Goal: Information Seeking & Learning: Check status

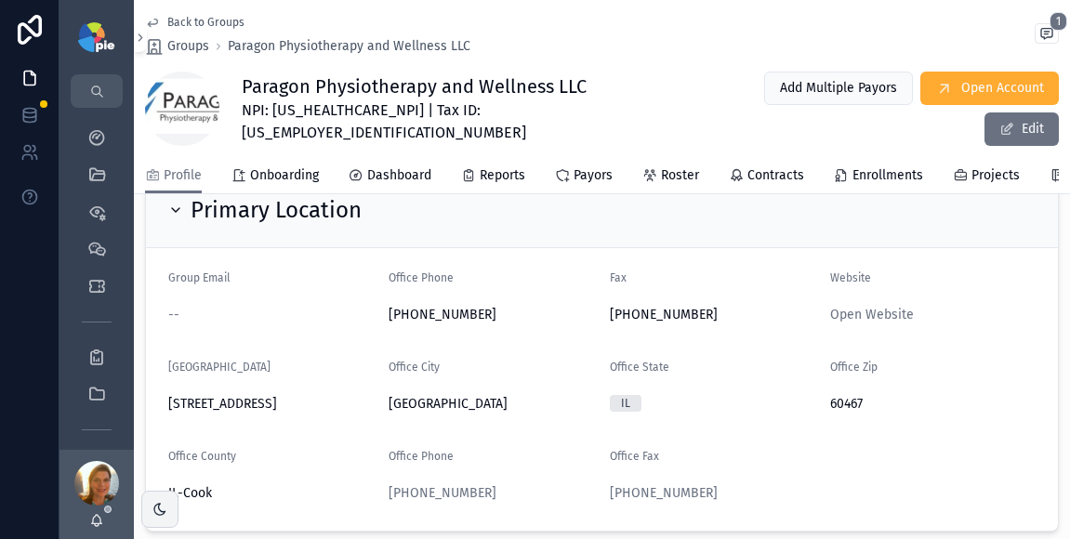
scroll to position [123, 0]
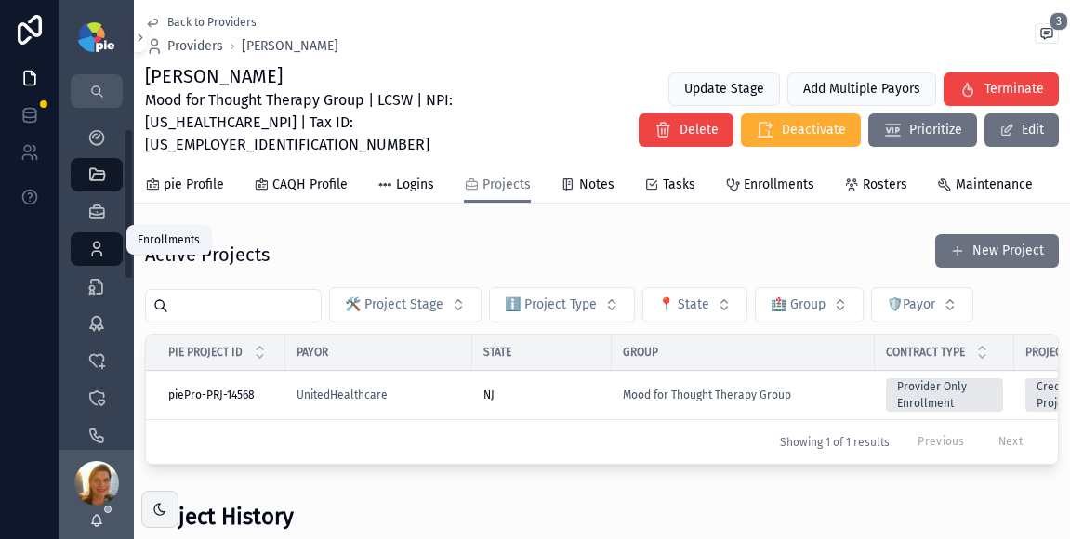
scroll to position [46, 0]
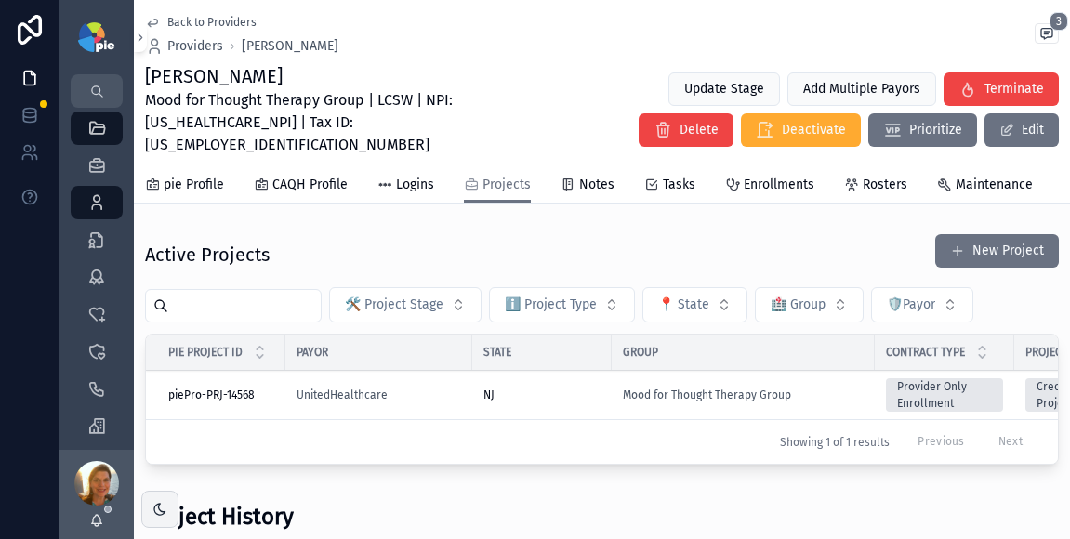
click at [179, 56] on div "Back to Providers Providers Olivia Kennedy 3 Olivia Kennedy Mood for Thought Th…" at bounding box center [602, 83] width 914 height 167
click at [189, 43] on span "Providers" at bounding box center [195, 46] width 56 height 19
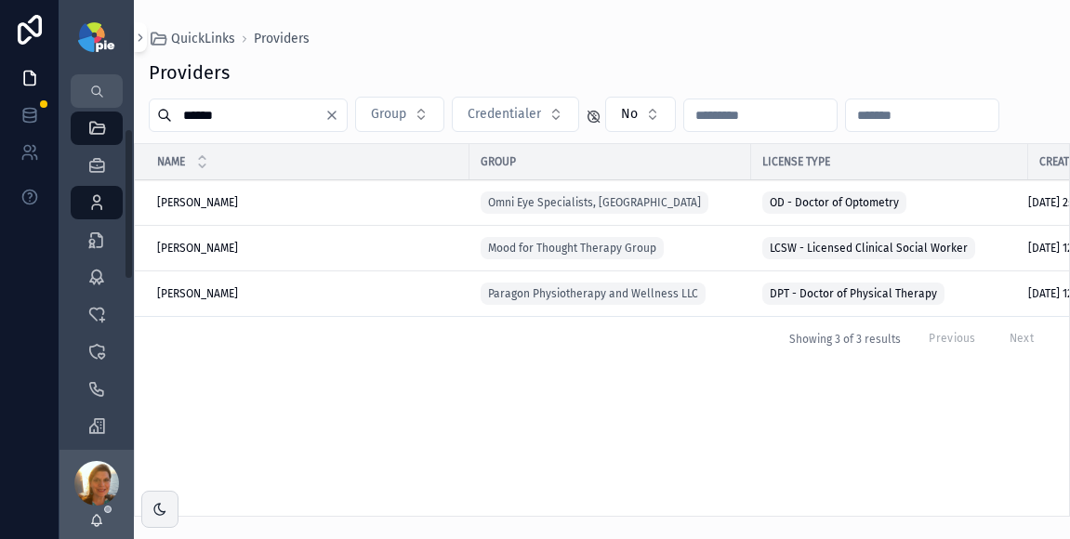
click at [217, 107] on input "******" at bounding box center [248, 115] width 152 height 26
type input "**"
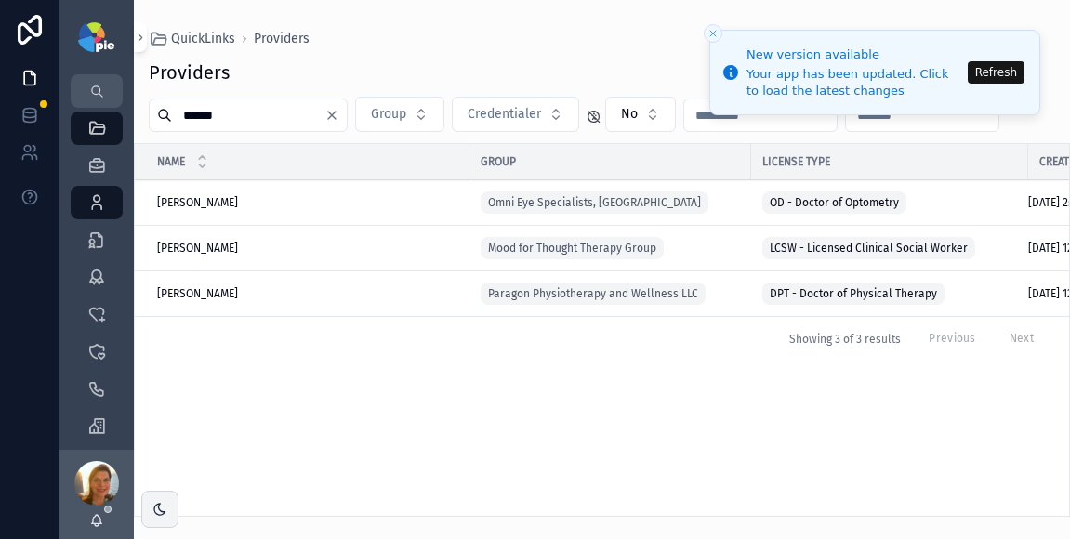
type input "**"
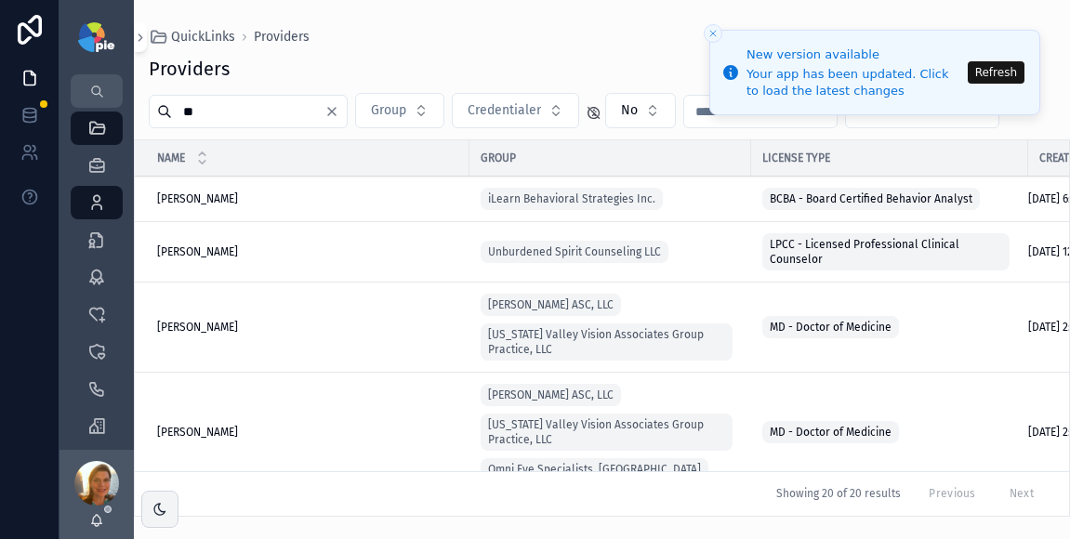
click at [1004, 77] on button "Refresh" at bounding box center [996, 72] width 57 height 22
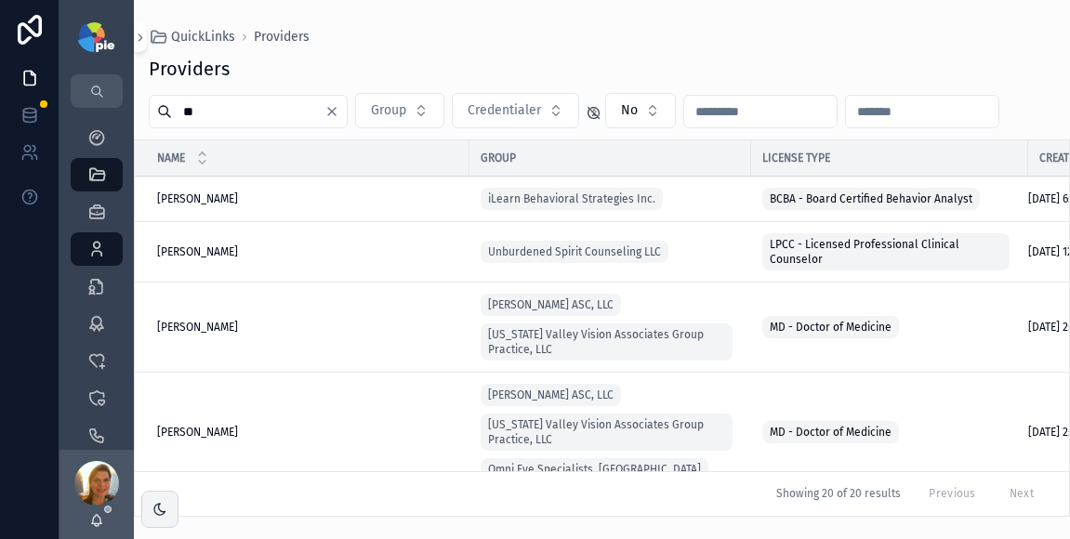
click at [231, 116] on input "**" at bounding box center [248, 112] width 152 height 26
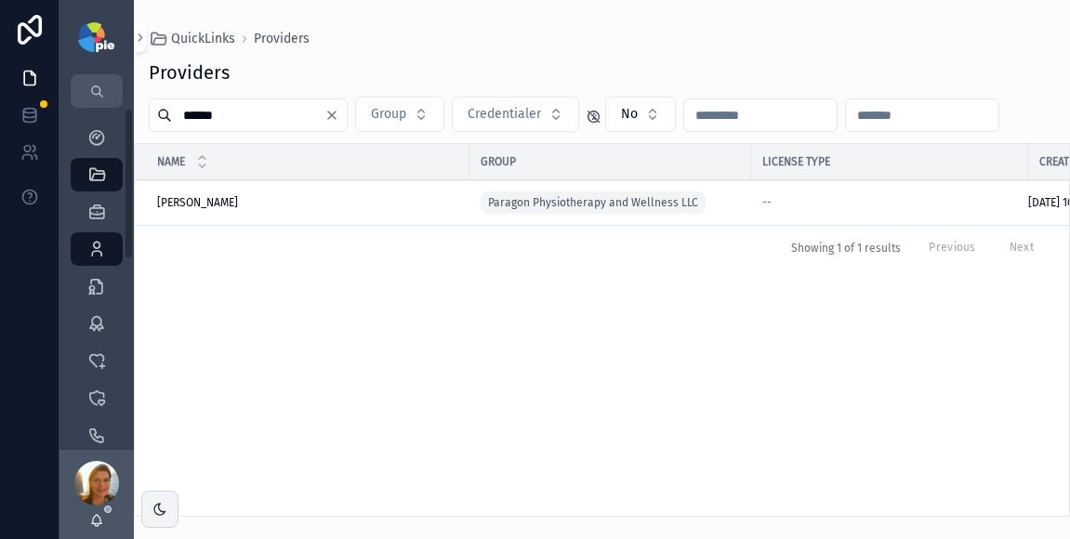
type input "******"
click at [220, 201] on span "Miller, Maggie" at bounding box center [197, 202] width 81 height 15
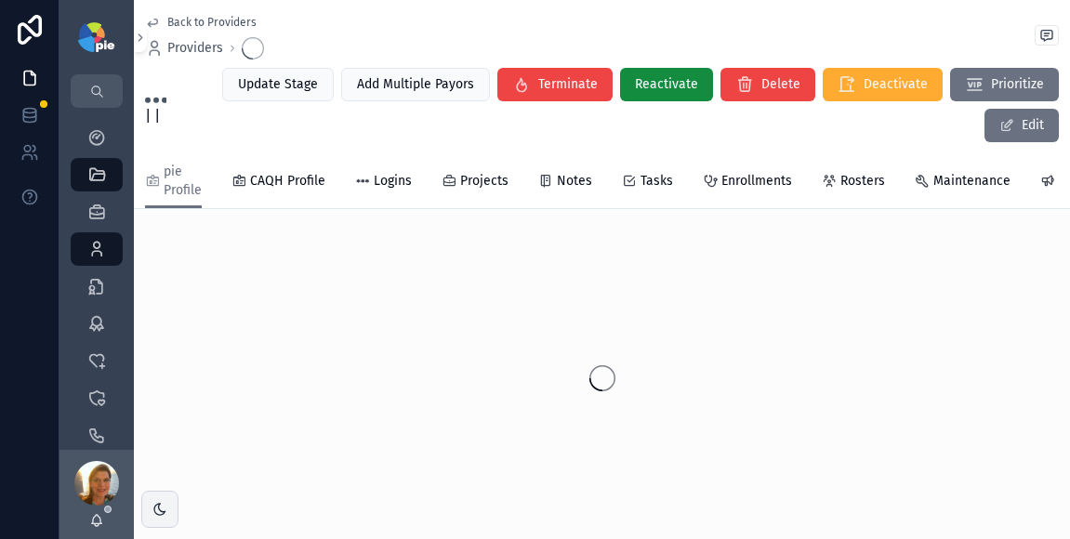
click at [220, 201] on div "pie Profile CAQH Profile Logins Projects Notes Tasks Enrollments Rosters Mainte…" at bounding box center [602, 181] width 914 height 54
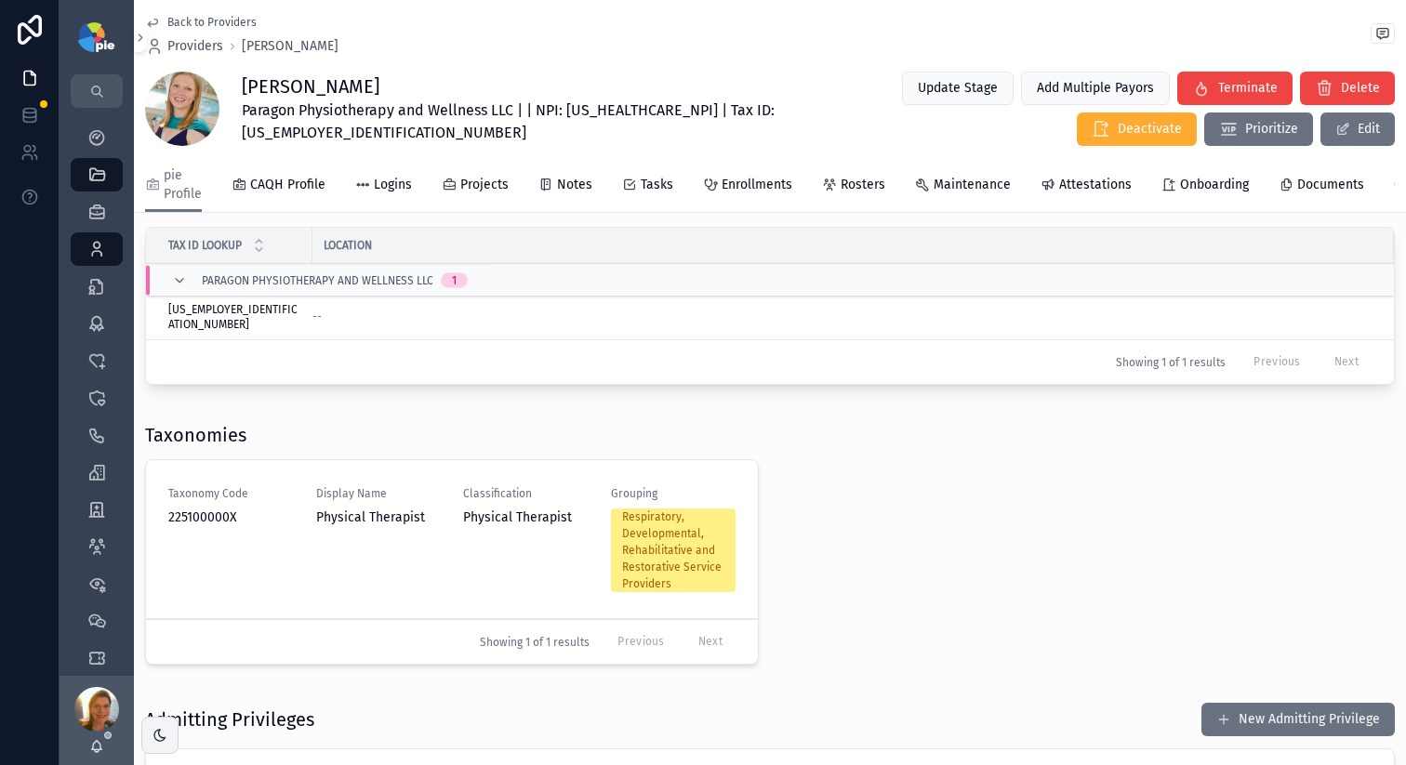
scroll to position [551, 0]
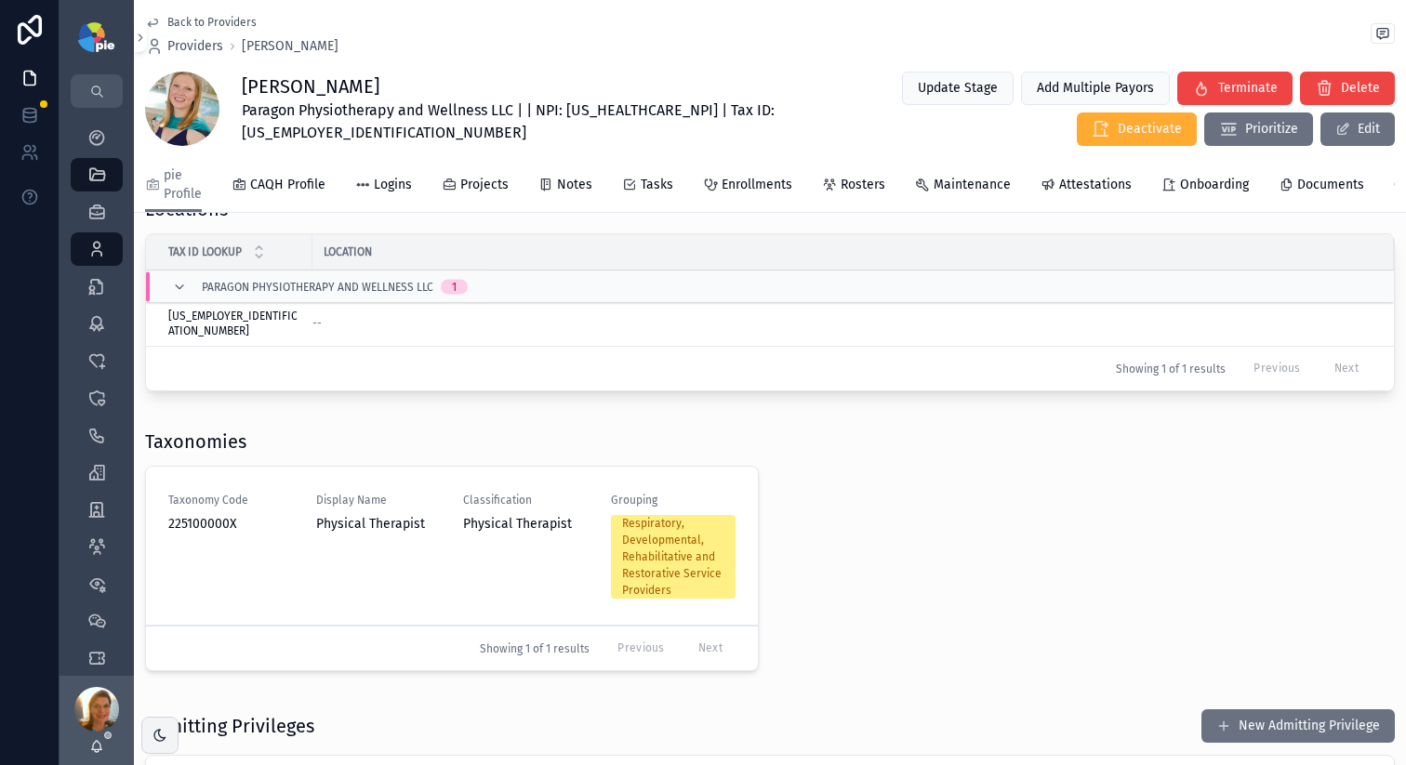
click at [183, 295] on icon "scrollable content" at bounding box center [179, 287] width 15 height 15
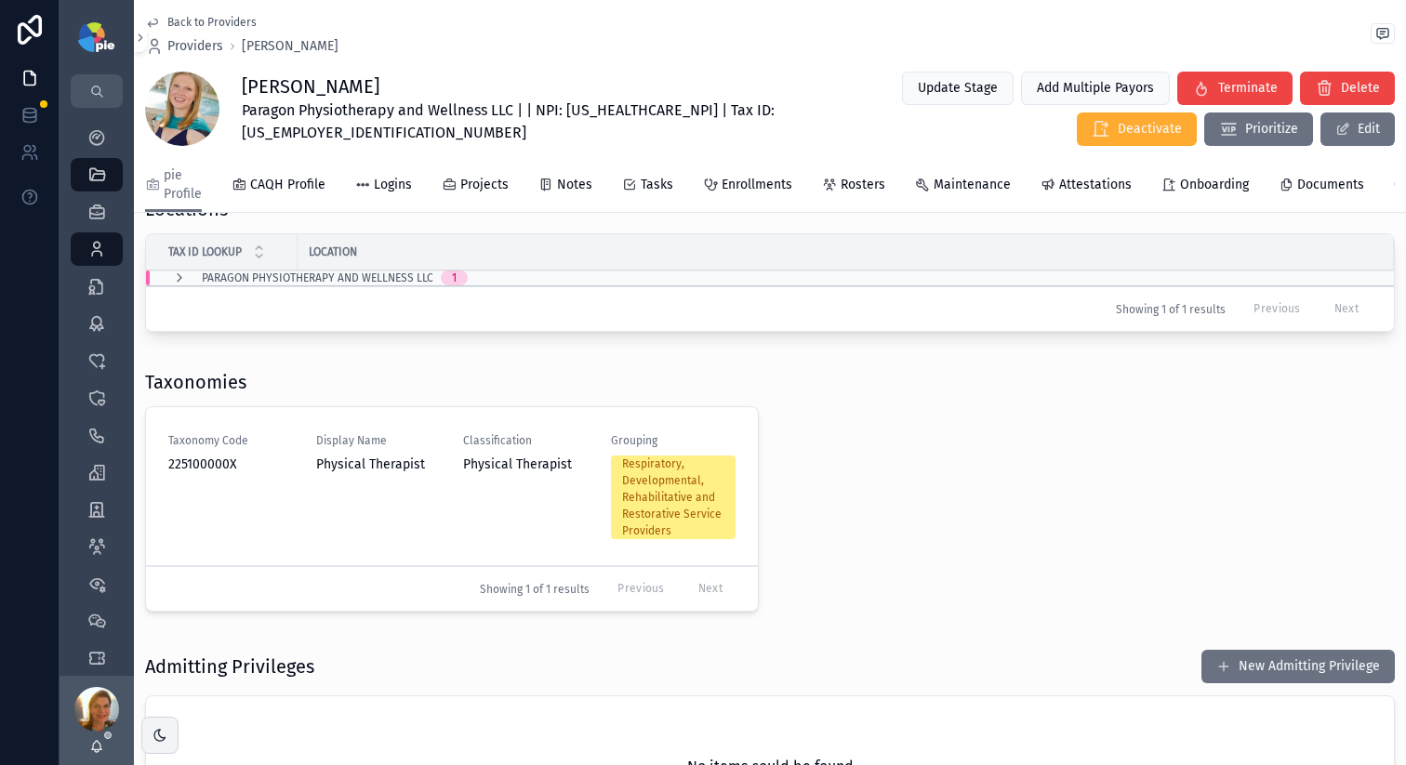
click at [172, 285] on icon "scrollable content" at bounding box center [179, 278] width 15 height 15
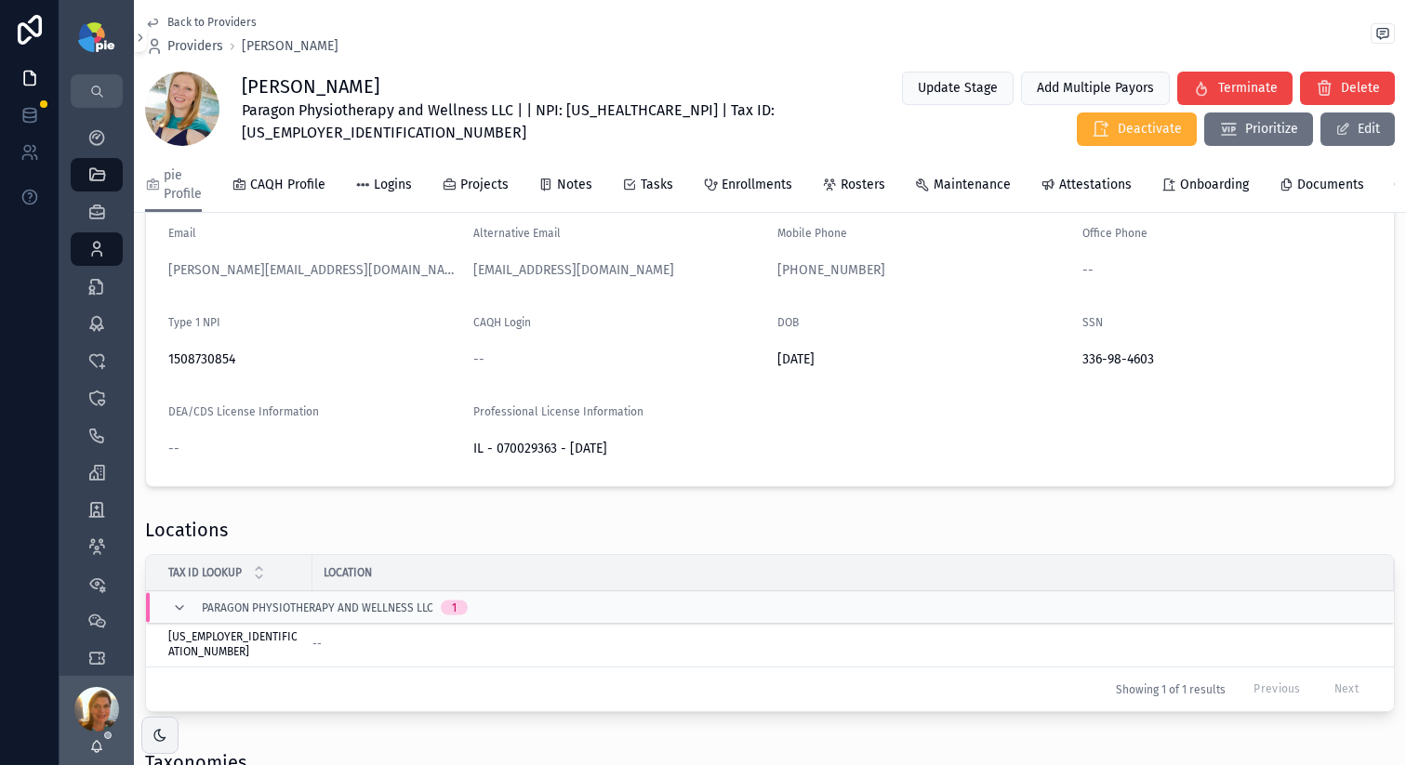
scroll to position [0, 0]
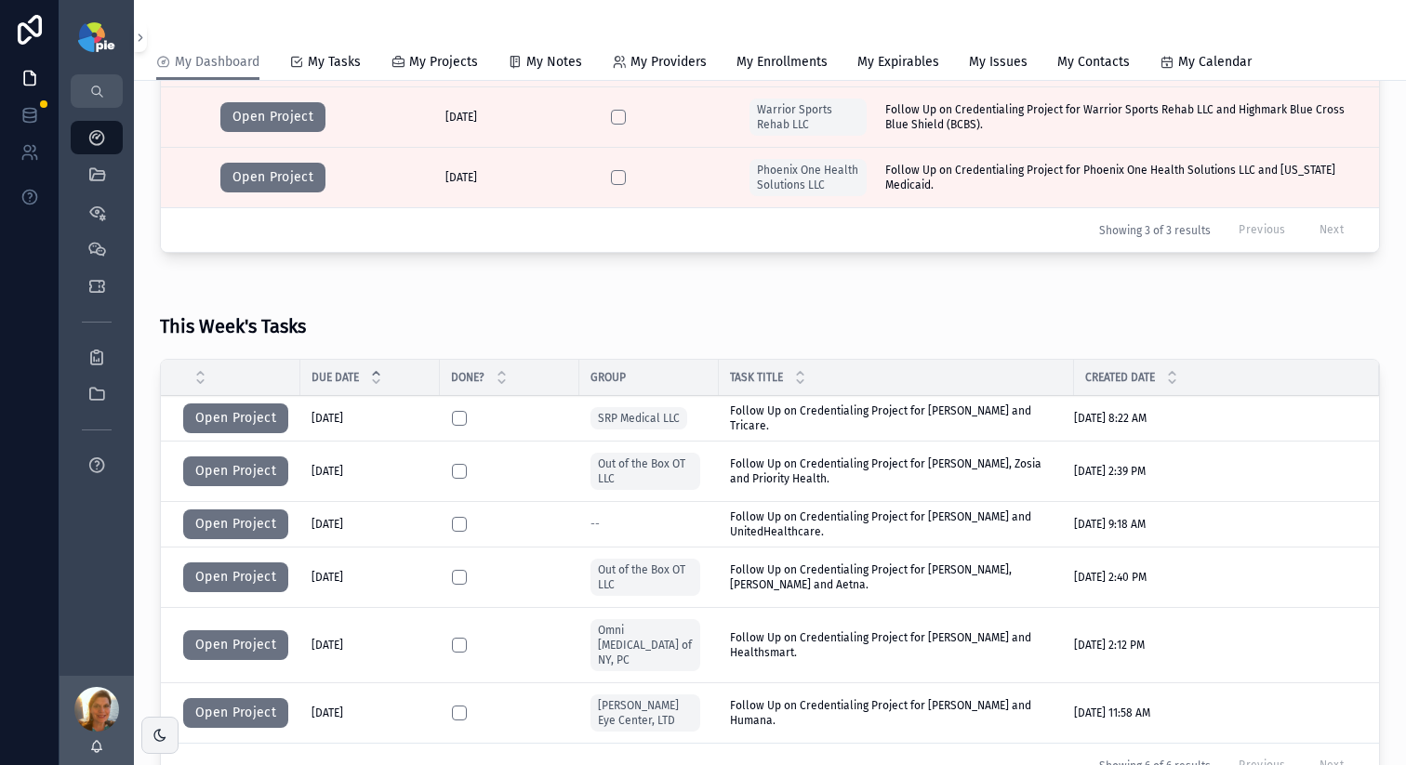
scroll to position [527, 0]
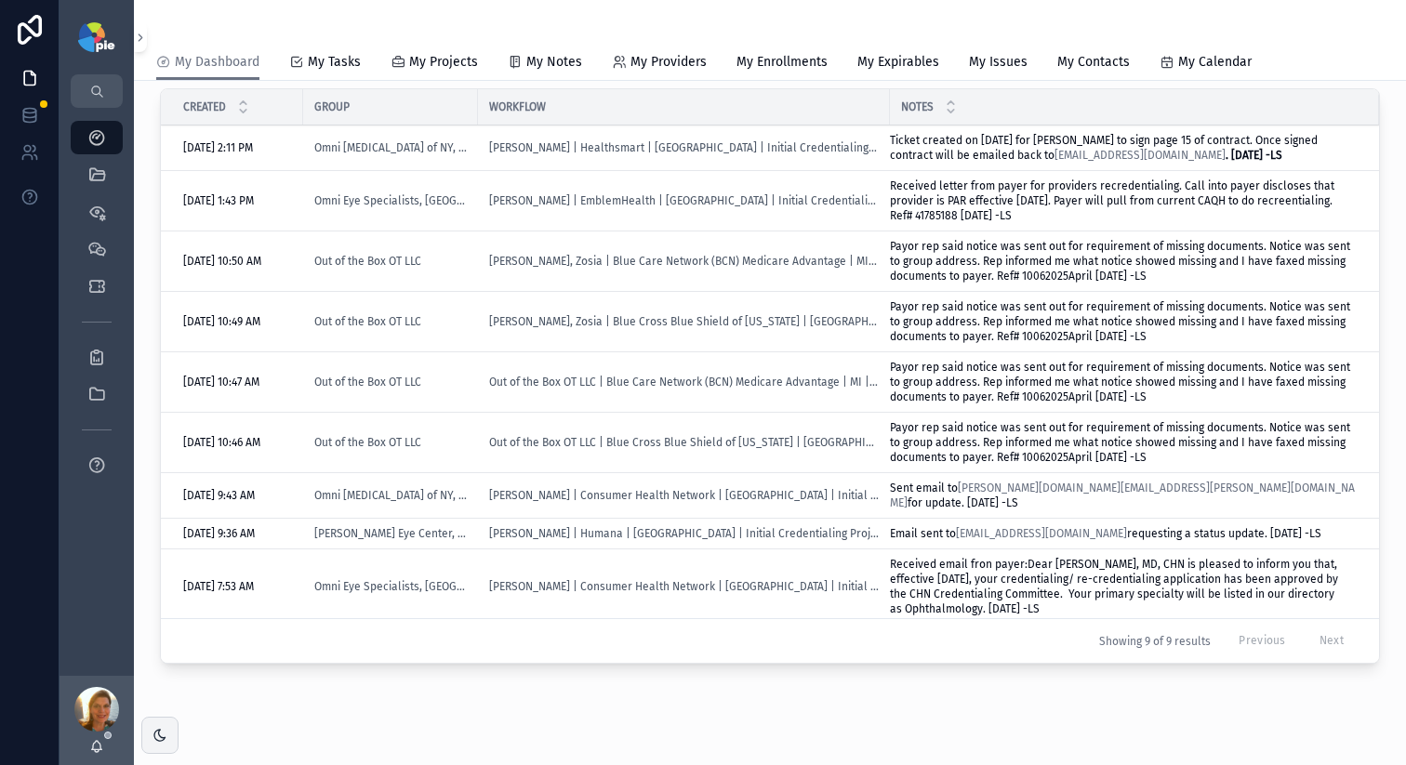
scroll to position [1296, 0]
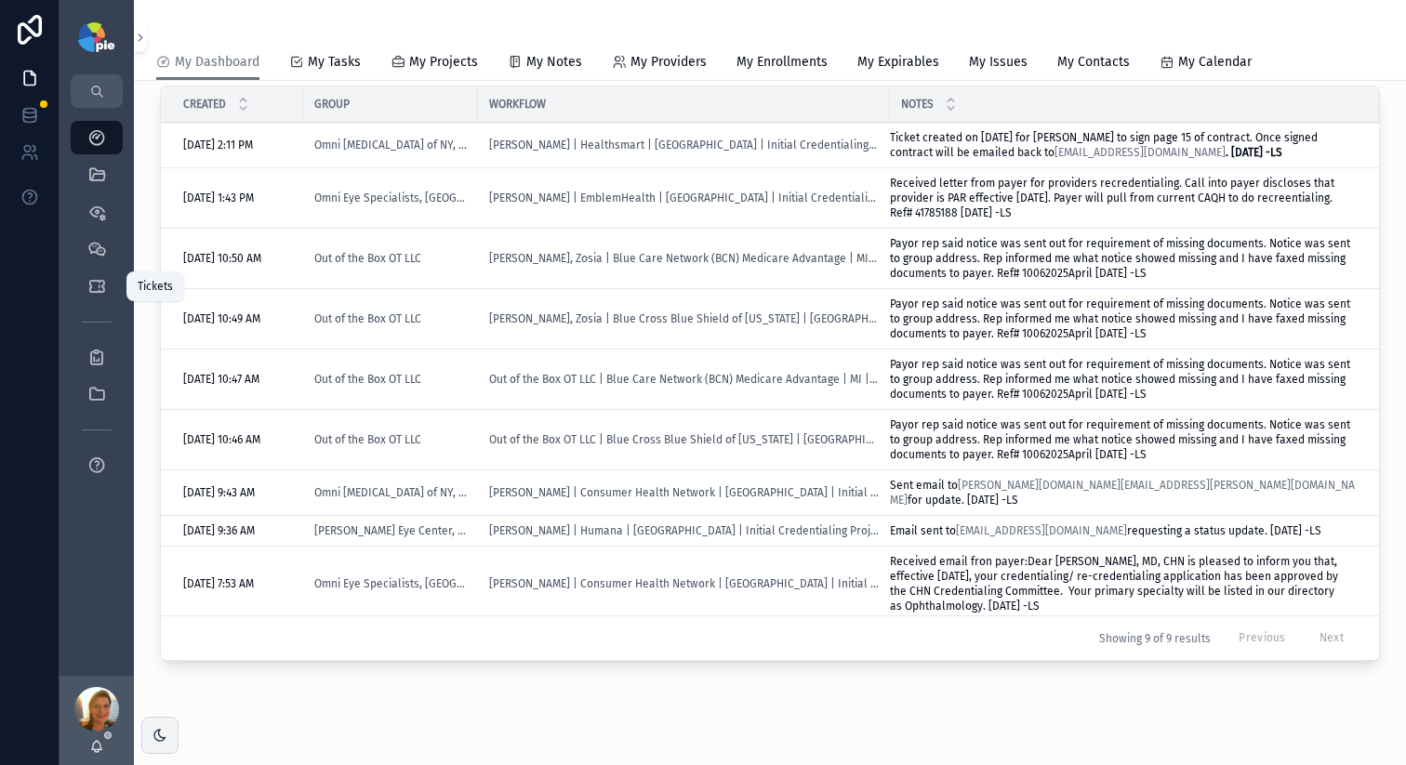
click at [95, 287] on icon "scrollable content" at bounding box center [96, 286] width 19 height 19
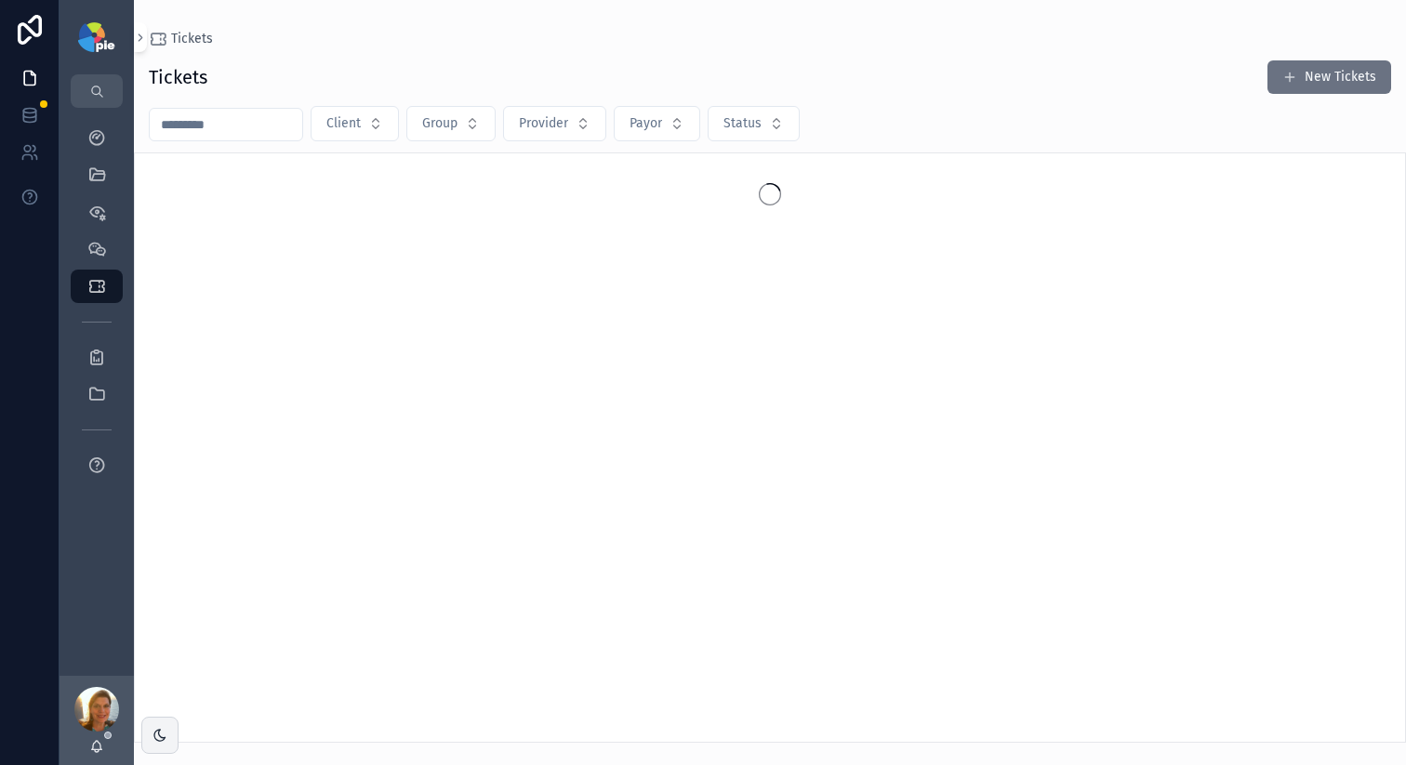
click at [220, 129] on input "scrollable content" at bounding box center [226, 125] width 152 height 26
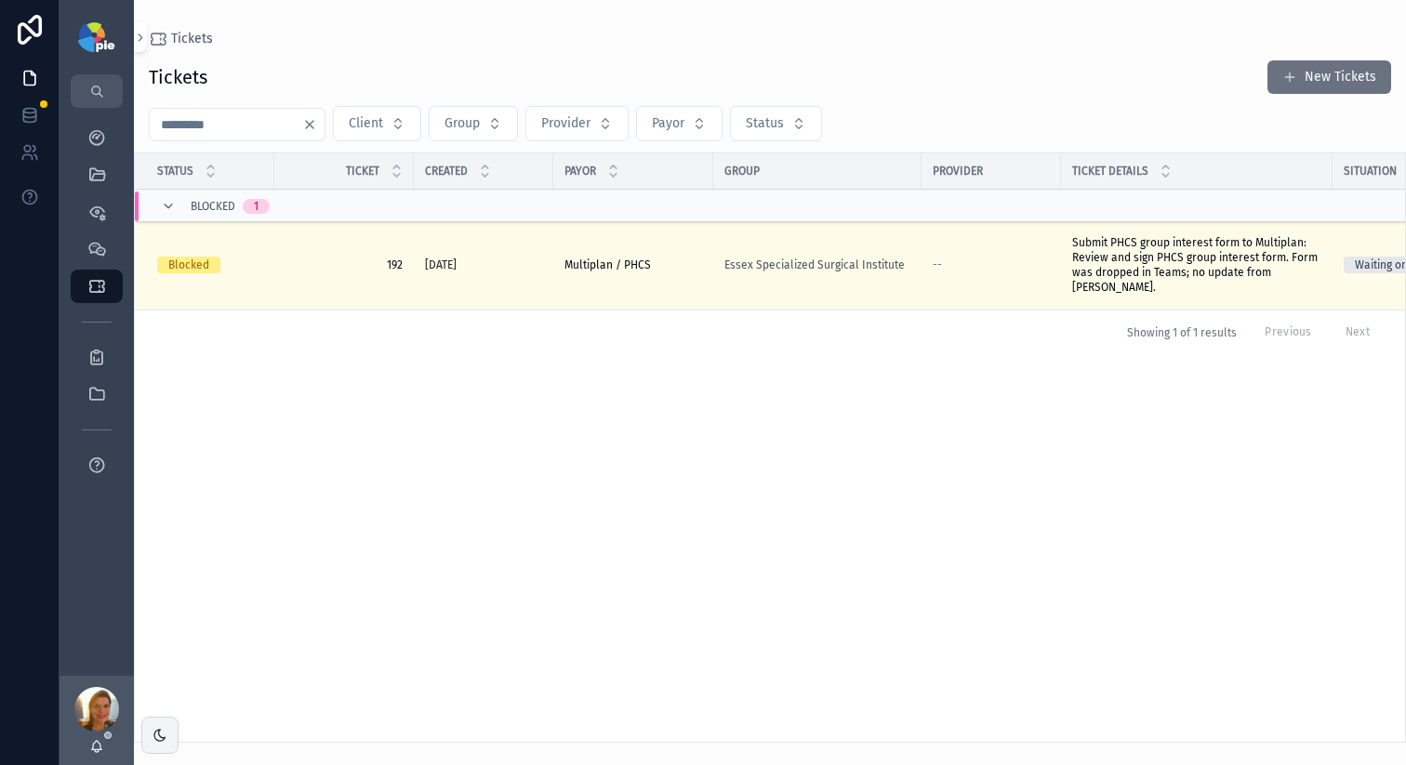
type input "***"
click at [1026, 265] on div "--" at bounding box center [990, 265] width 117 height 15
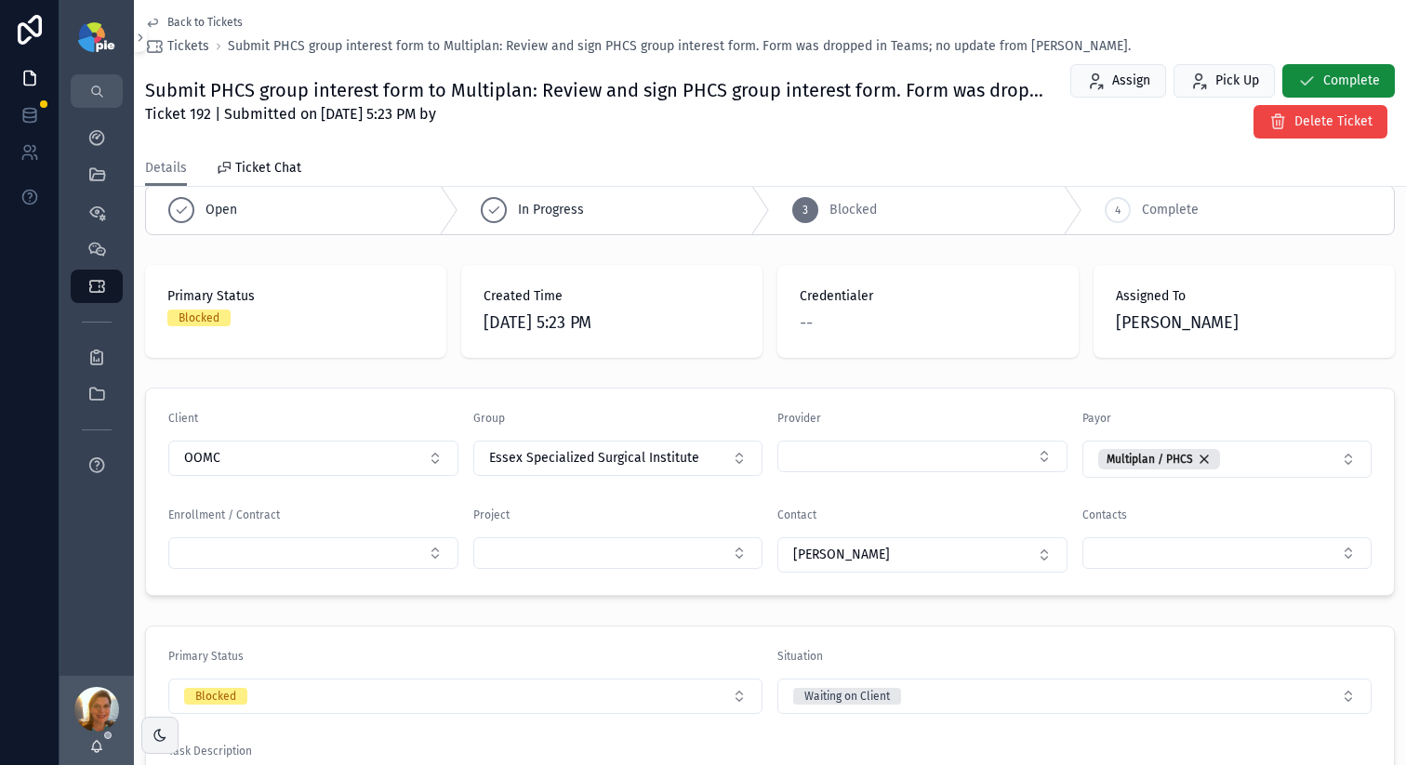
scroll to position [454, 0]
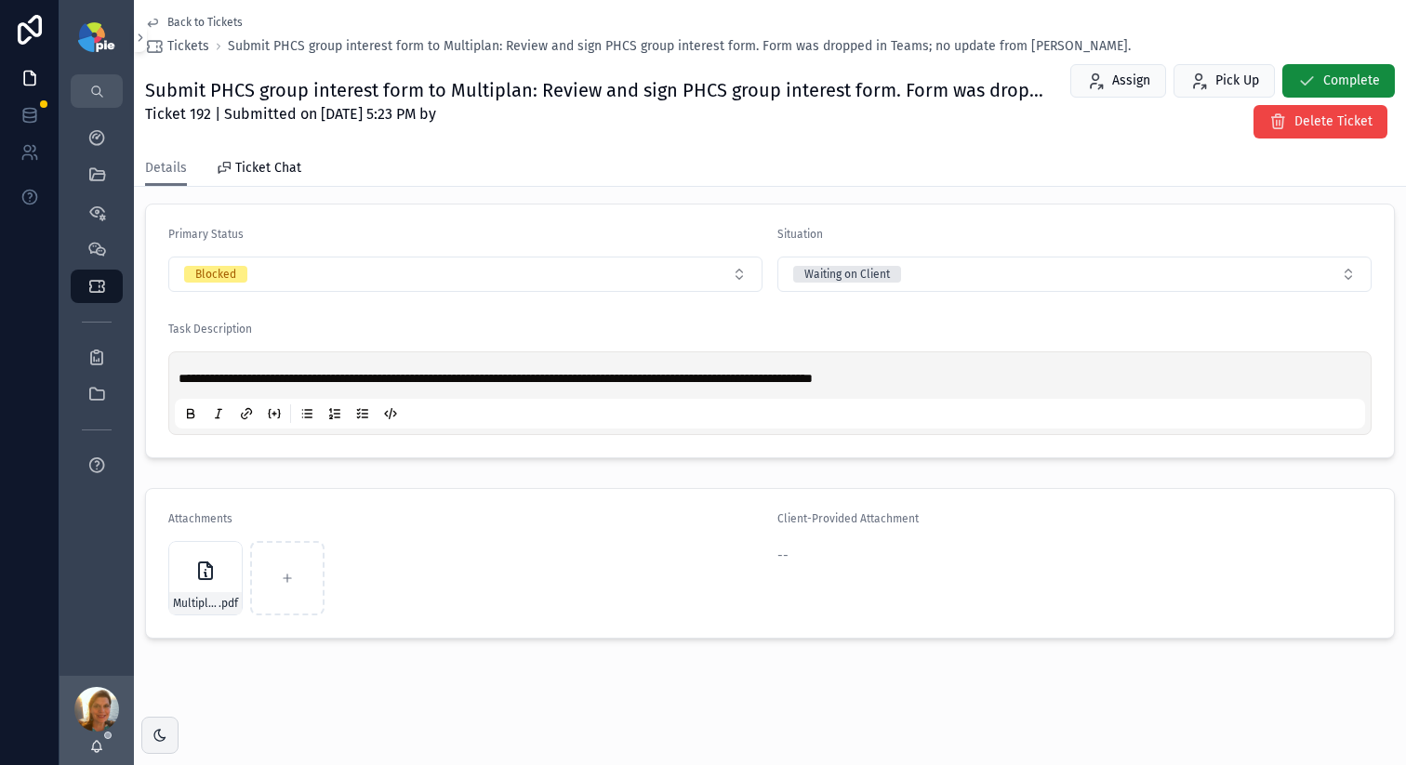
click at [194, 573] on icon "scrollable content" at bounding box center [205, 571] width 22 height 22
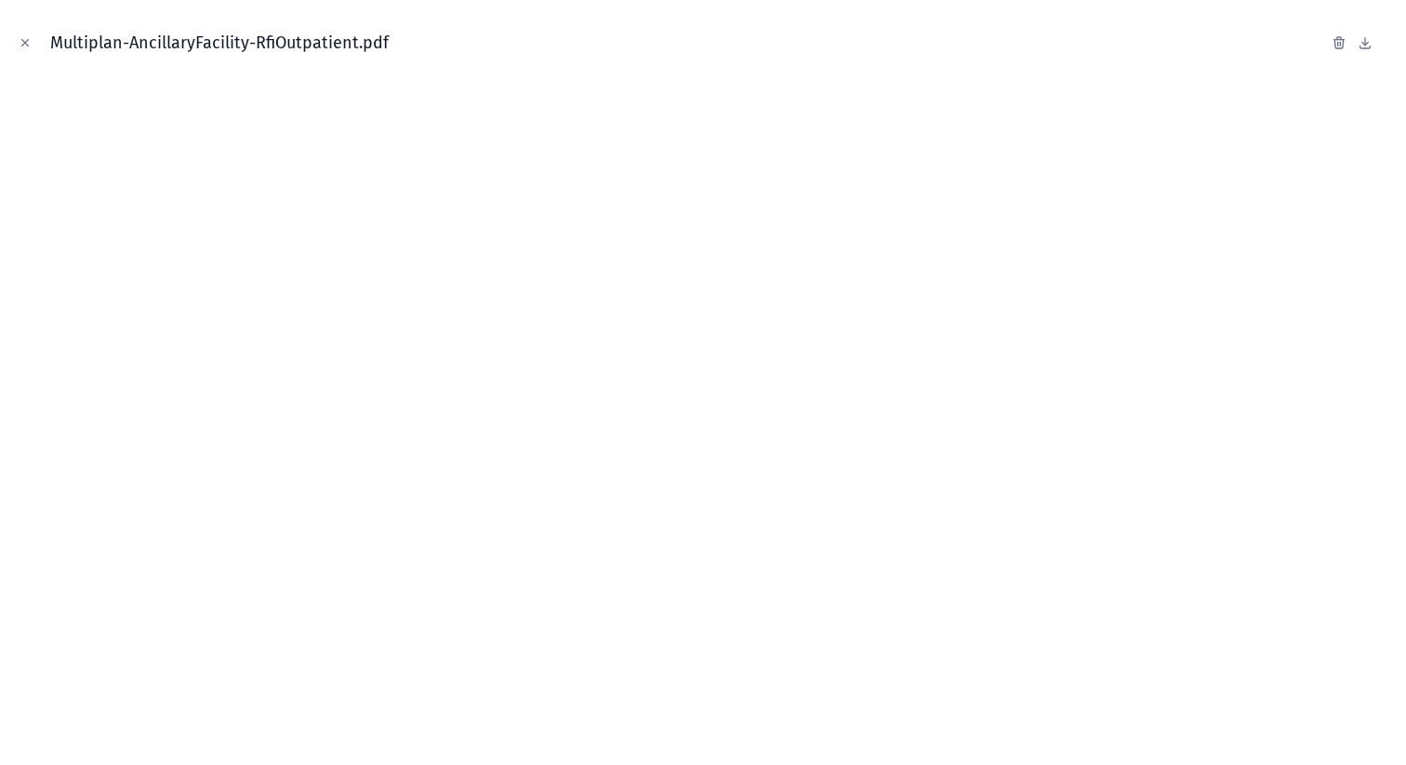
click at [24, 42] on icon "Close modal" at bounding box center [25, 43] width 7 height 7
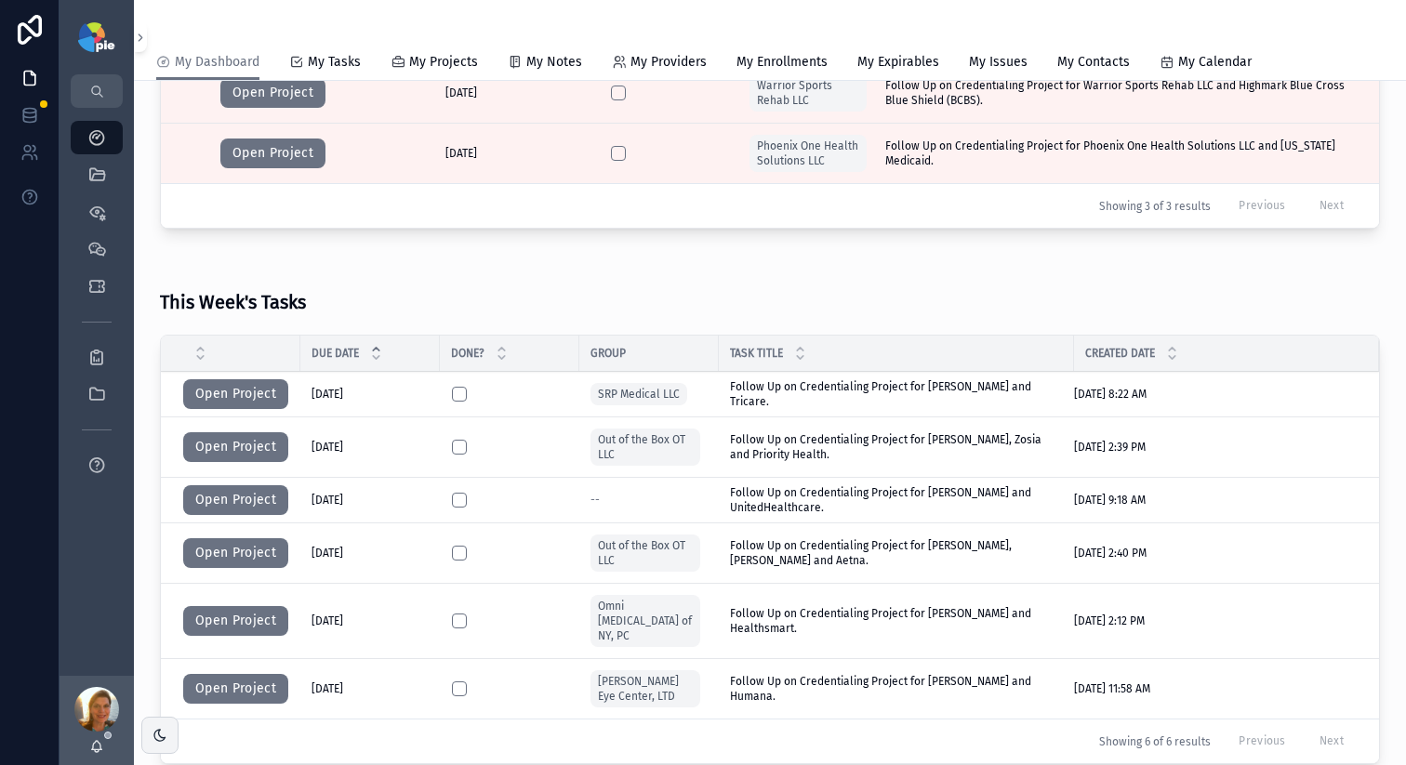
scroll to position [546, 0]
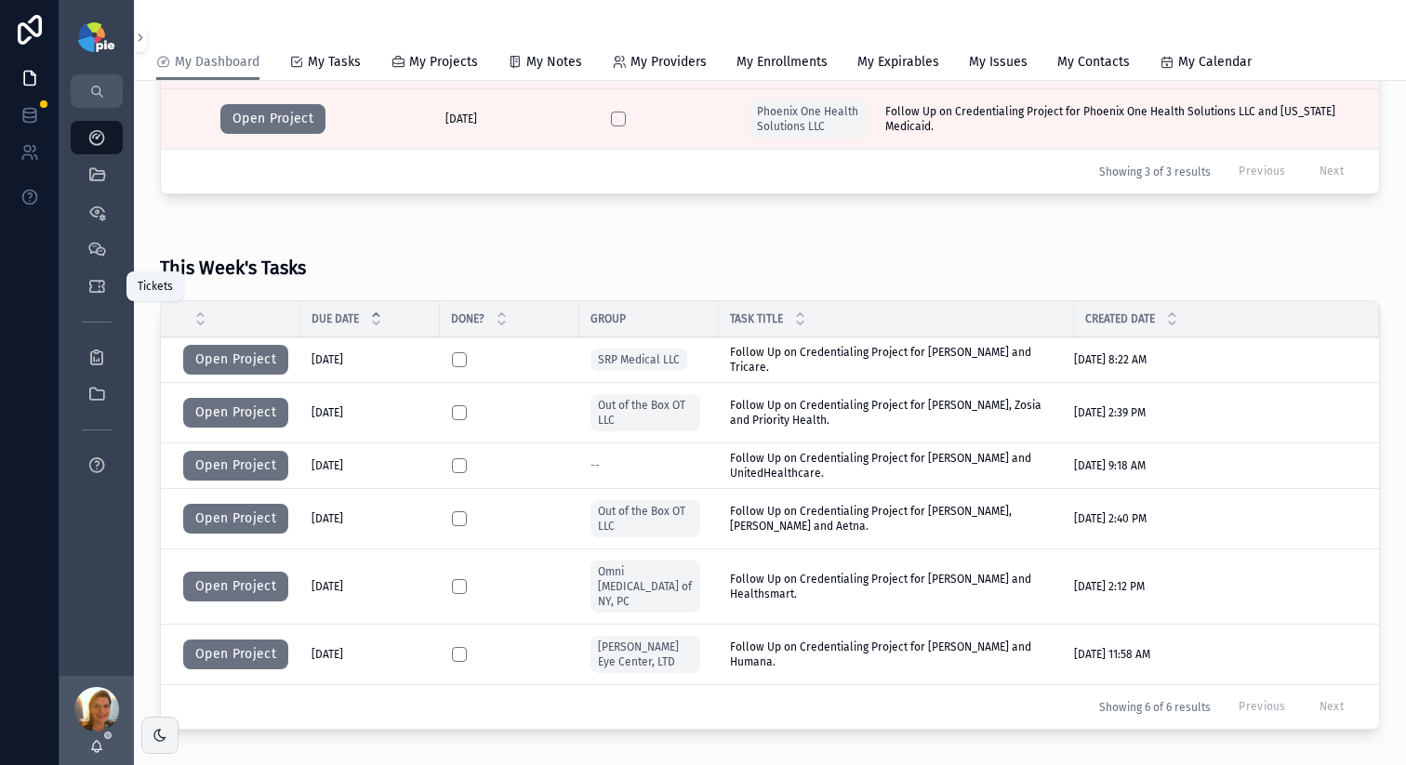
click at [101, 286] on icon "scrollable content" at bounding box center [96, 286] width 19 height 19
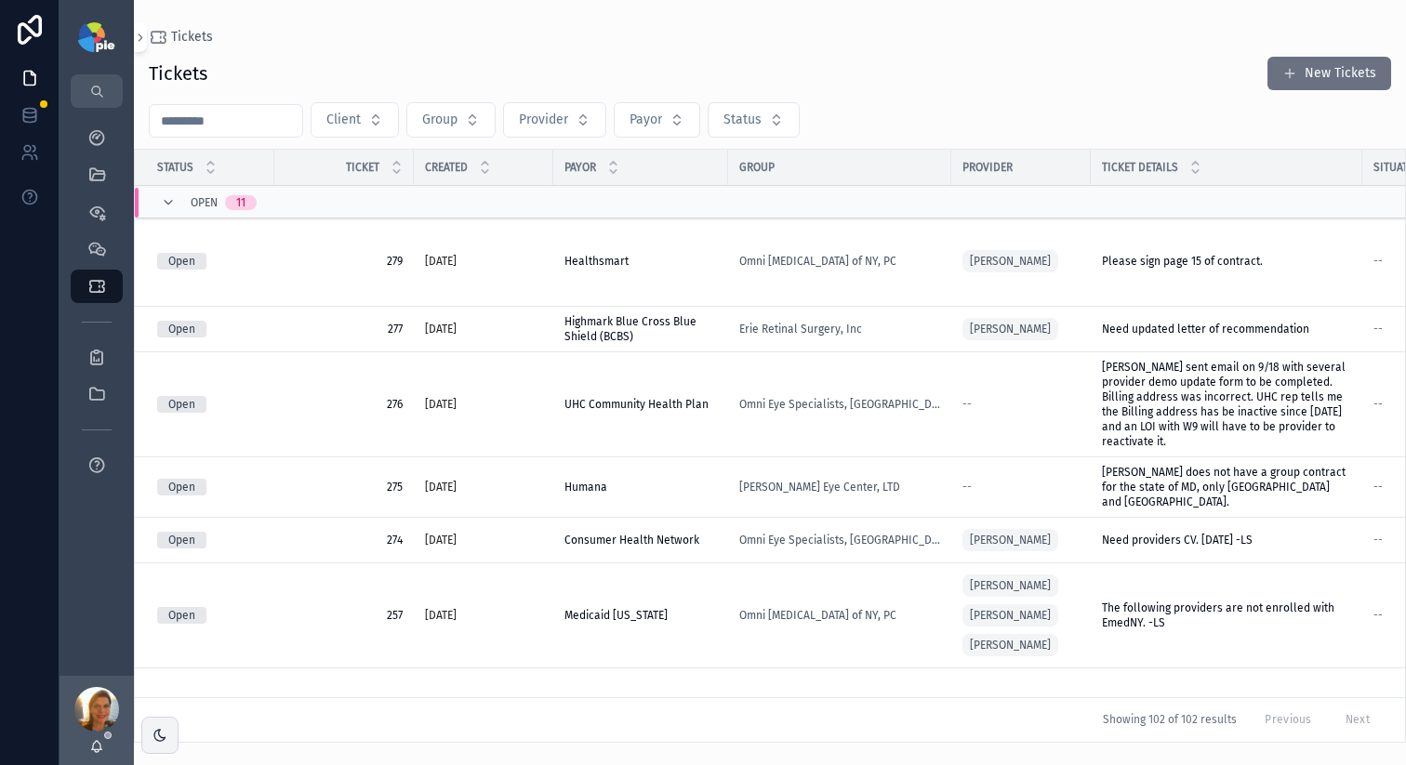
click at [258, 112] on input "scrollable content" at bounding box center [226, 121] width 152 height 26
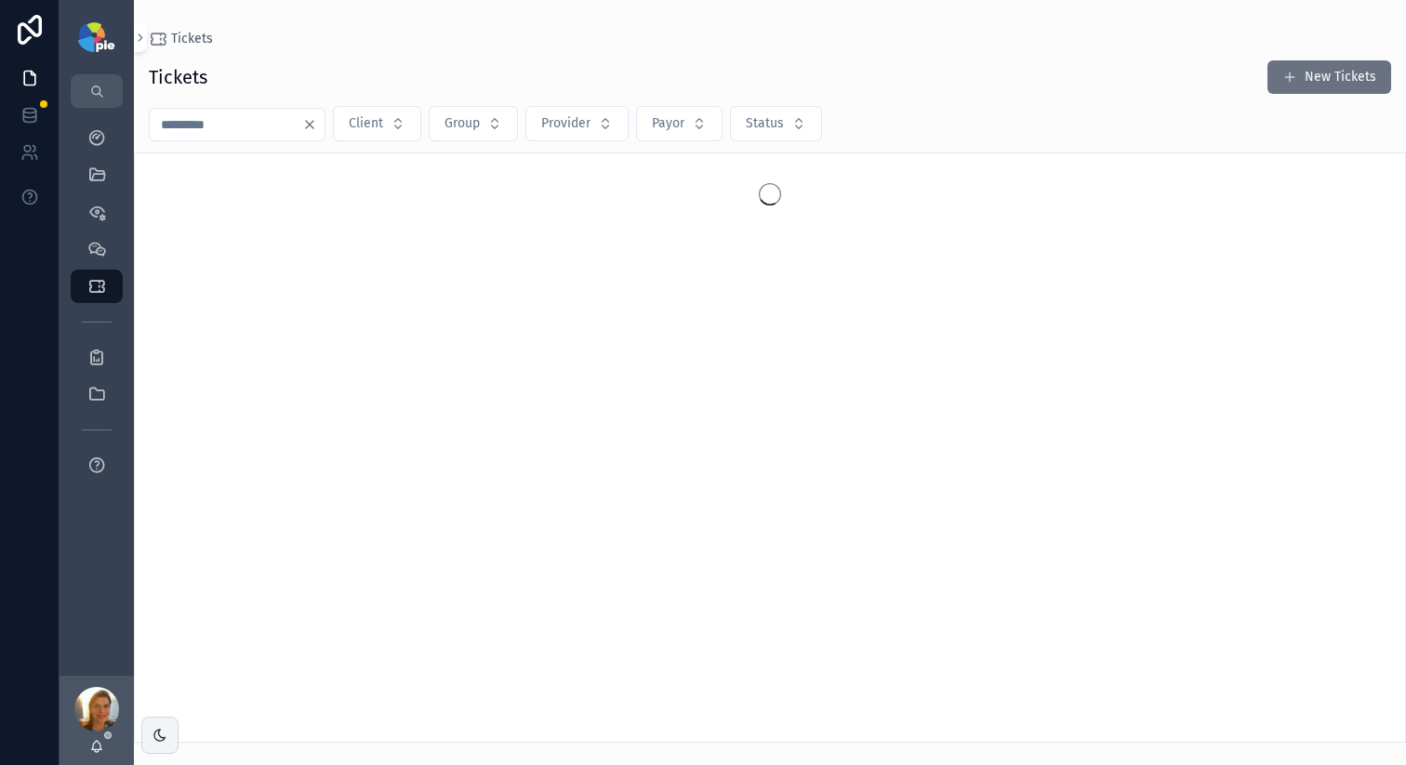
type input "***"
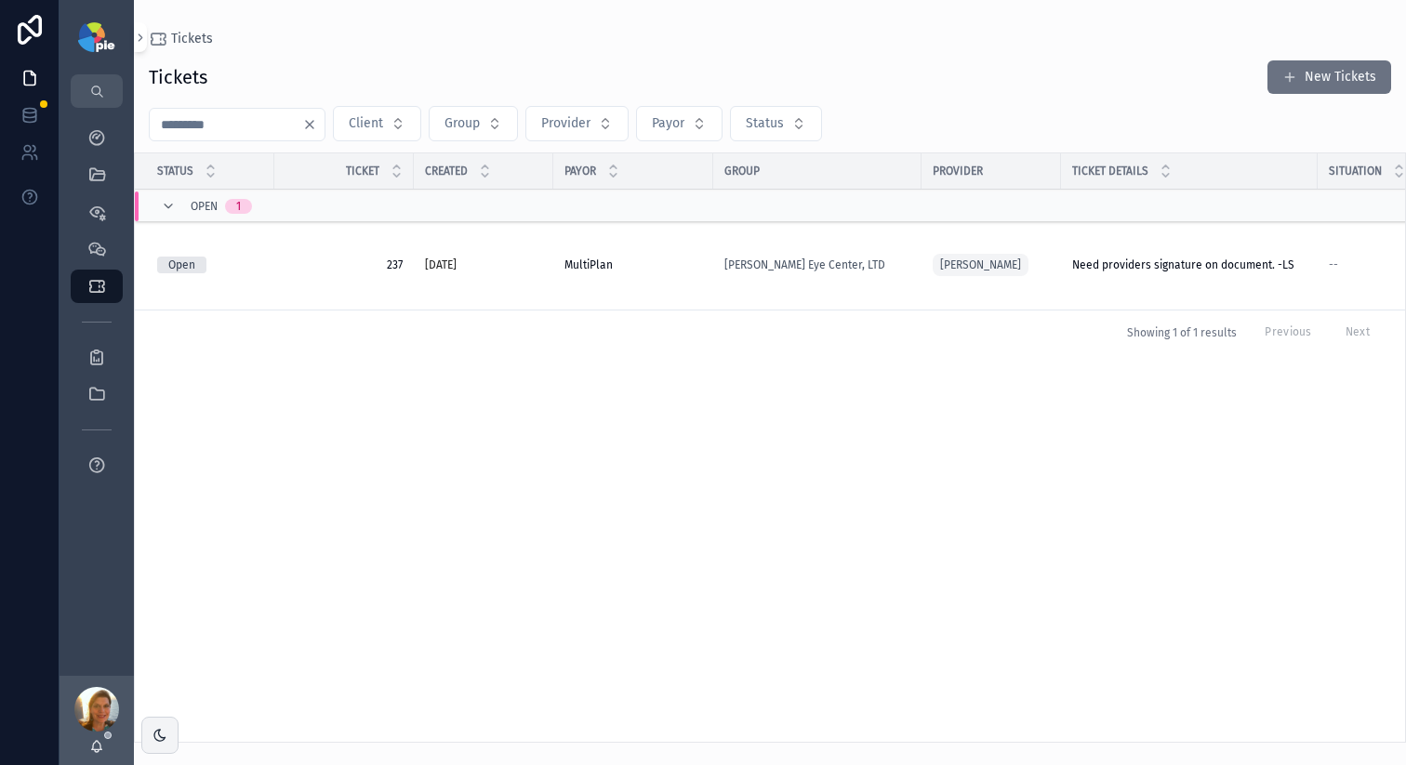
click at [1050, 263] on td "[PERSON_NAME]" at bounding box center [990, 265] width 139 height 90
click at [1030, 258] on div "[PERSON_NAME]" at bounding box center [990, 265] width 117 height 30
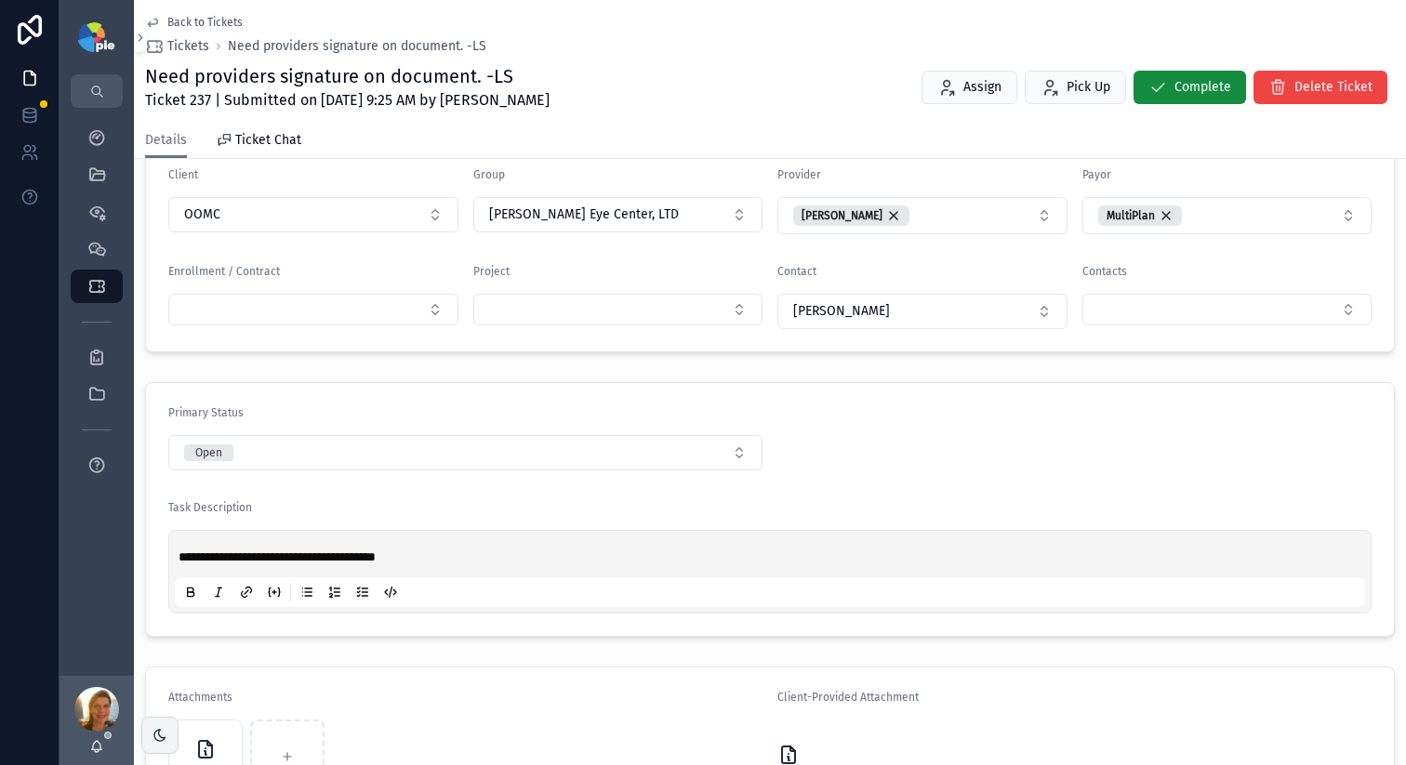
scroll to position [437, 0]
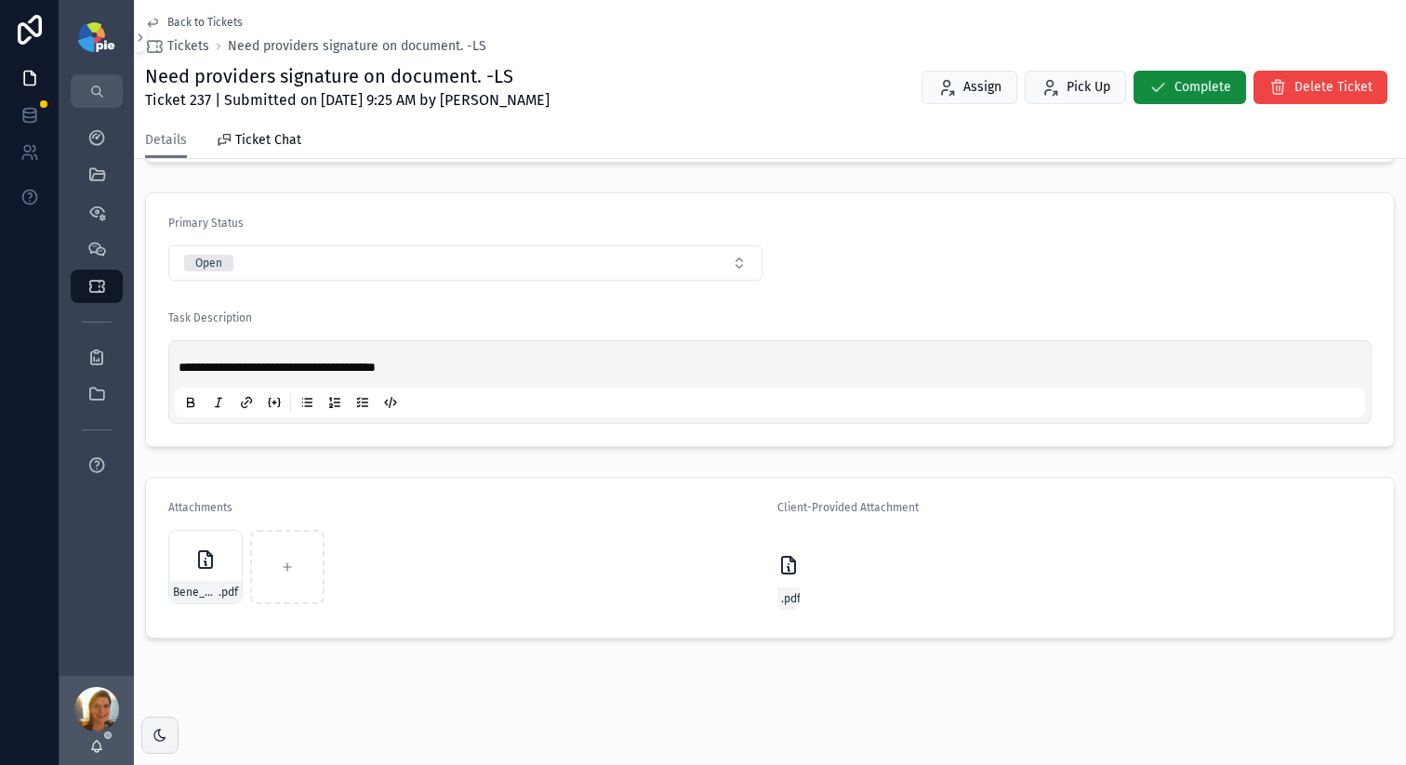
click at [0, 0] on div "scrollable content" at bounding box center [0, 0] width 0 height 0
click at [174, 565] on div "Bene_Multiplan_AttestationForm- .pdf" at bounding box center [205, 567] width 74 height 74
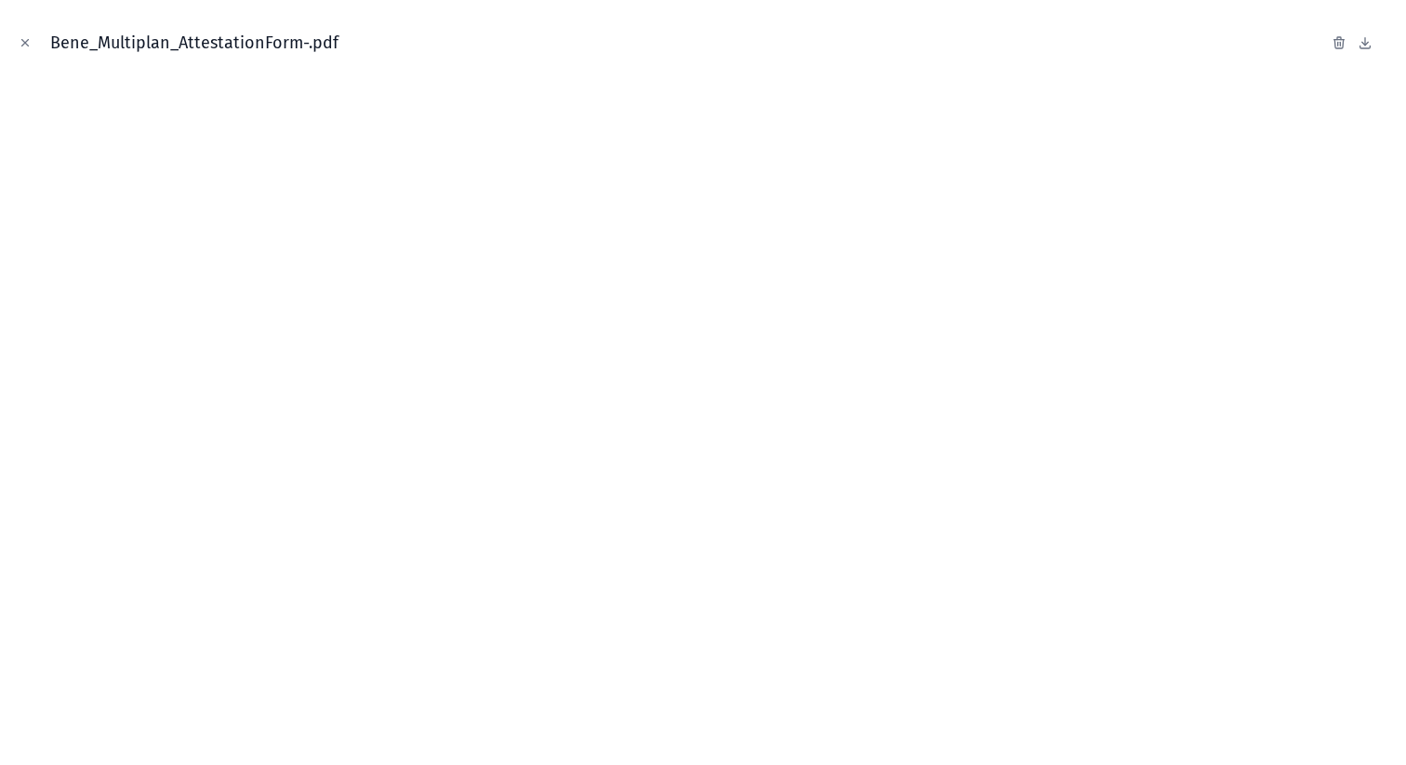
click at [16, 37] on button "Close modal" at bounding box center [25, 43] width 20 height 20
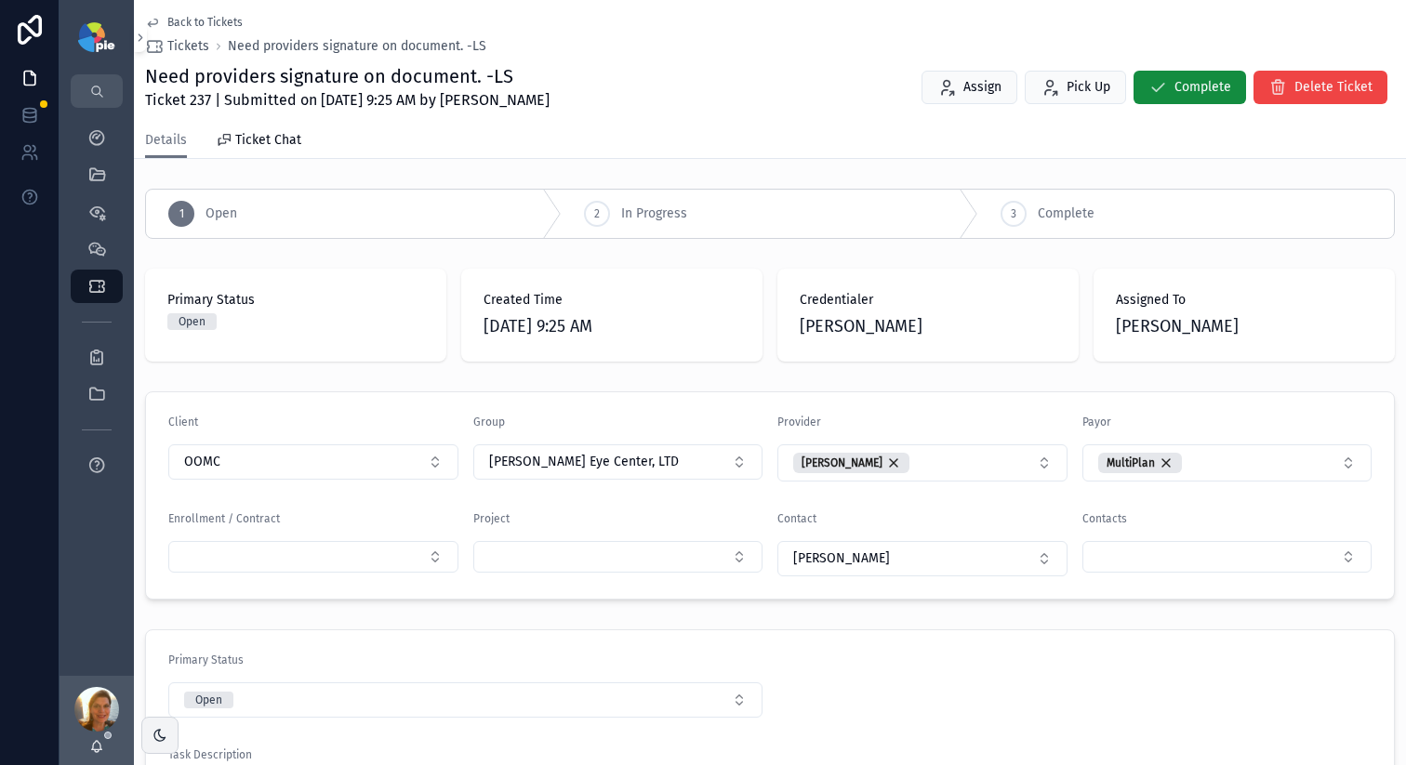
click at [183, 25] on span "Back to Tickets" at bounding box center [204, 22] width 75 height 15
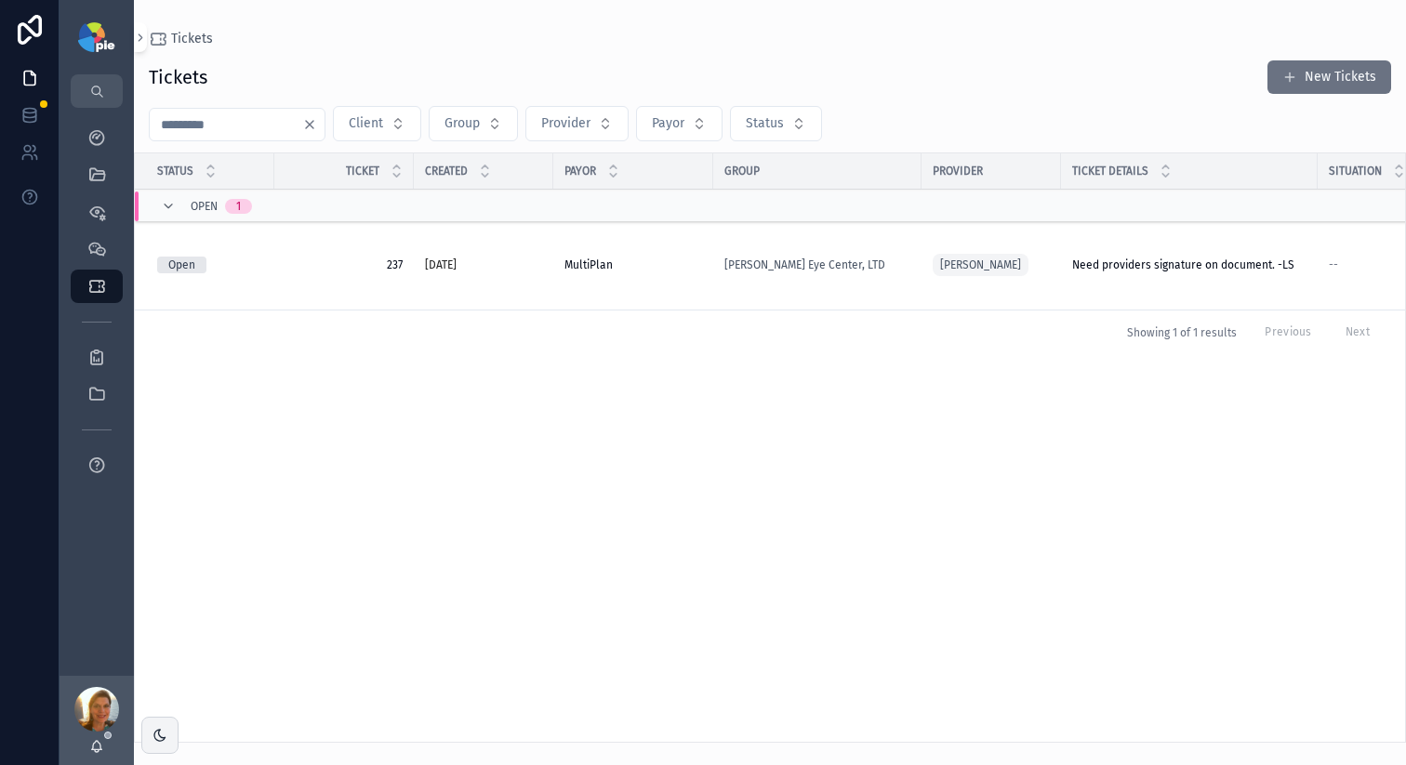
click at [244, 123] on input "***" at bounding box center [226, 125] width 152 height 26
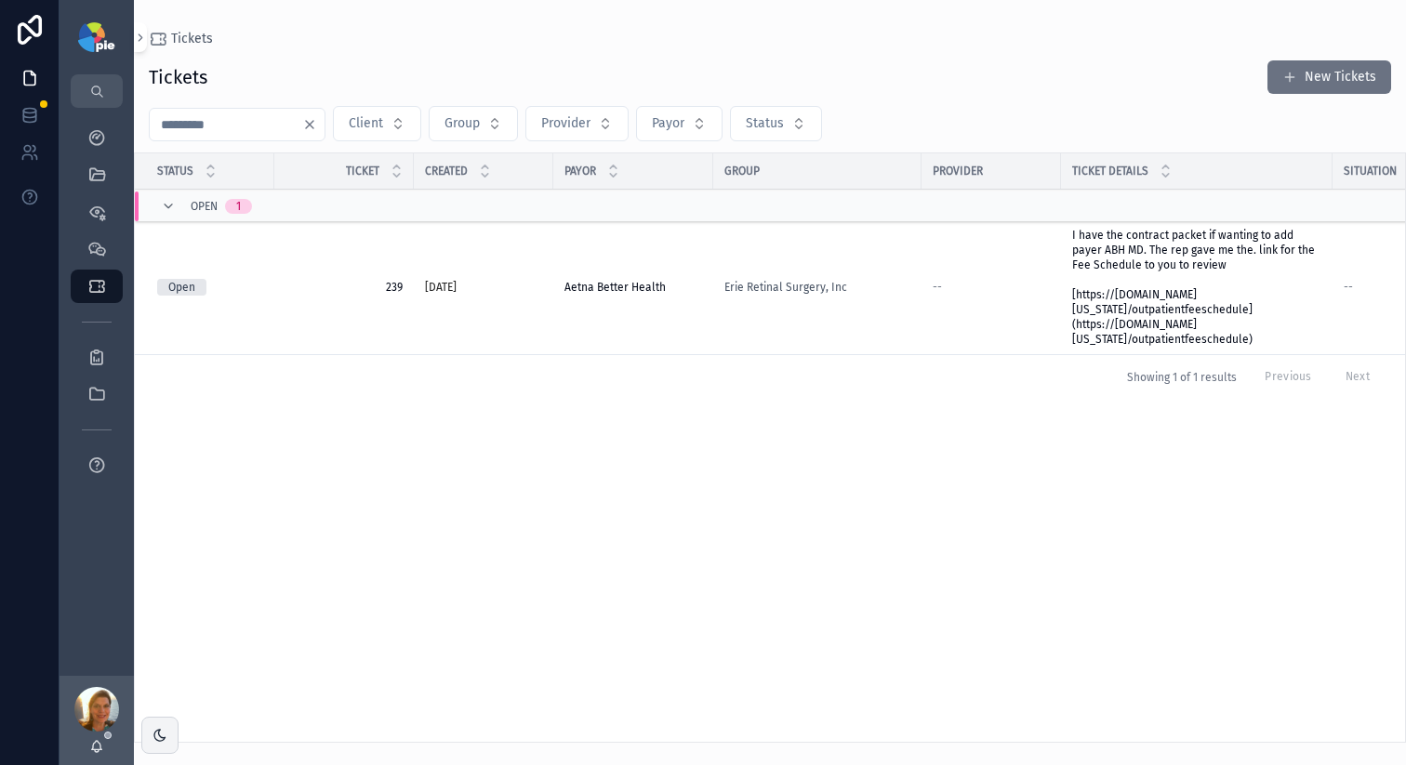
type input "***"
click at [1029, 277] on td "--" at bounding box center [990, 287] width 139 height 135
click at [873, 285] on div "Erie Retinal Surgery, Inc" at bounding box center [817, 287] width 186 height 15
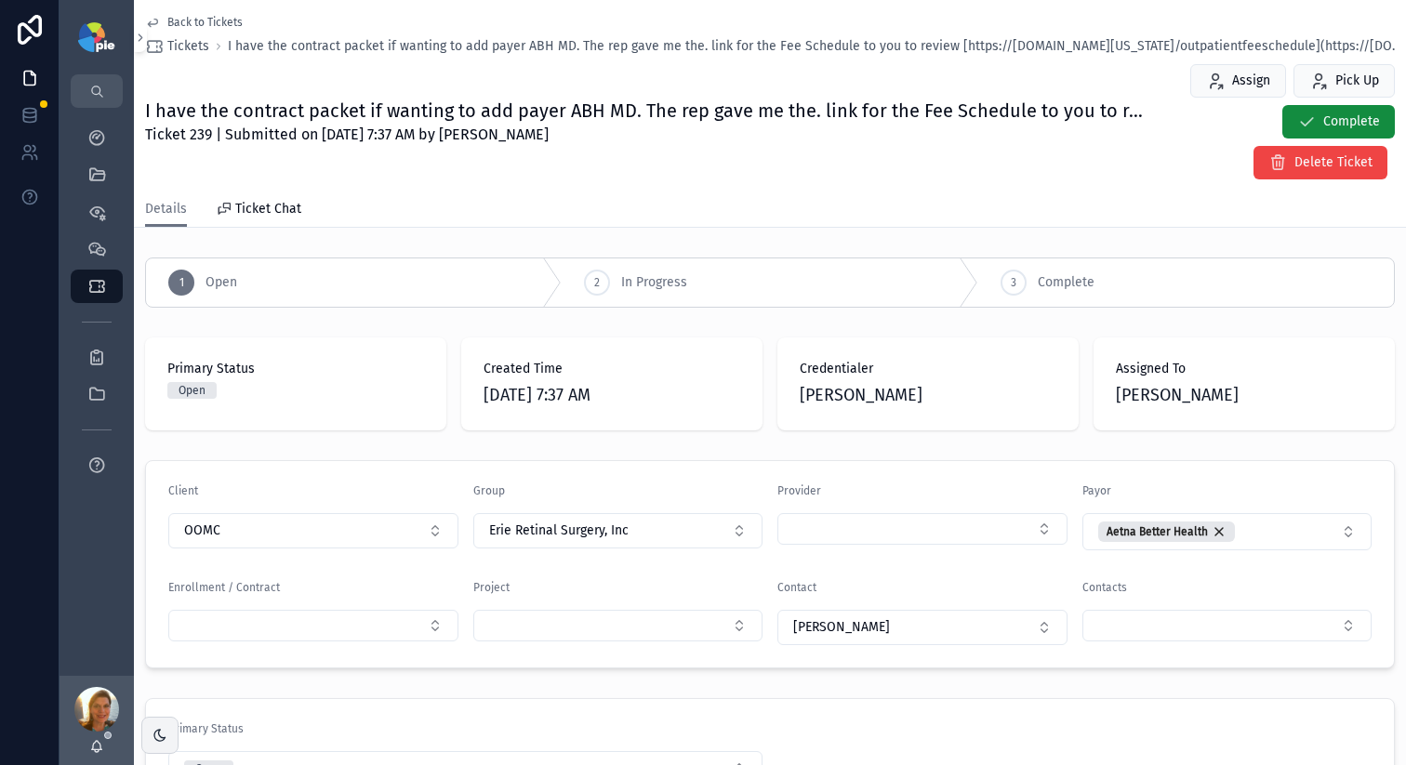
click at [166, 16] on link "Back to Tickets" at bounding box center [194, 22] width 98 height 15
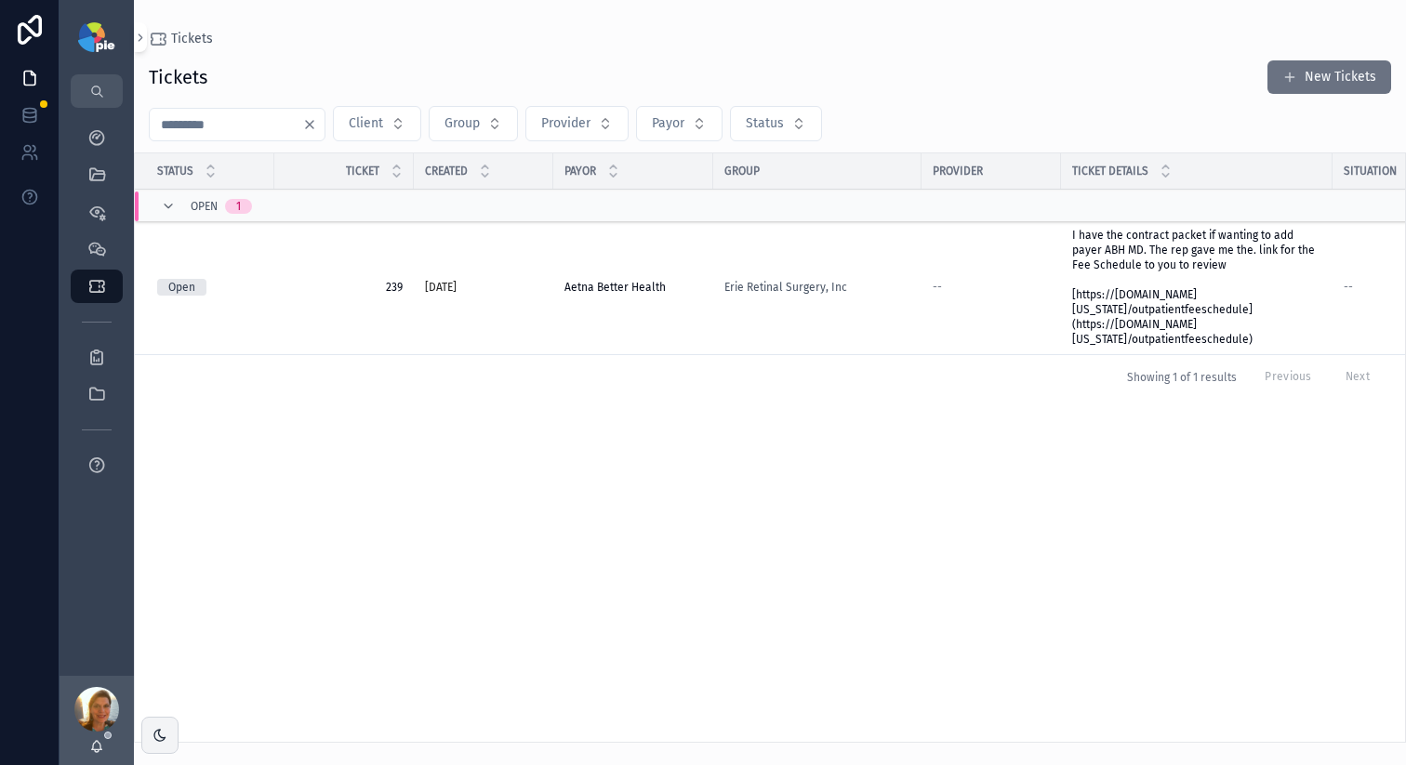
click at [252, 124] on input "***" at bounding box center [226, 125] width 152 height 26
type input "***"
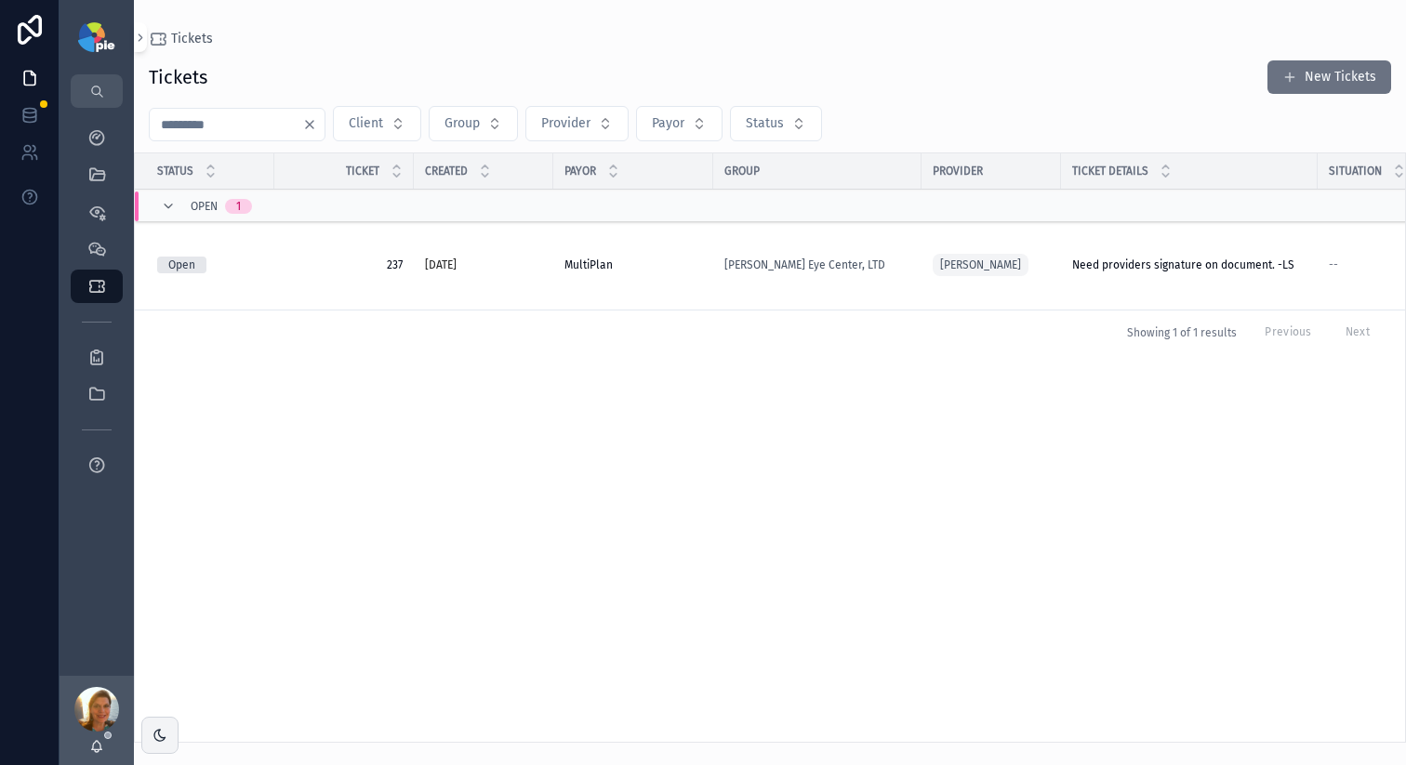
click at [894, 269] on div "[PERSON_NAME] Eye Center, LTD" at bounding box center [817, 265] width 186 height 15
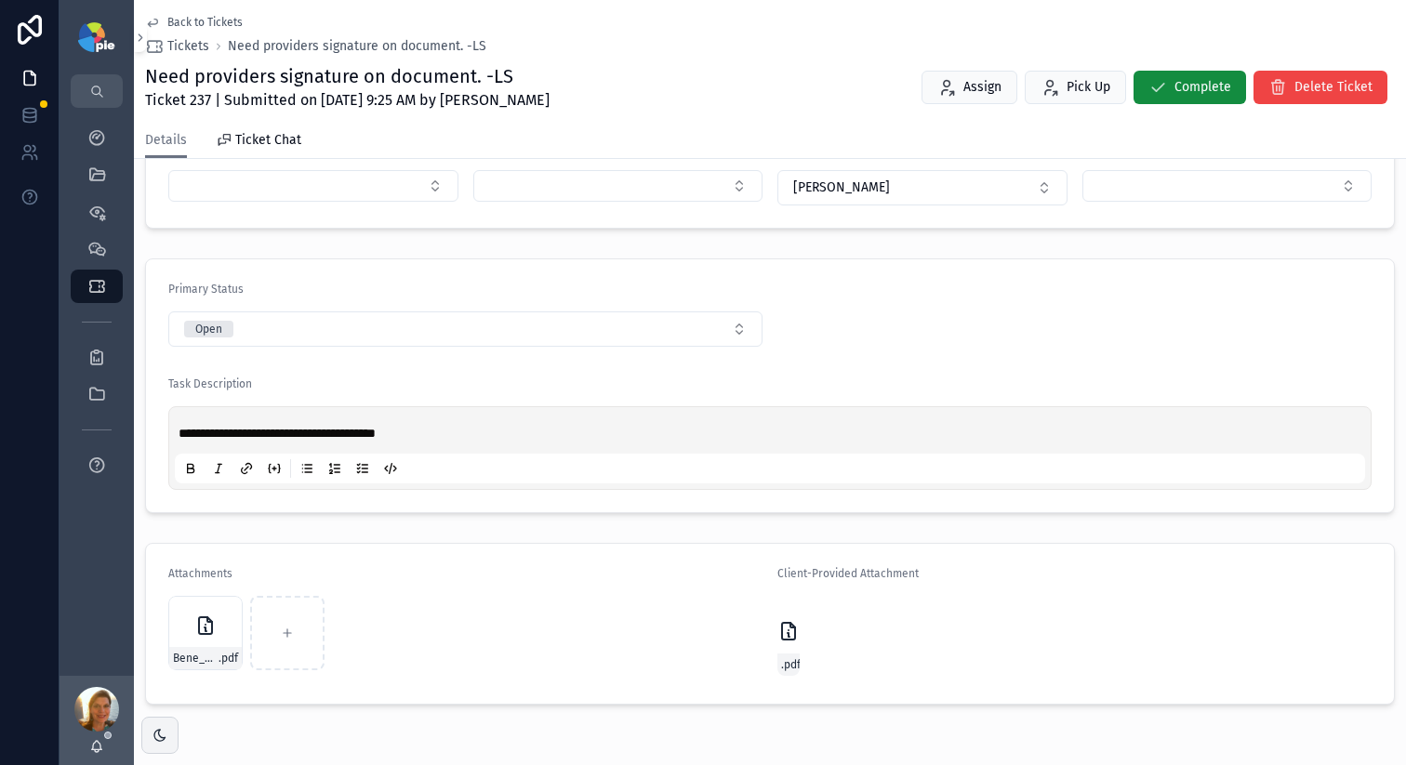
scroll to position [437, 0]
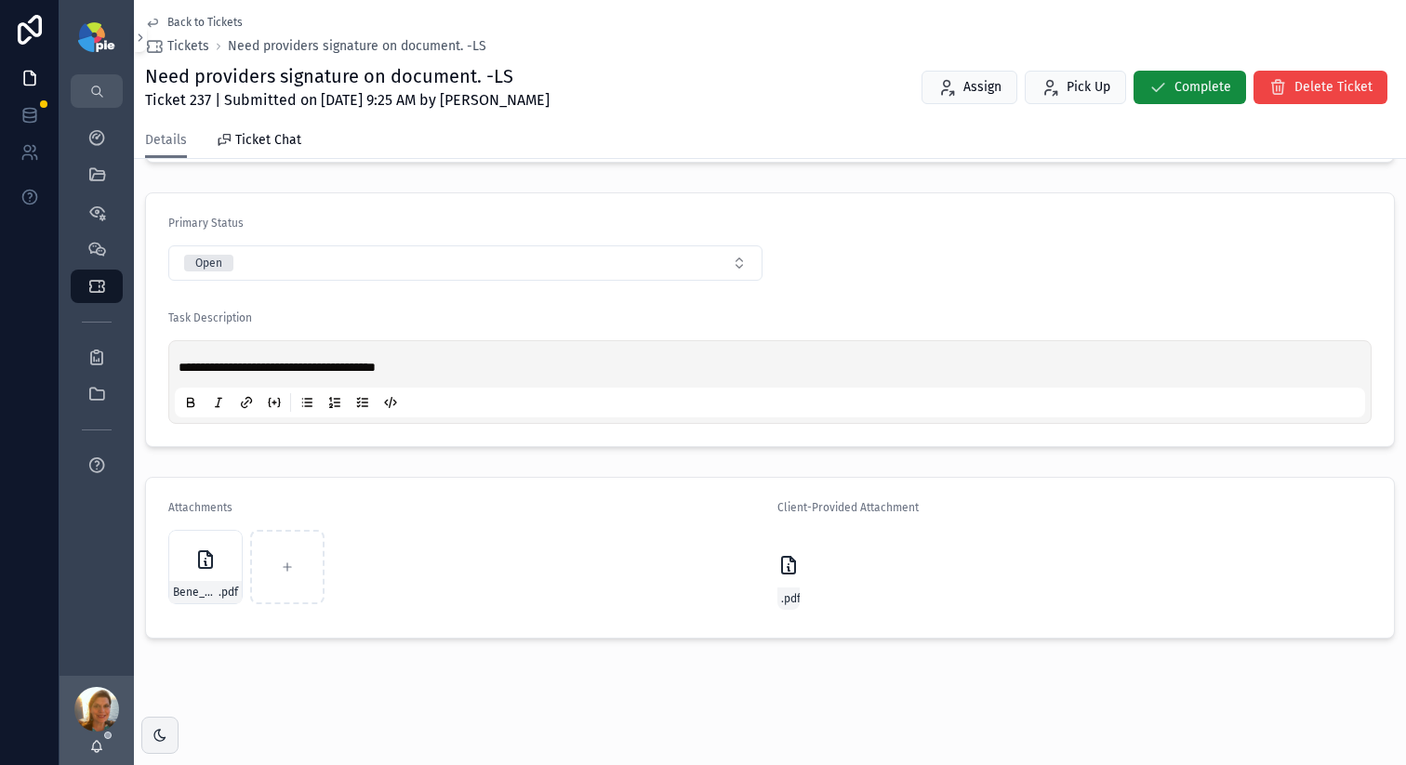
click at [777, 575] on icon "scrollable content" at bounding box center [788, 565] width 22 height 22
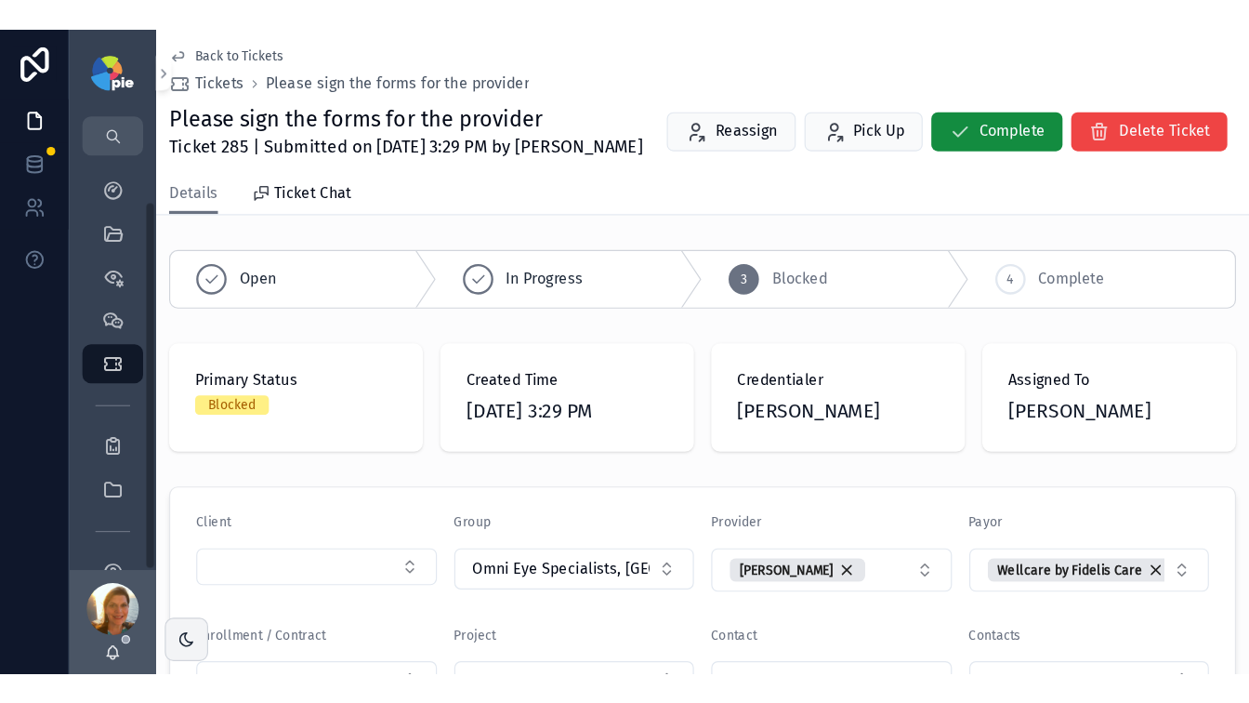
scroll to position [258, 0]
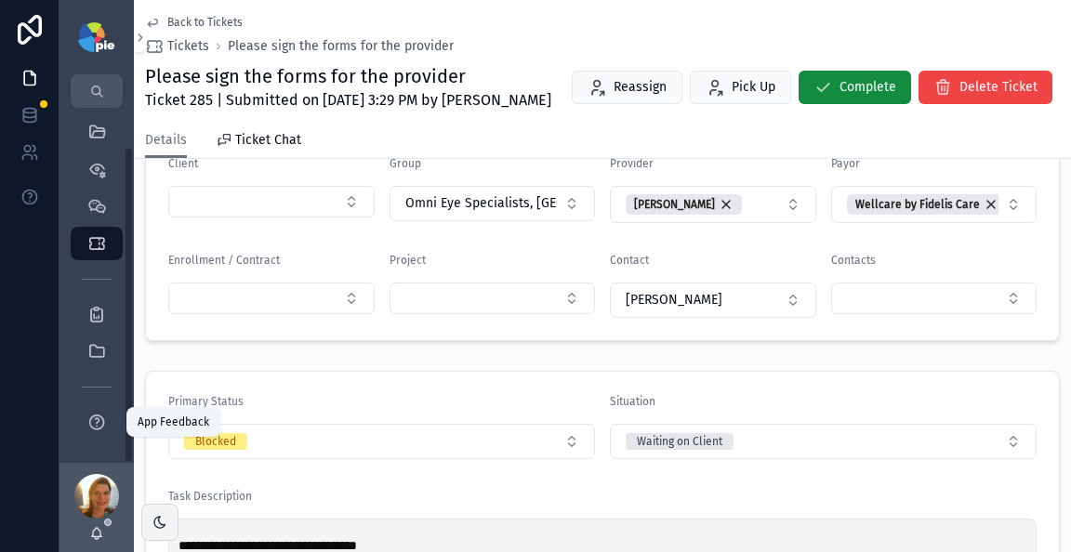
click at [103, 411] on div "App Feedback" at bounding box center [97, 422] width 30 height 30
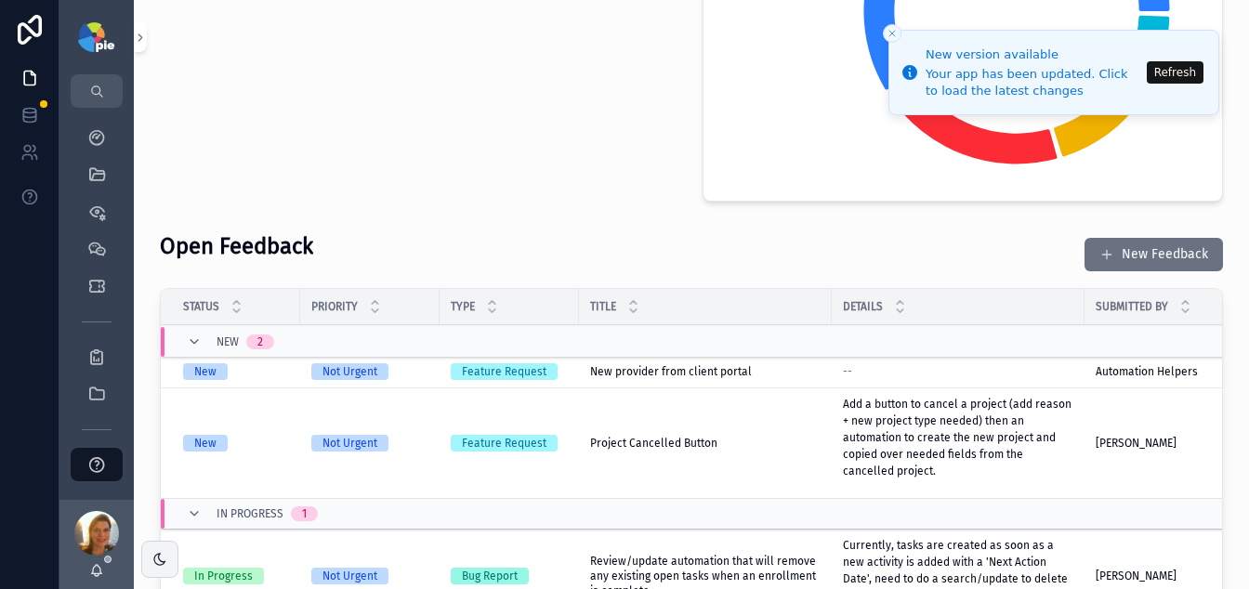
click at [1070, 70] on button "Refresh" at bounding box center [1175, 72] width 57 height 22
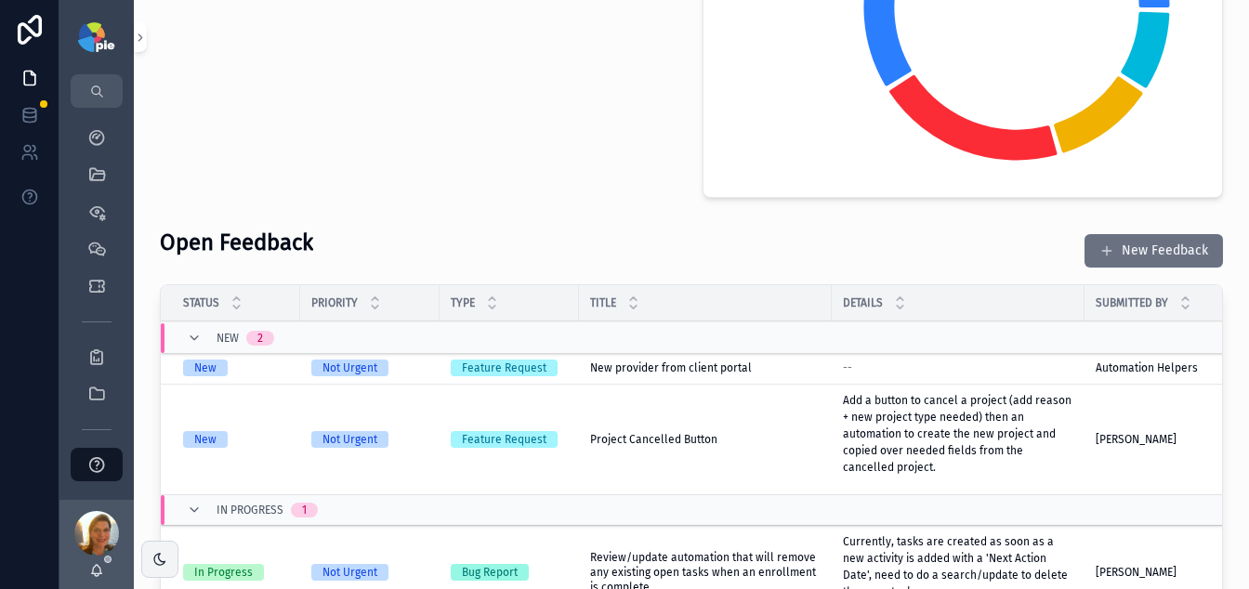
scroll to position [275, 0]
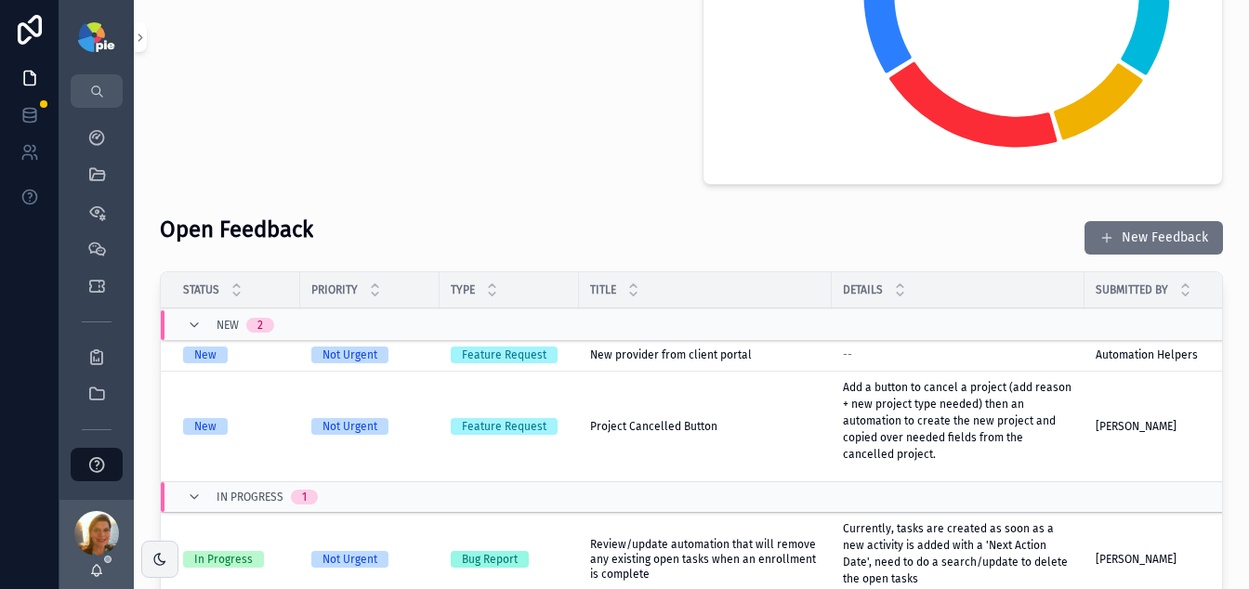
click at [1108, 232] on button "New Feedback" at bounding box center [1154, 237] width 139 height 33
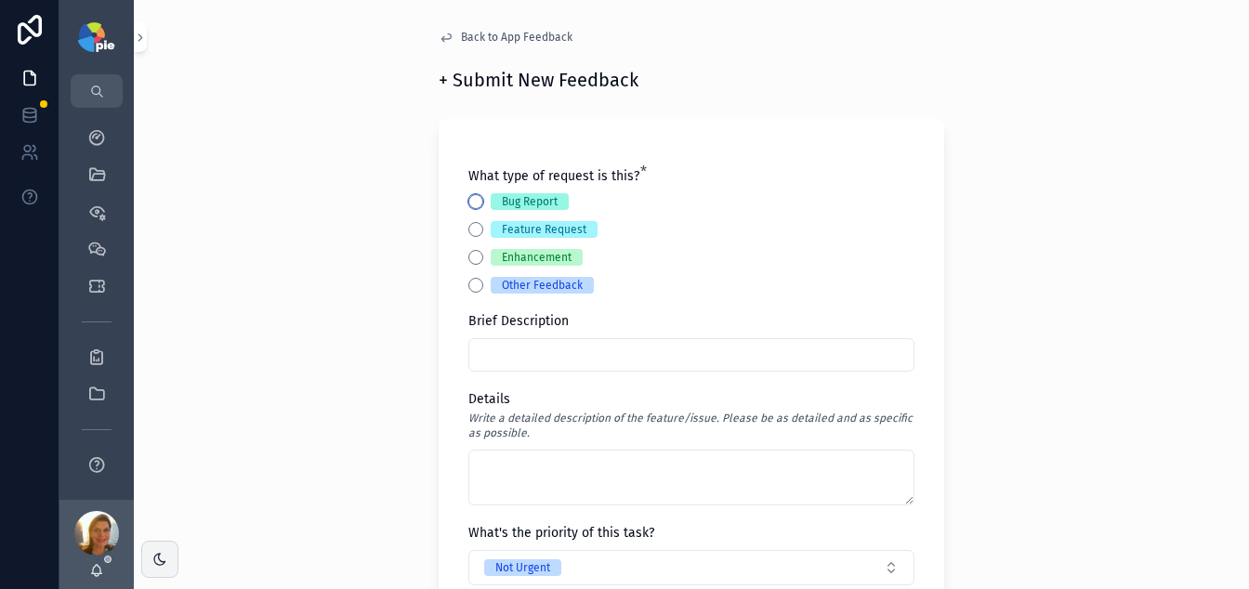
click at [469, 208] on div "Bug Report" at bounding box center [692, 201] width 446 height 17
click at [469, 205] on button "Bug Report" at bounding box center [476, 201] width 15 height 15
drag, startPoint x: 418, startPoint y: 309, endPoint x: 473, endPoint y: 345, distance: 65.7
click at [579, 359] on input "scrollable content" at bounding box center [691, 355] width 444 height 26
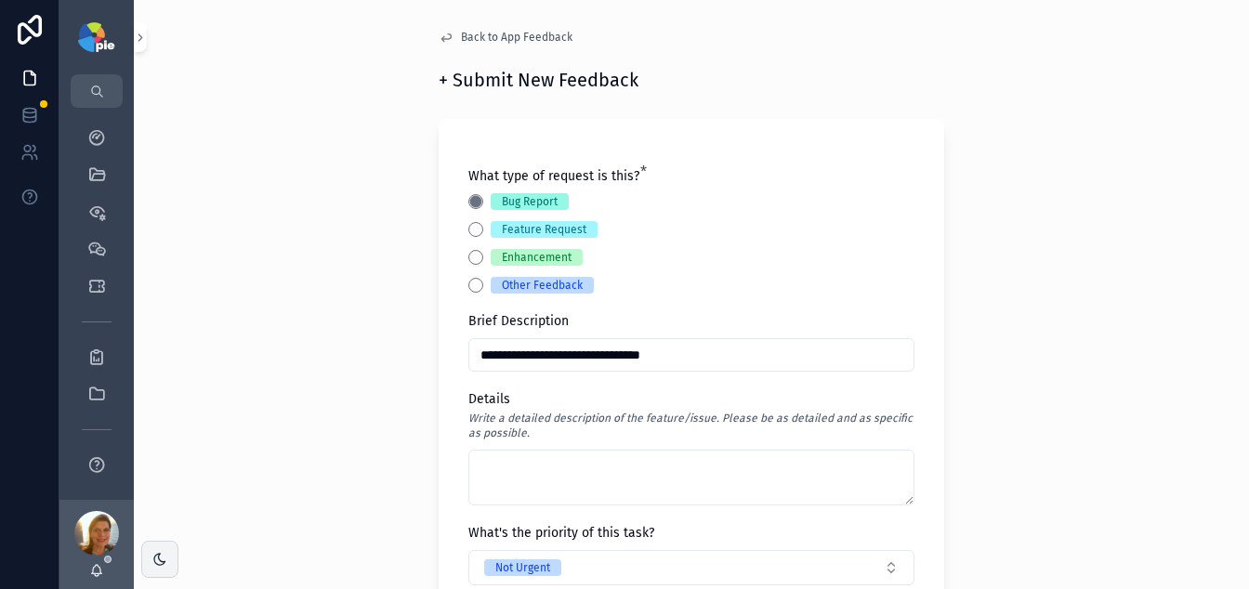
type input "**********"
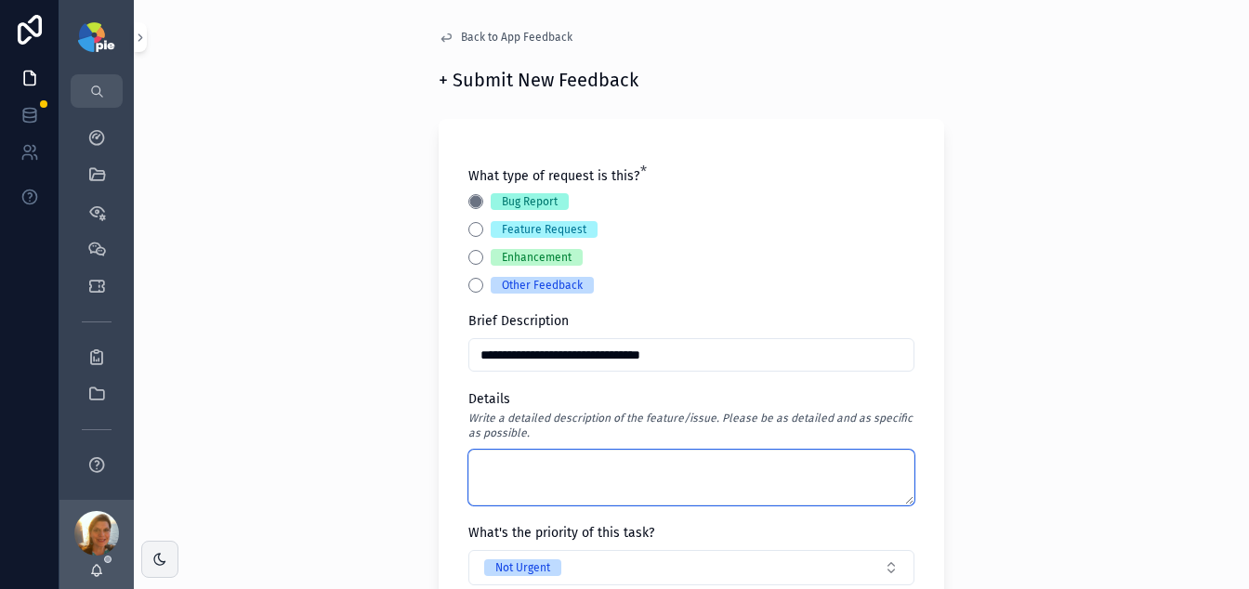
click at [681, 482] on textarea "scrollable content" at bounding box center [692, 478] width 446 height 56
type textarea "*"
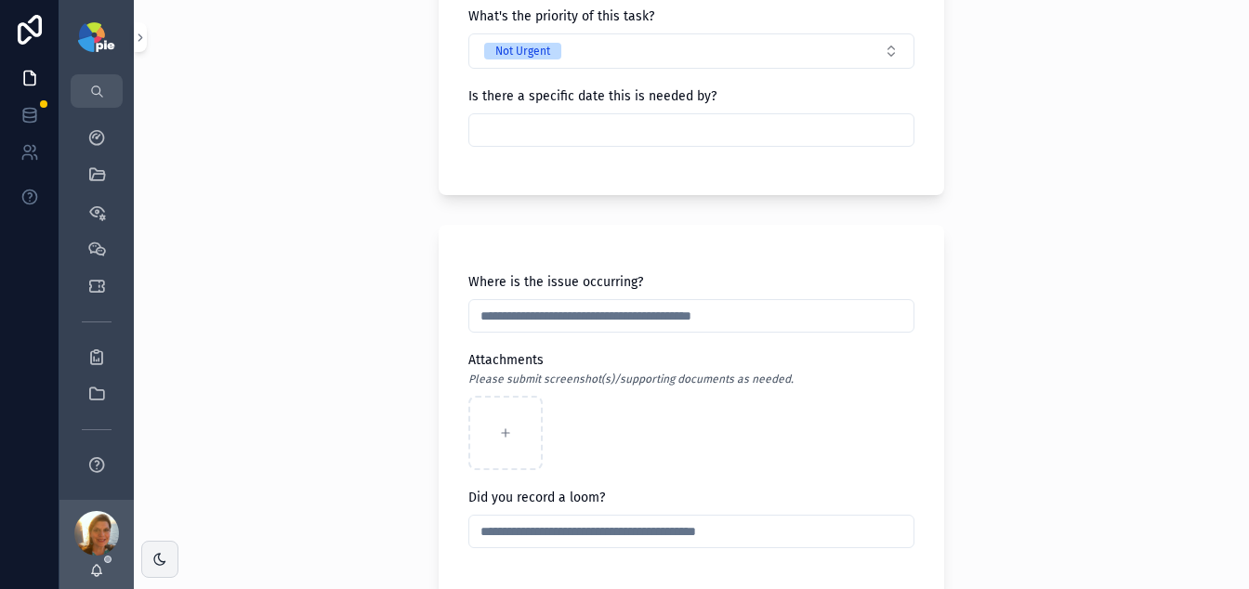
scroll to position [816, 0]
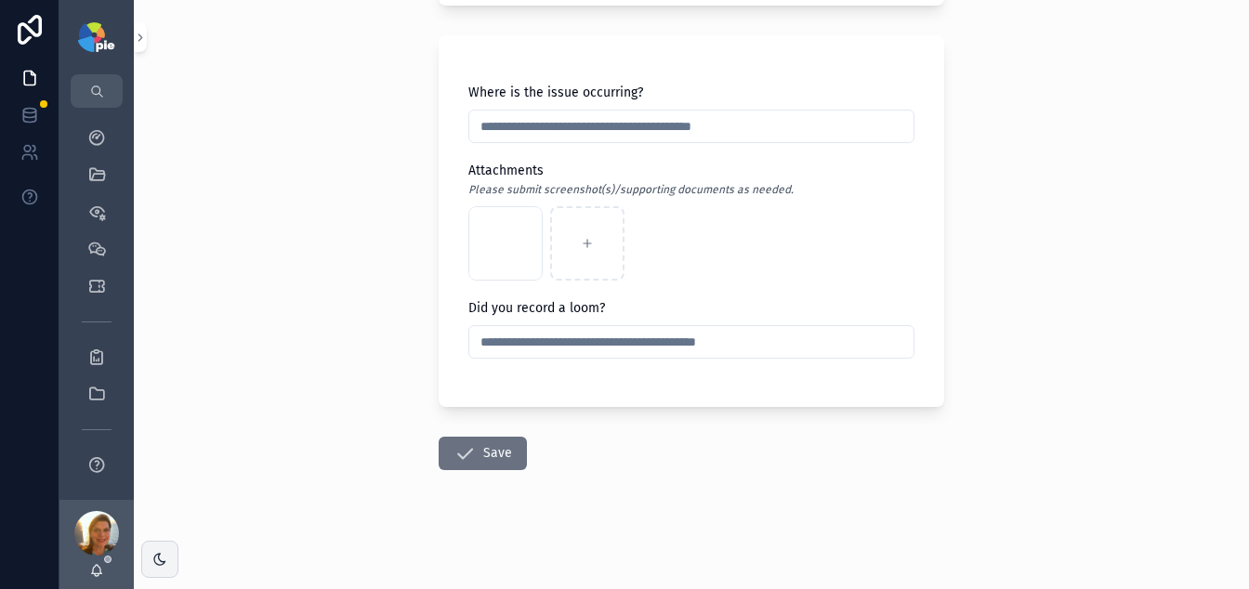
type textarea "**********"
click at [507, 247] on div "Screenshot 2025-10-06 at 9.50.58 PM .png" at bounding box center [506, 243] width 74 height 74
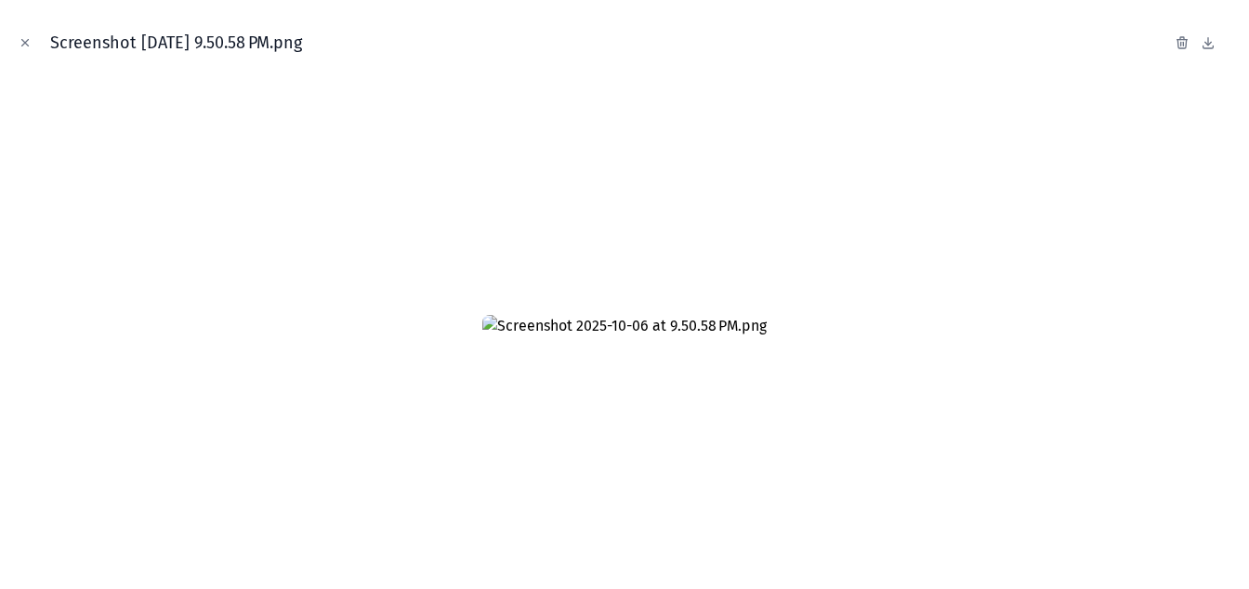
click at [24, 47] on icon "Close modal" at bounding box center [25, 42] width 13 height 13
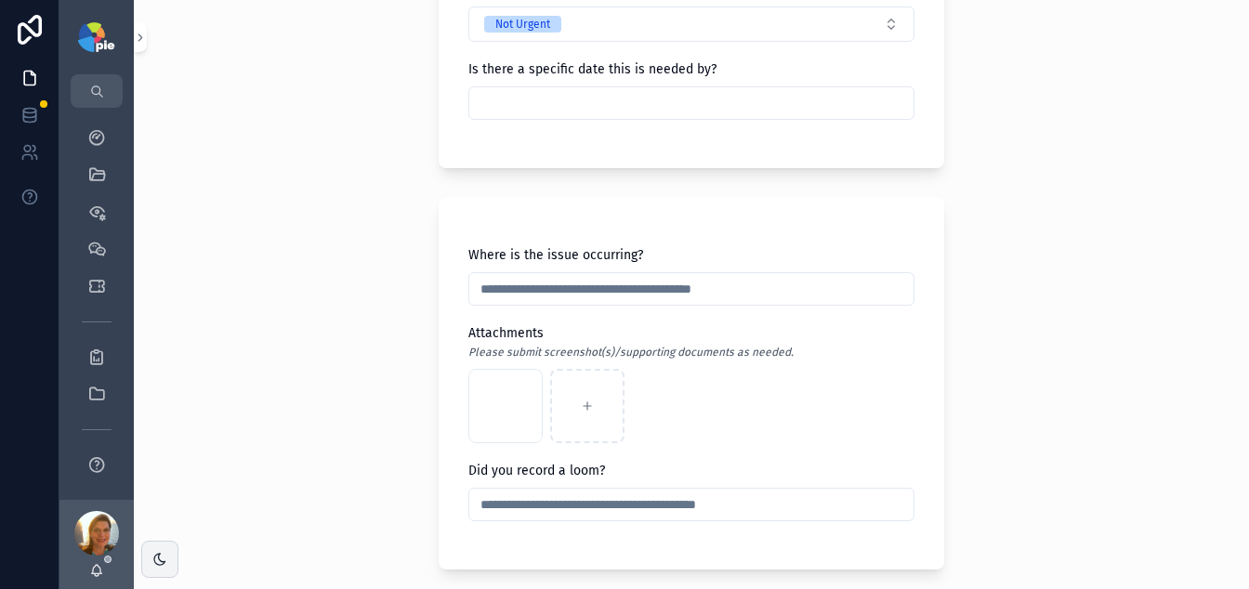
scroll to position [816, 0]
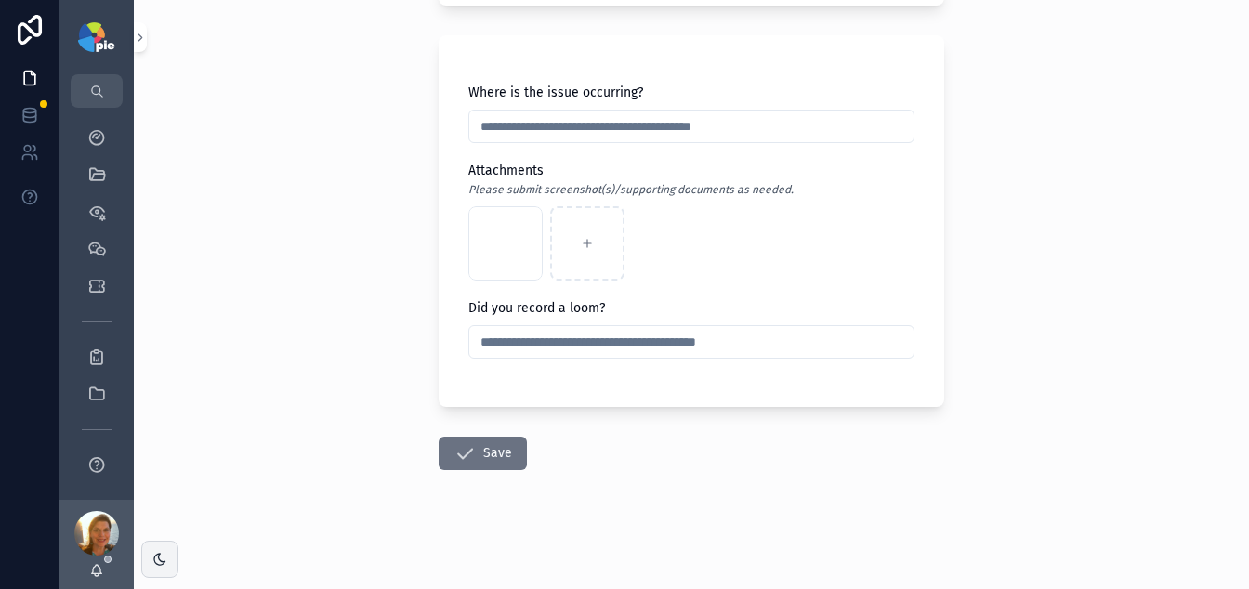
click at [466, 454] on icon "scrollable content" at bounding box center [465, 453] width 22 height 22
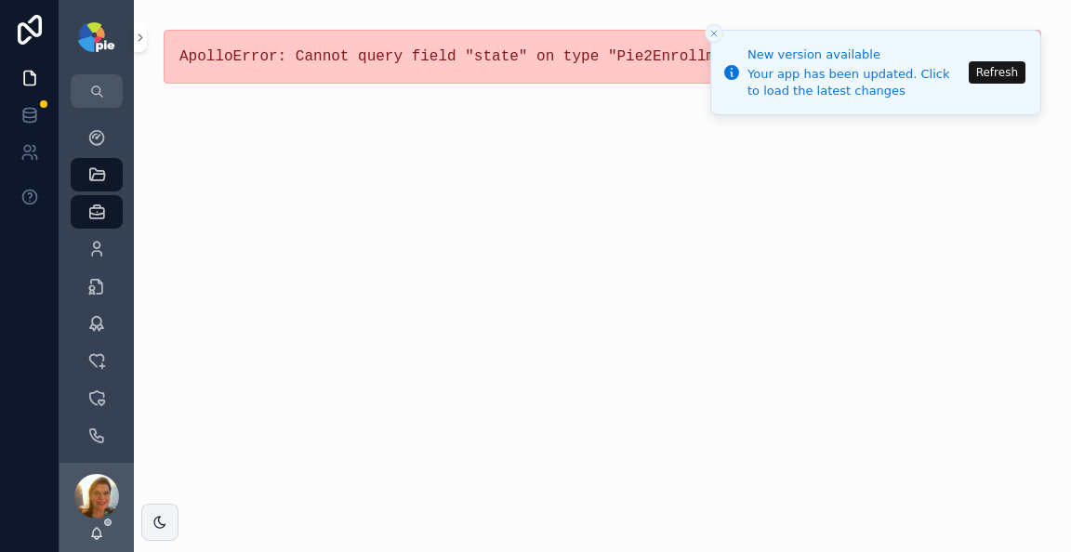
click at [983, 78] on button "Refresh" at bounding box center [997, 72] width 57 height 22
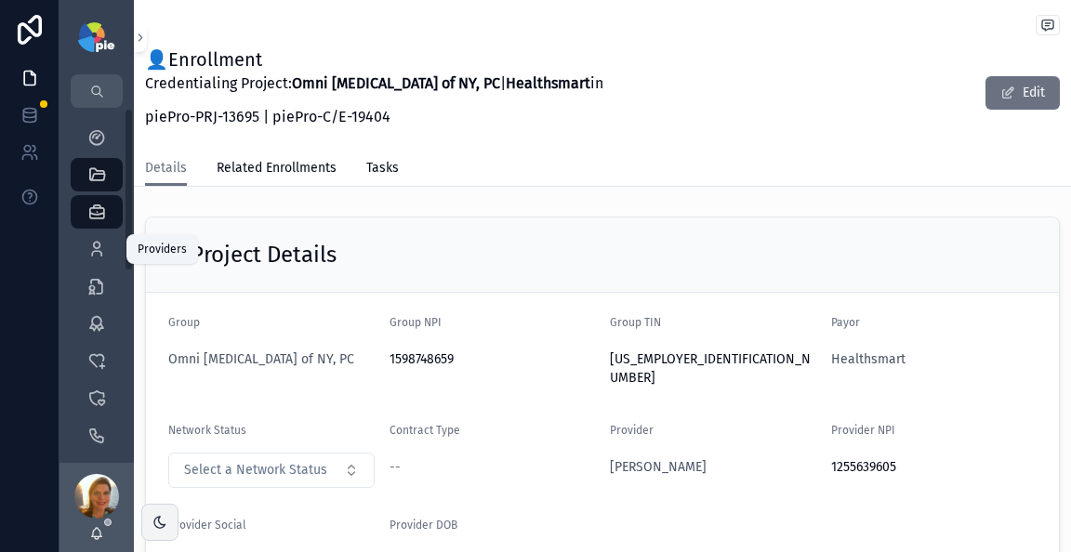
drag, startPoint x: 83, startPoint y: 250, endPoint x: 123, endPoint y: 221, distance: 49.3
click at [85, 250] on div "Providers 302" at bounding box center [97, 249] width 30 height 30
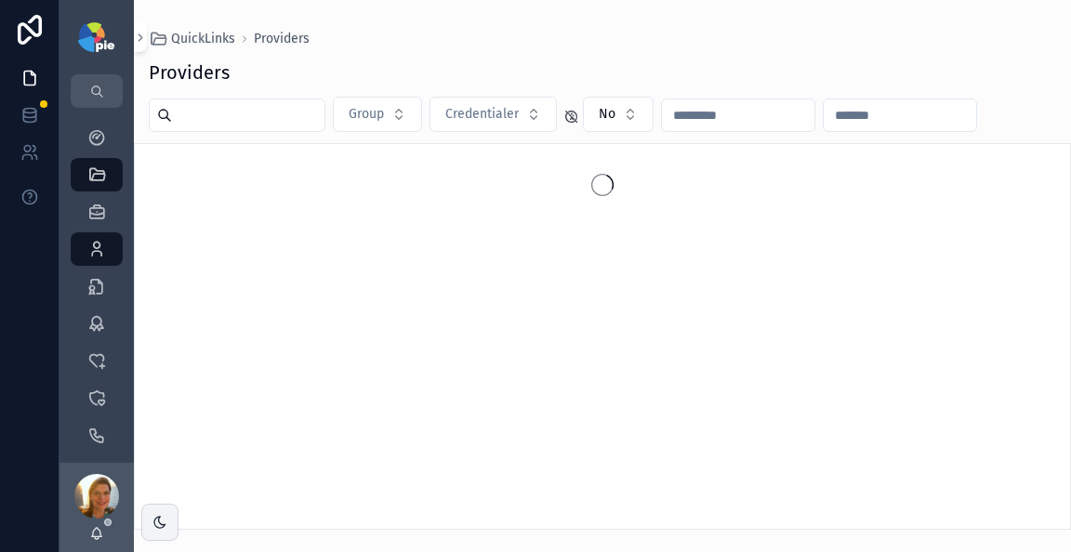
click at [221, 104] on input "scrollable content" at bounding box center [248, 115] width 152 height 26
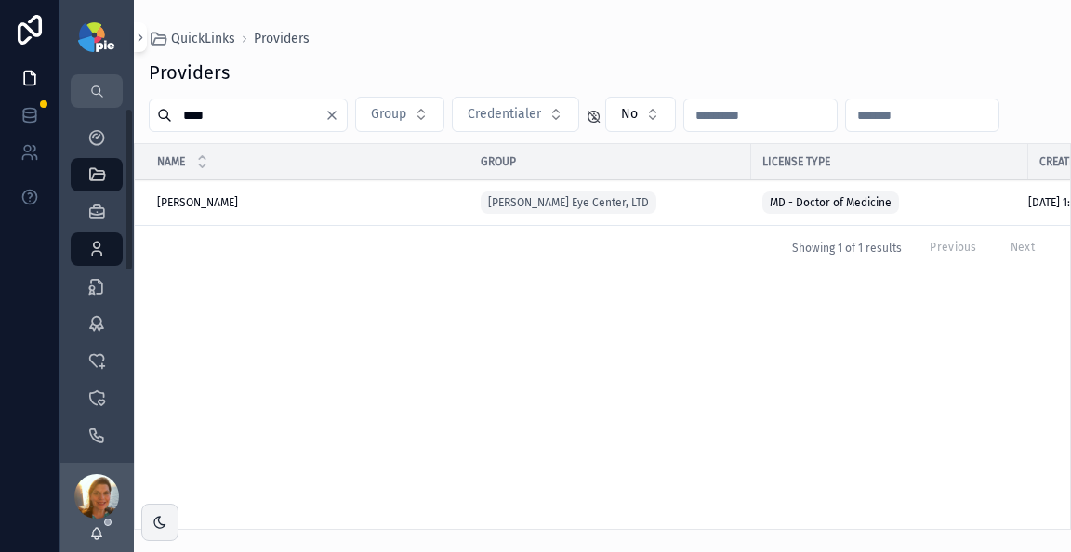
type input "****"
click at [199, 199] on span "[PERSON_NAME]" at bounding box center [197, 202] width 81 height 15
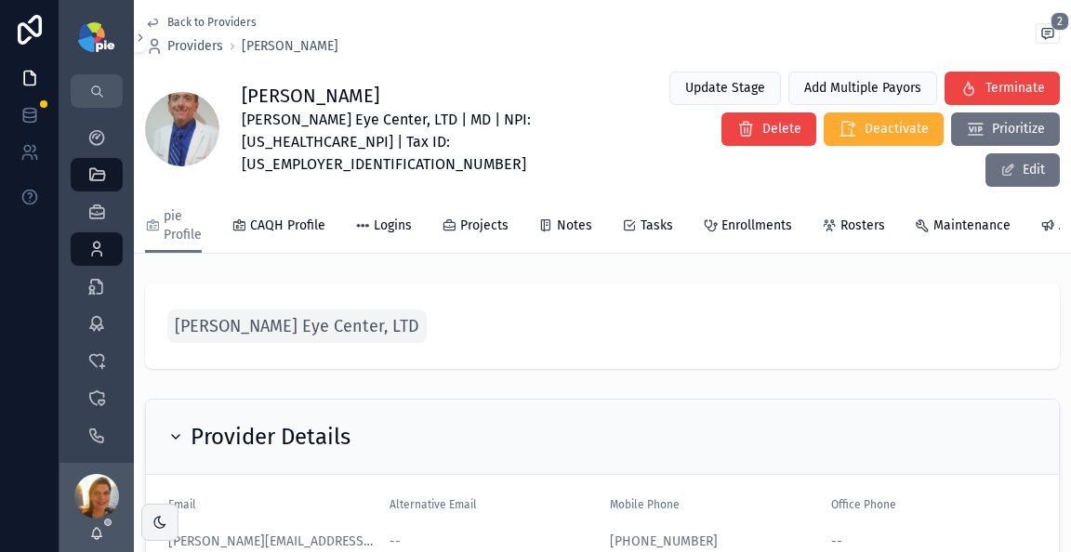
click at [482, 217] on span "Projects" at bounding box center [484, 226] width 48 height 19
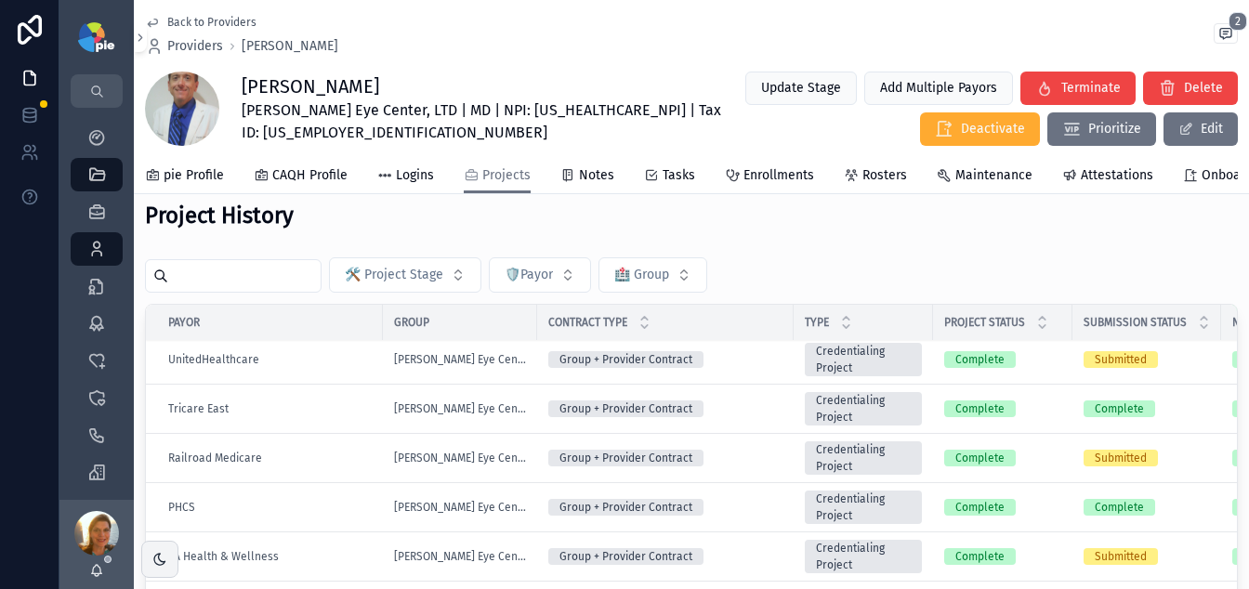
scroll to position [207, 0]
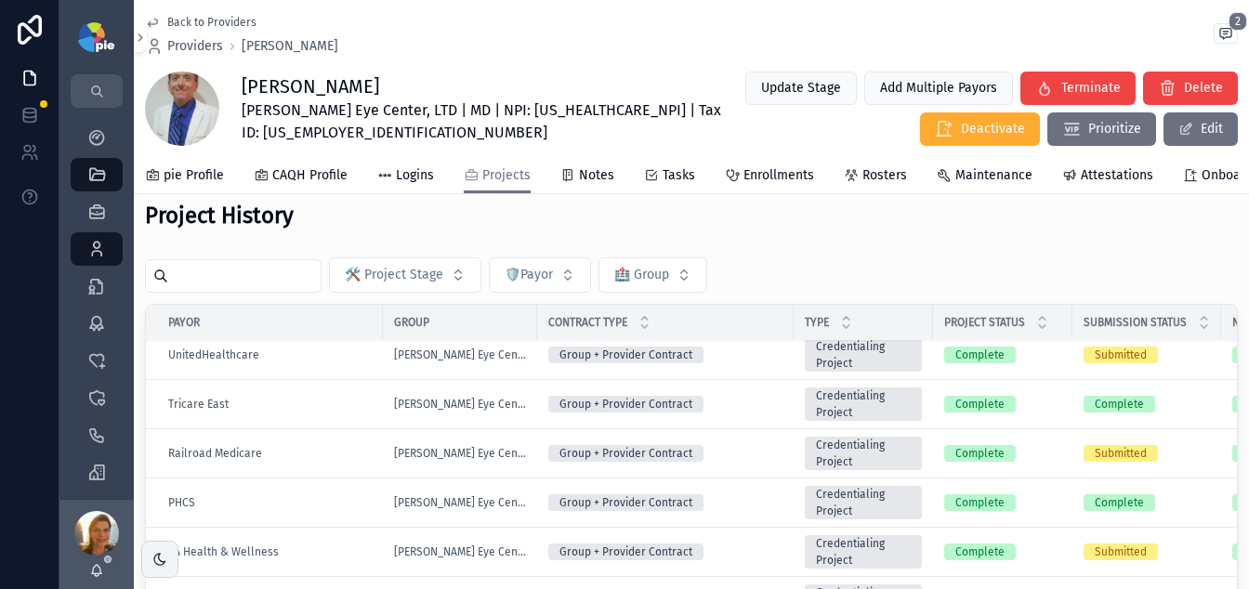
click at [202, 289] on input "scrollable content" at bounding box center [244, 276] width 152 height 26
click at [203, 289] on input "scrollable content" at bounding box center [244, 276] width 152 height 26
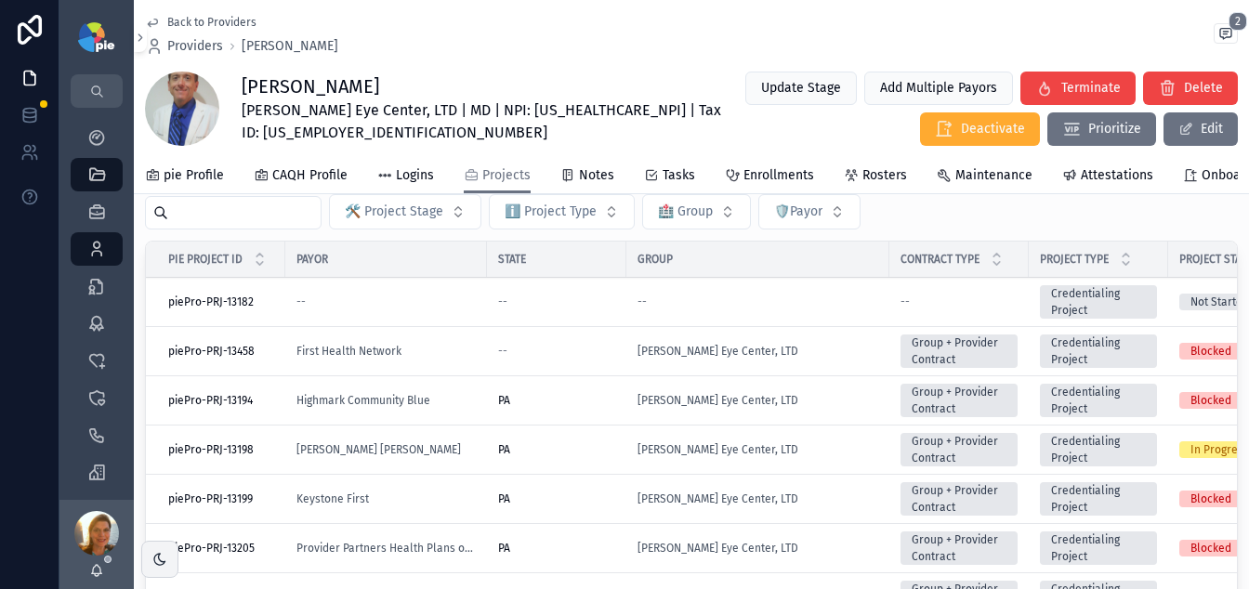
scroll to position [81, 0]
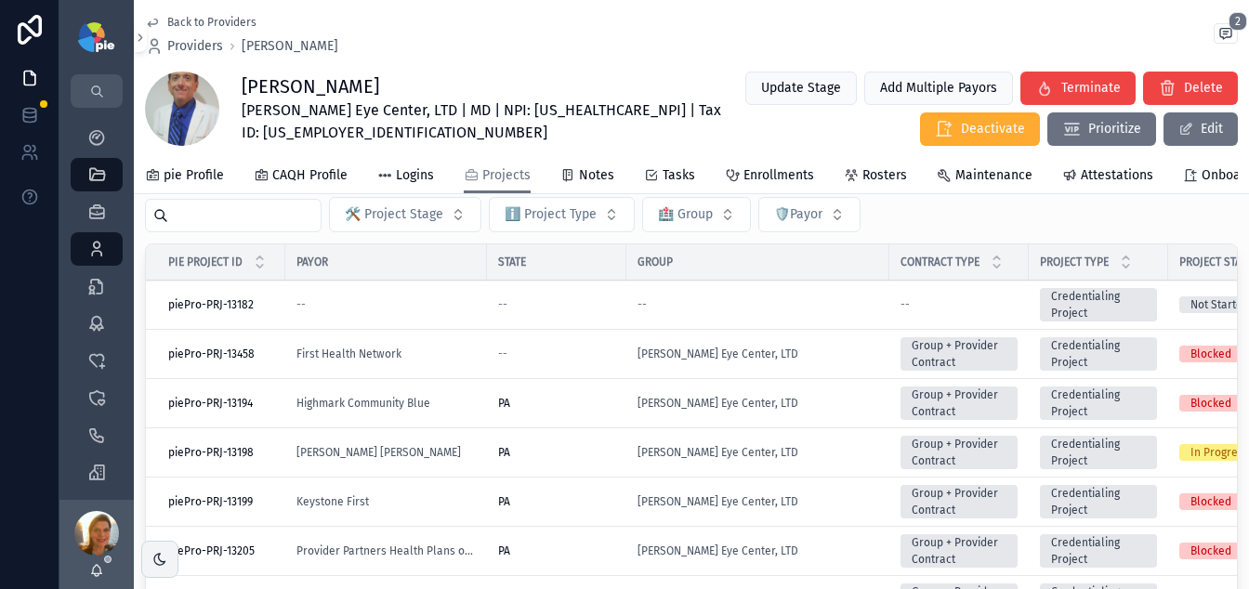
type input "****"
click at [221, 227] on input "scrollable content" at bounding box center [244, 216] width 152 height 26
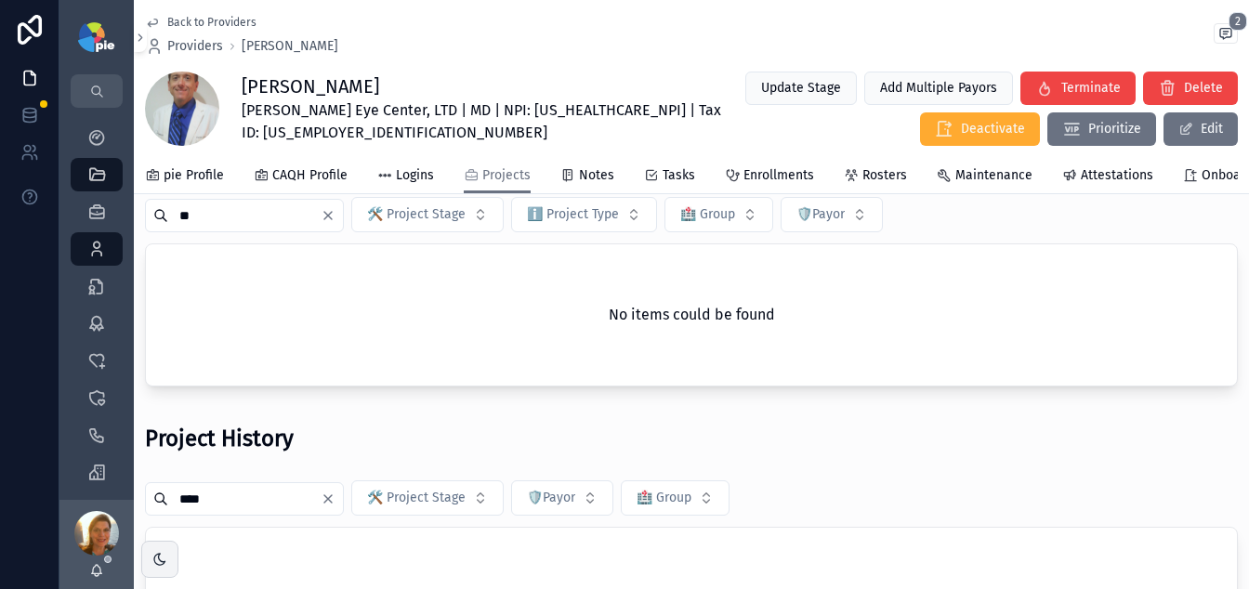
type input "*"
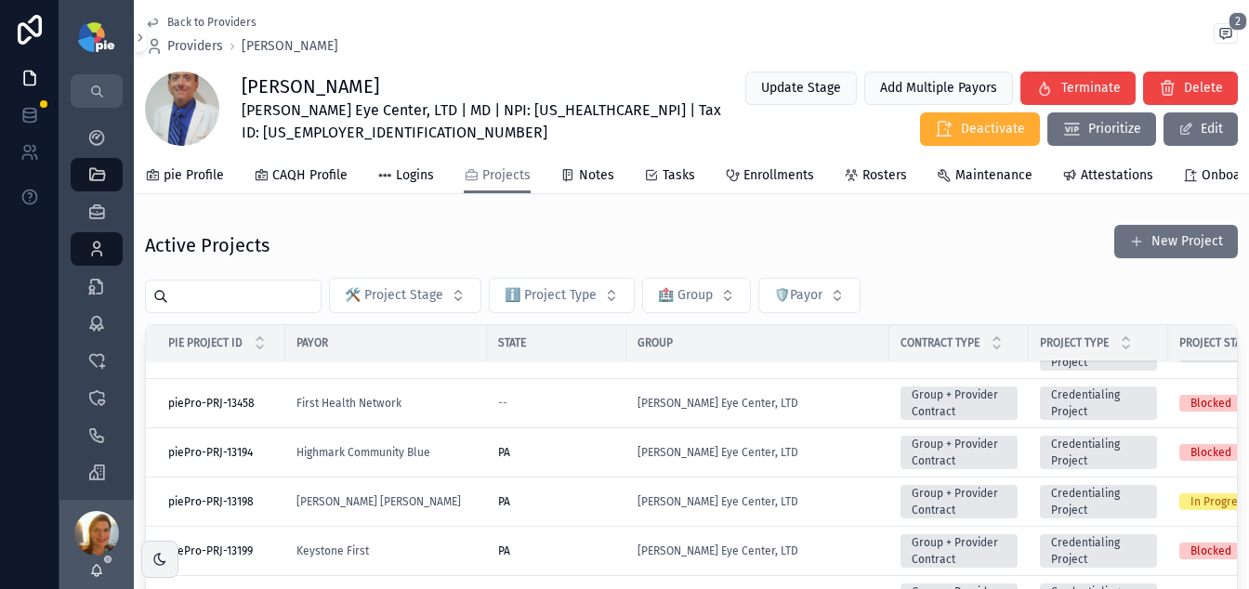
scroll to position [34, 0]
click at [574, 411] on div "--" at bounding box center [556, 403] width 117 height 15
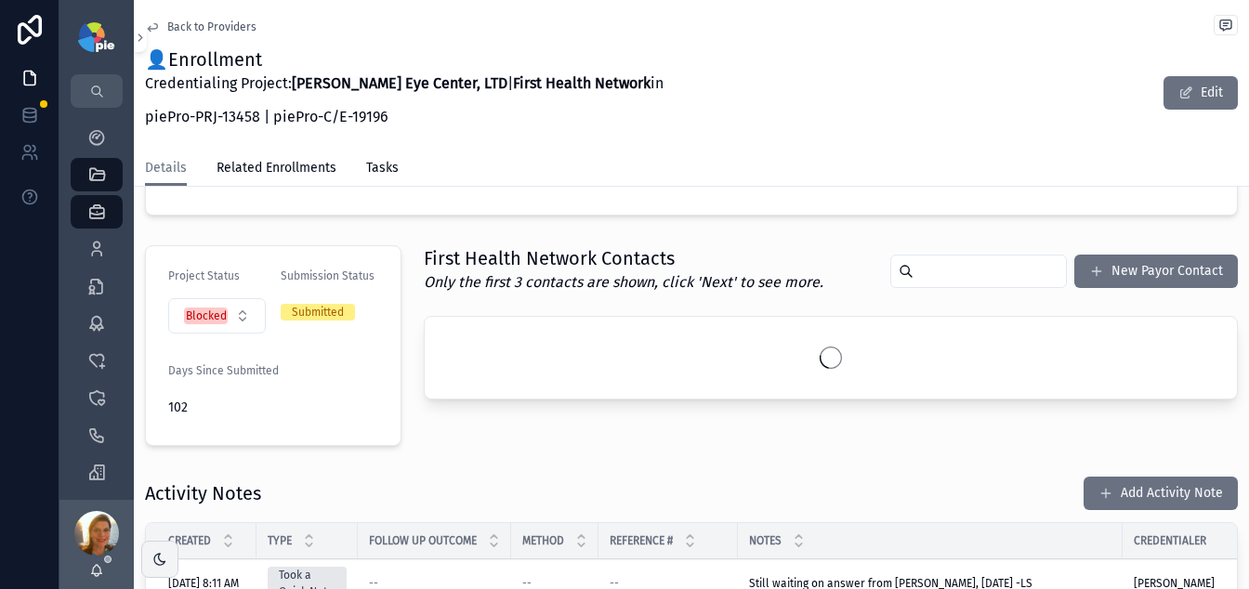
scroll to position [688, 0]
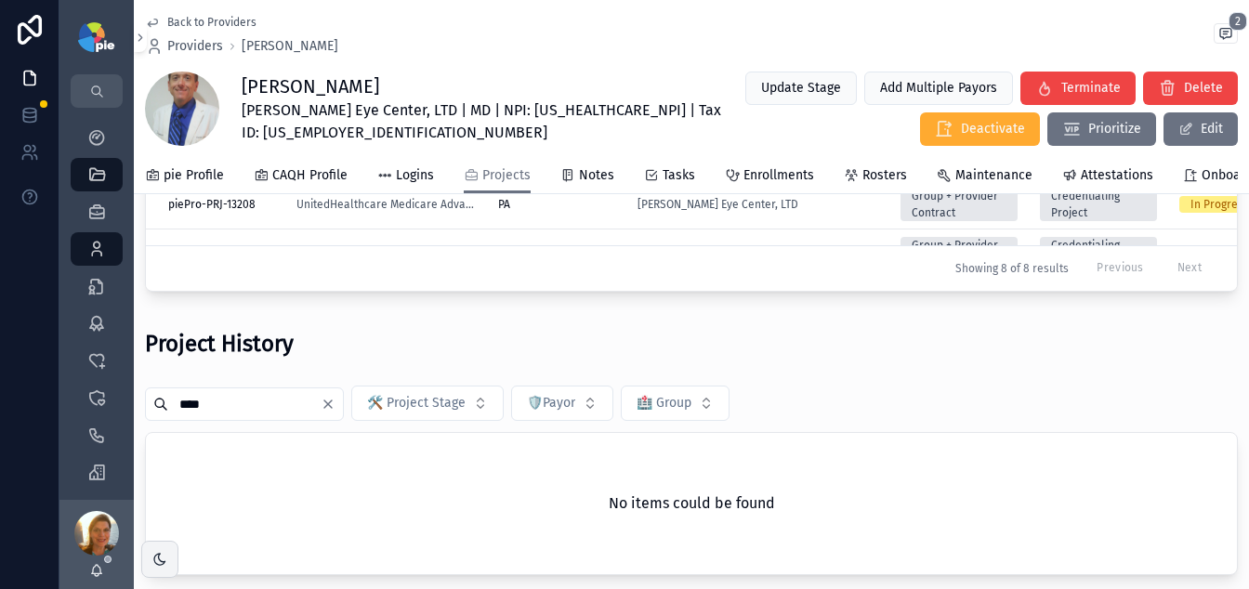
scroll to position [323, 0]
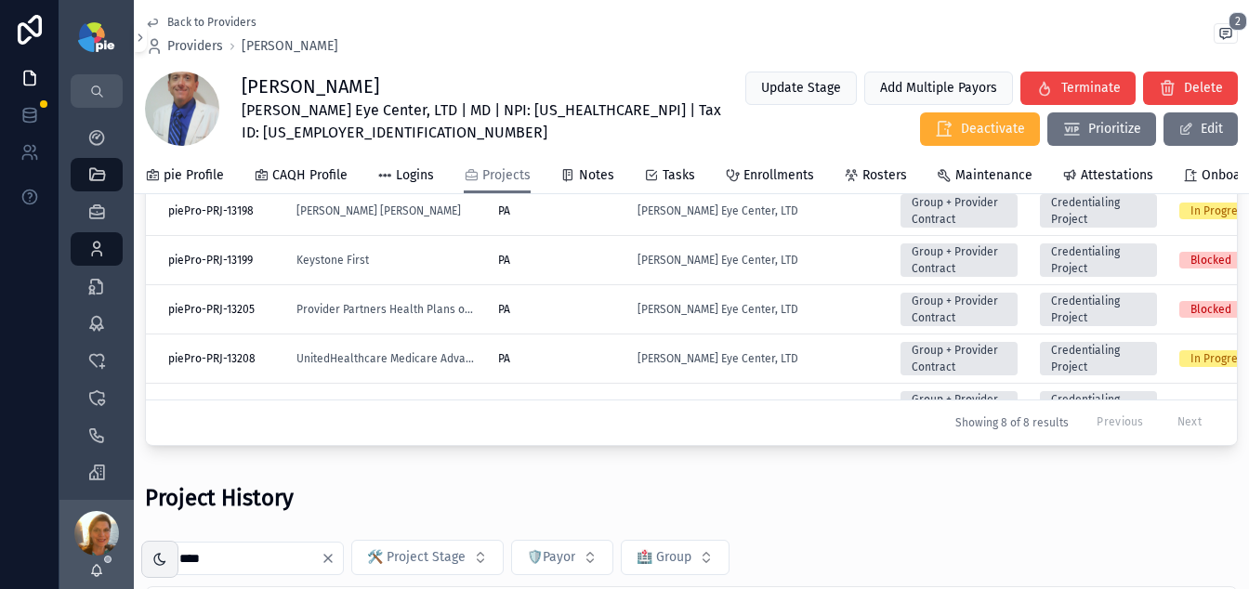
click at [341, 551] on button "Clear" at bounding box center [332, 558] width 22 height 15
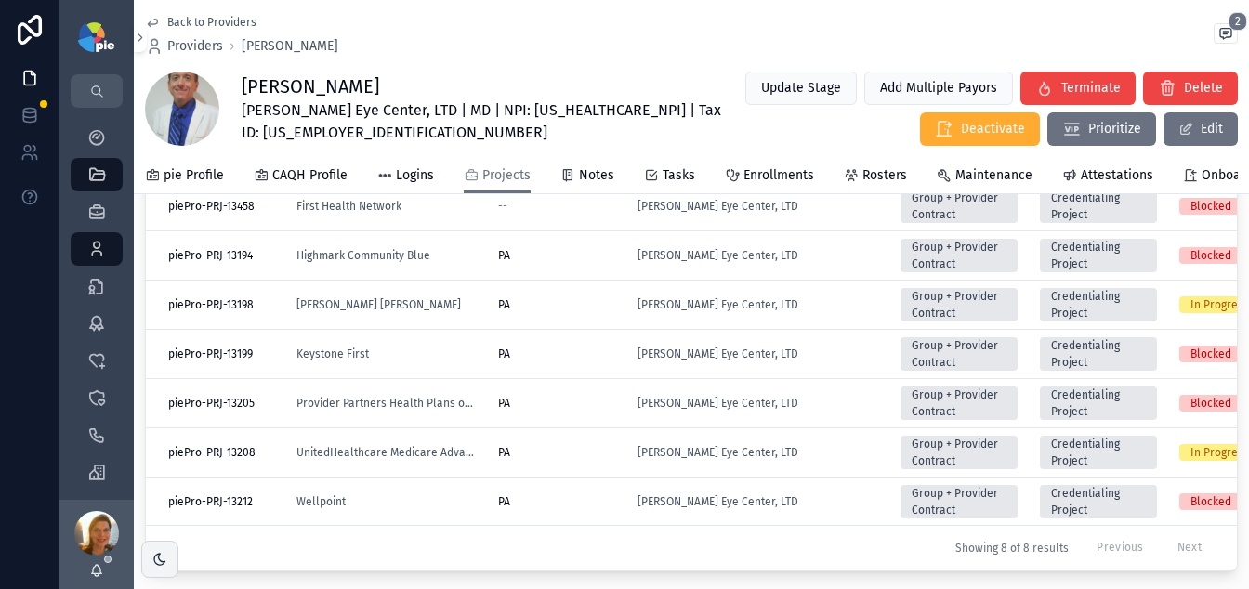
scroll to position [270, 0]
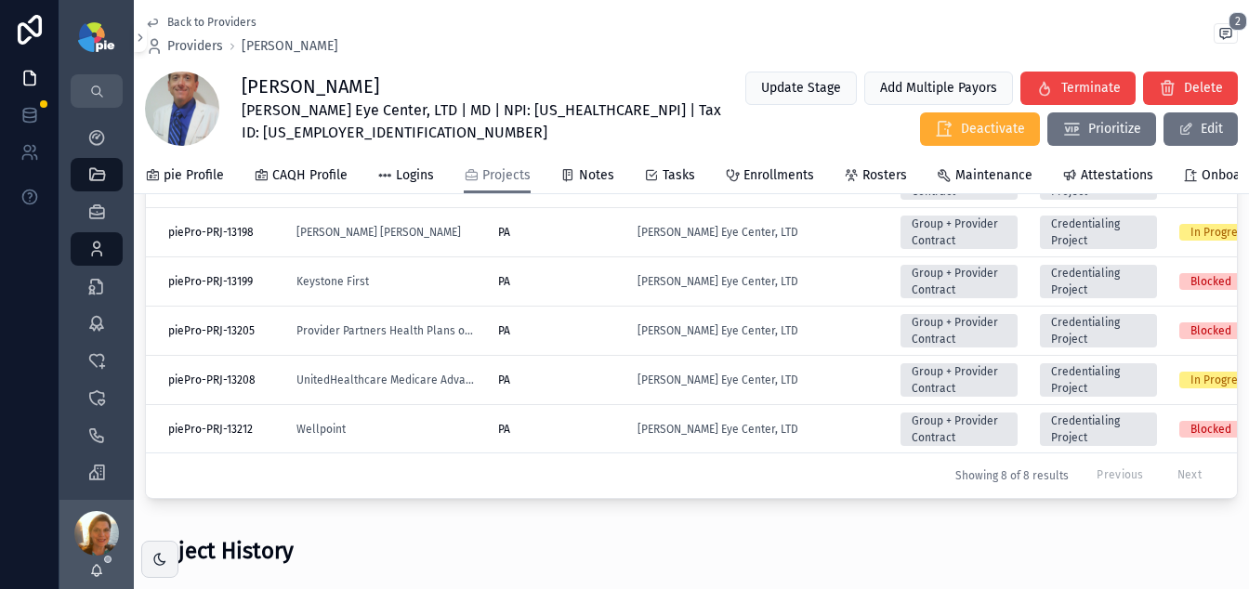
click at [583, 425] on div "PA" at bounding box center [556, 429] width 117 height 15
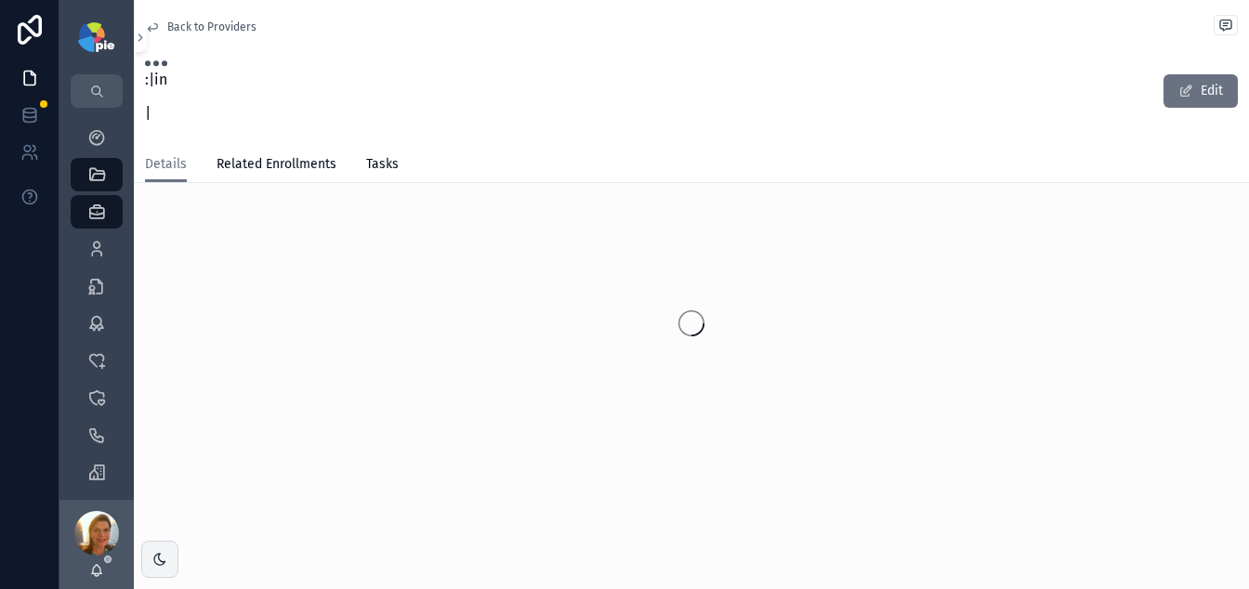
scroll to position [25, 0]
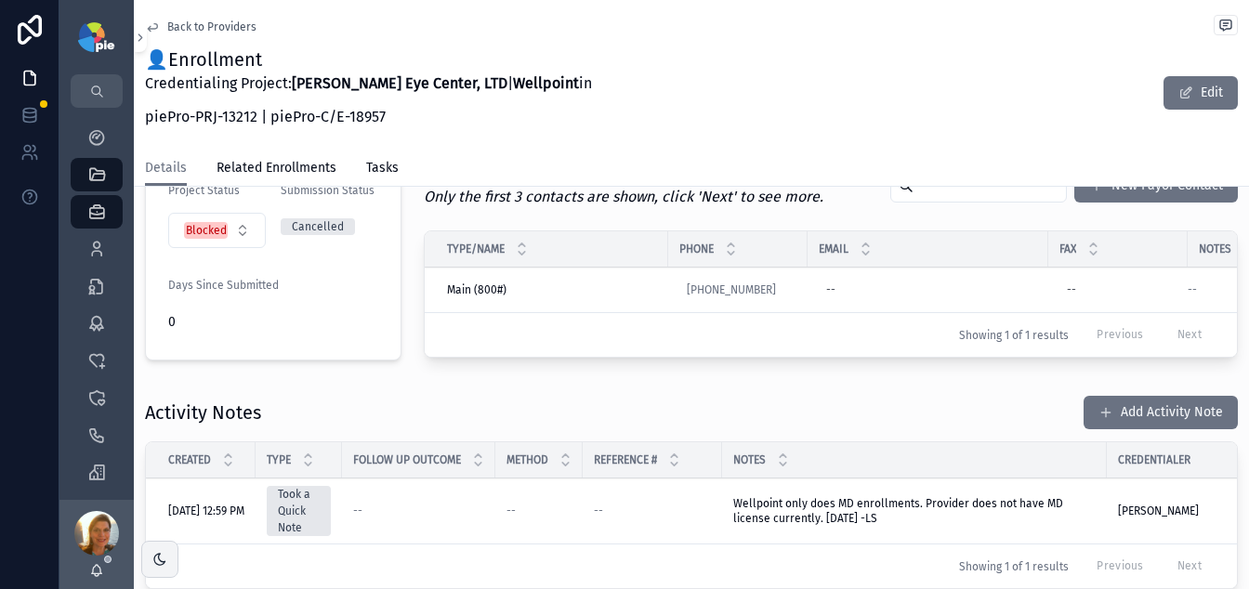
scroll to position [451, 0]
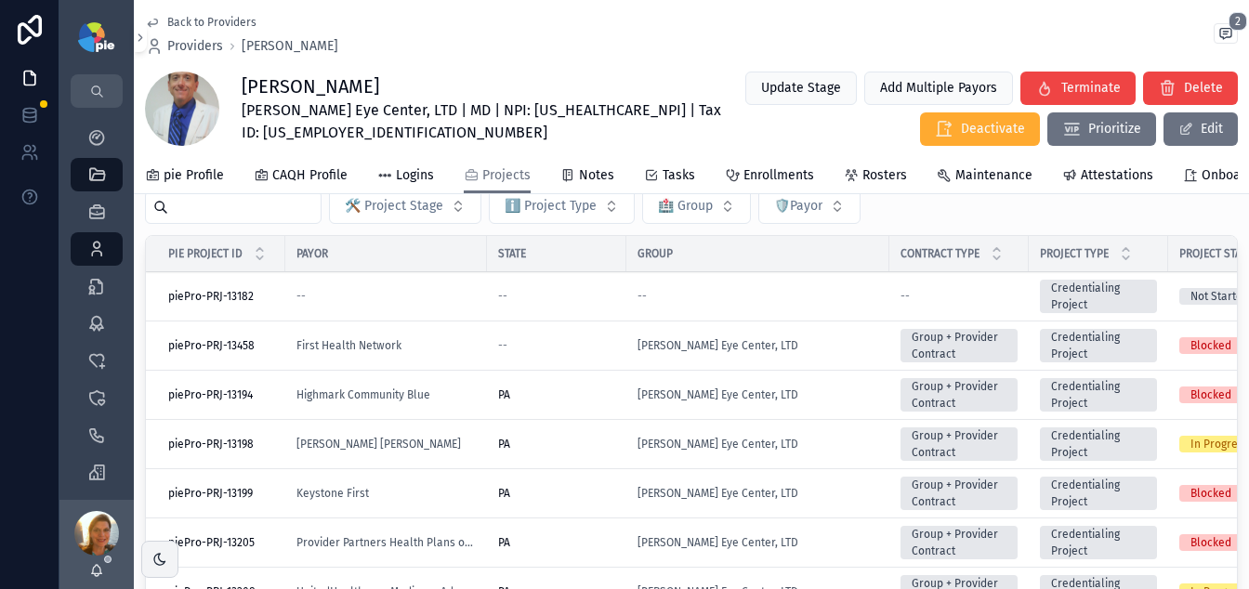
click at [427, 450] on div "[PERSON_NAME] [PERSON_NAME]" at bounding box center [386, 444] width 179 height 15
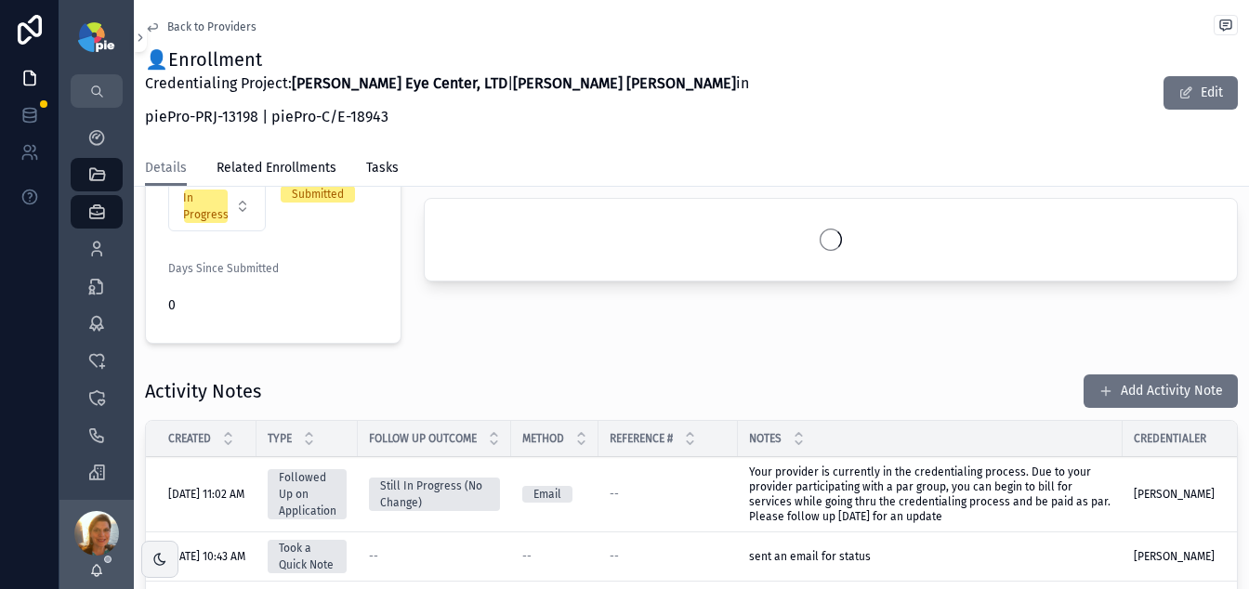
scroll to position [541, 0]
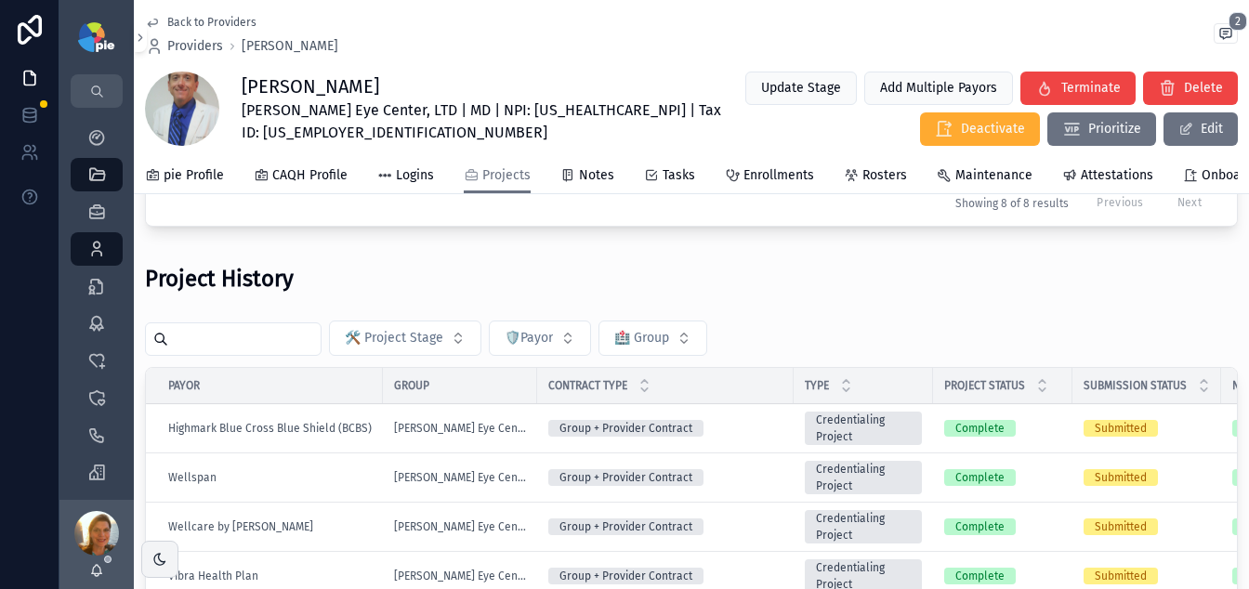
scroll to position [531, 0]
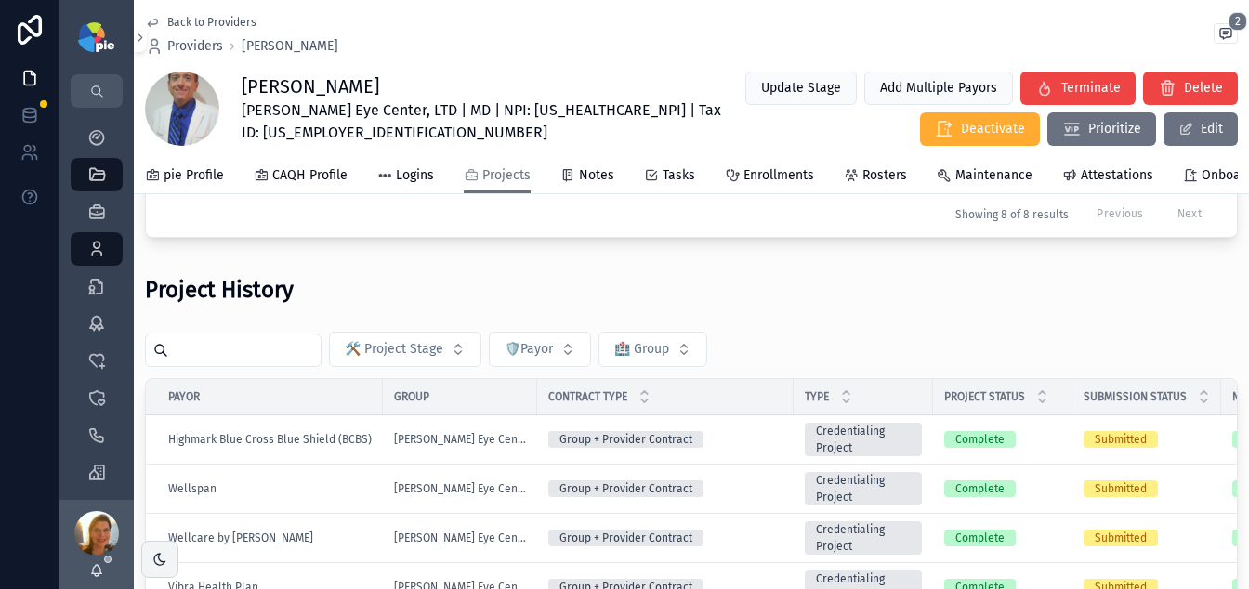
click at [259, 362] on input "scrollable content" at bounding box center [244, 350] width 152 height 26
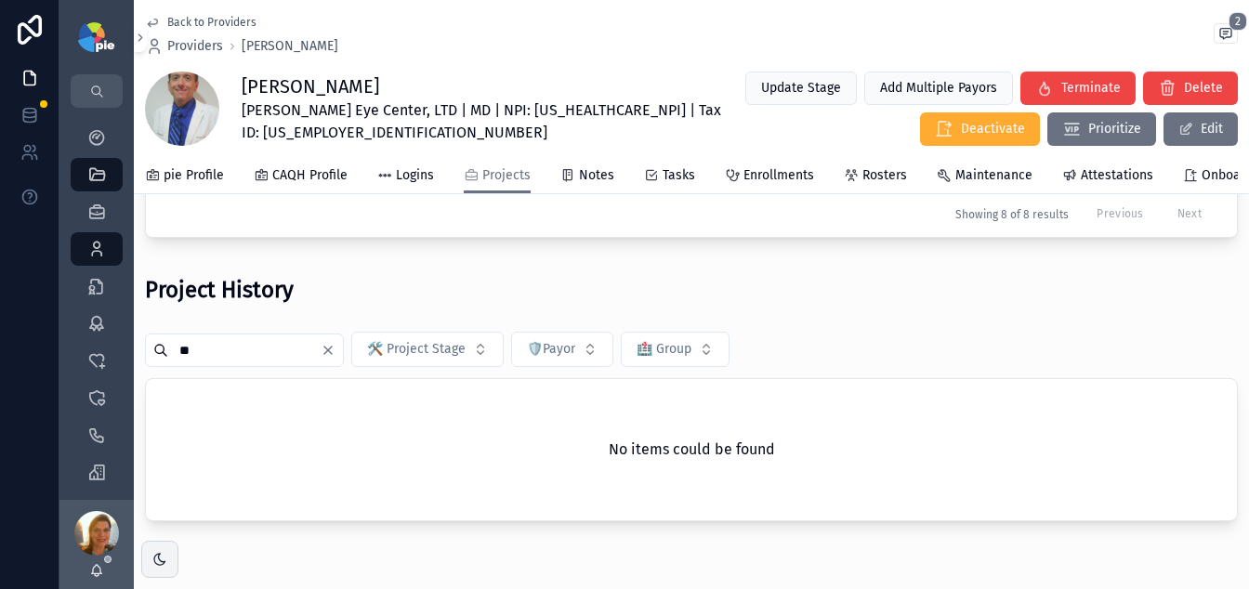
type input "*"
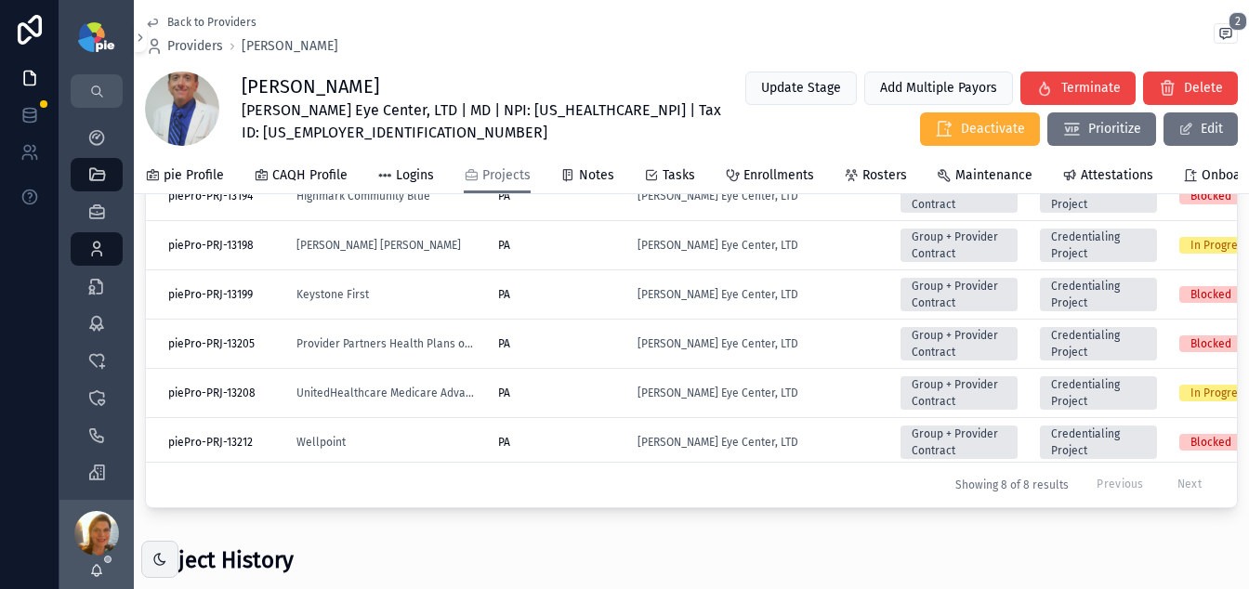
scroll to position [46, 0]
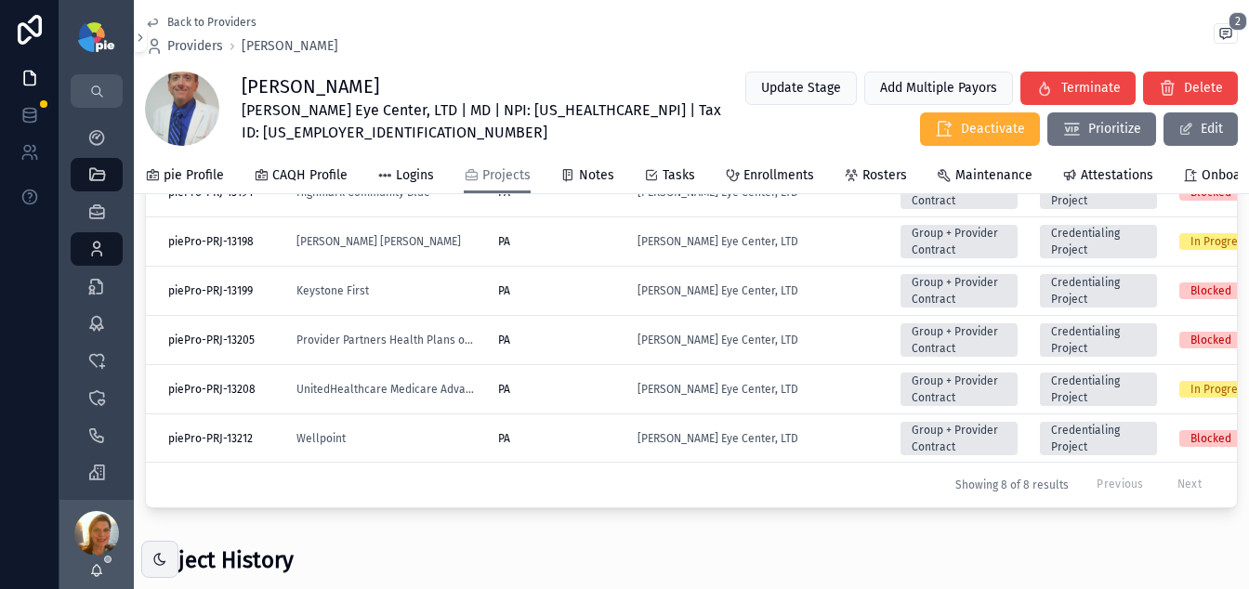
click at [587, 341] on div "PA" at bounding box center [556, 340] width 117 height 15
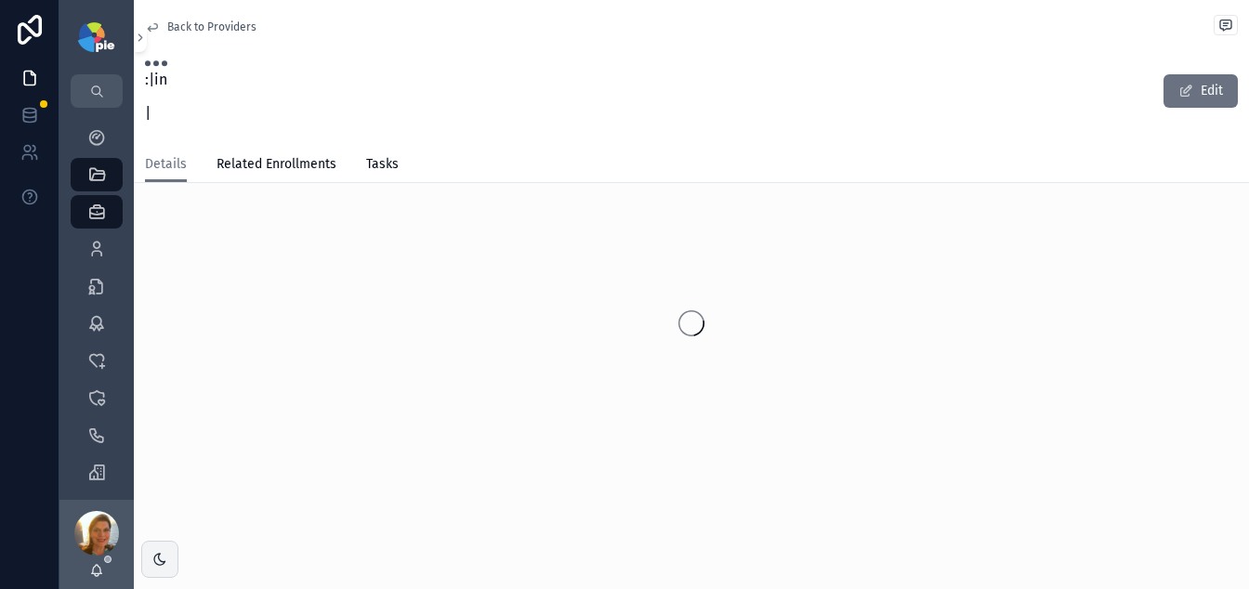
scroll to position [29, 0]
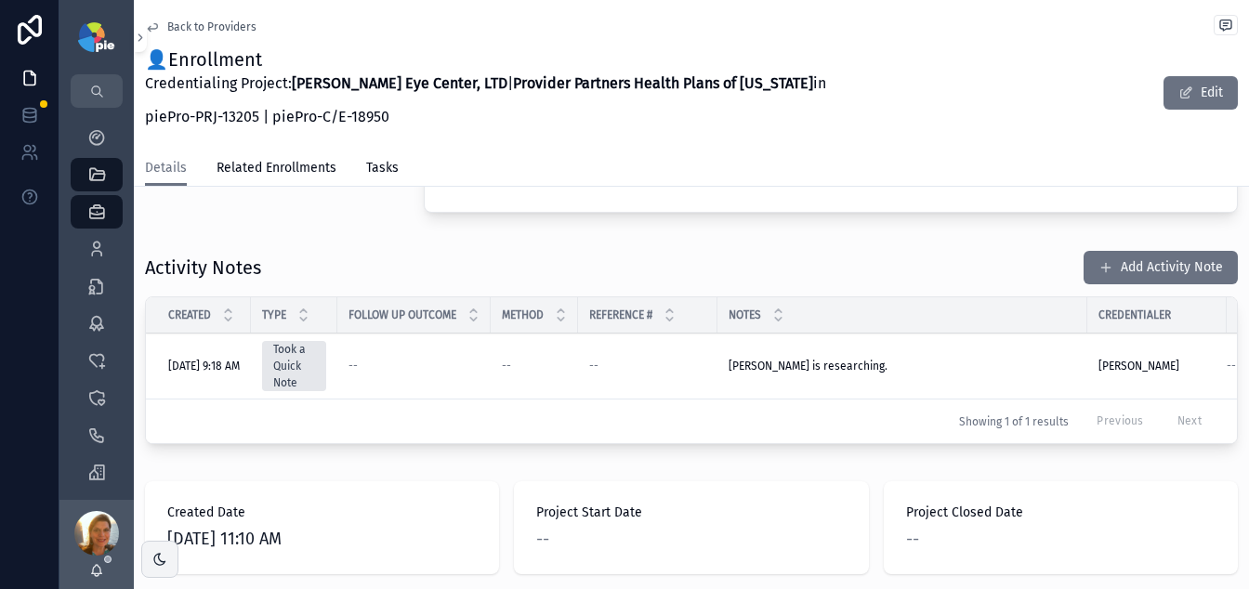
scroll to position [762, 0]
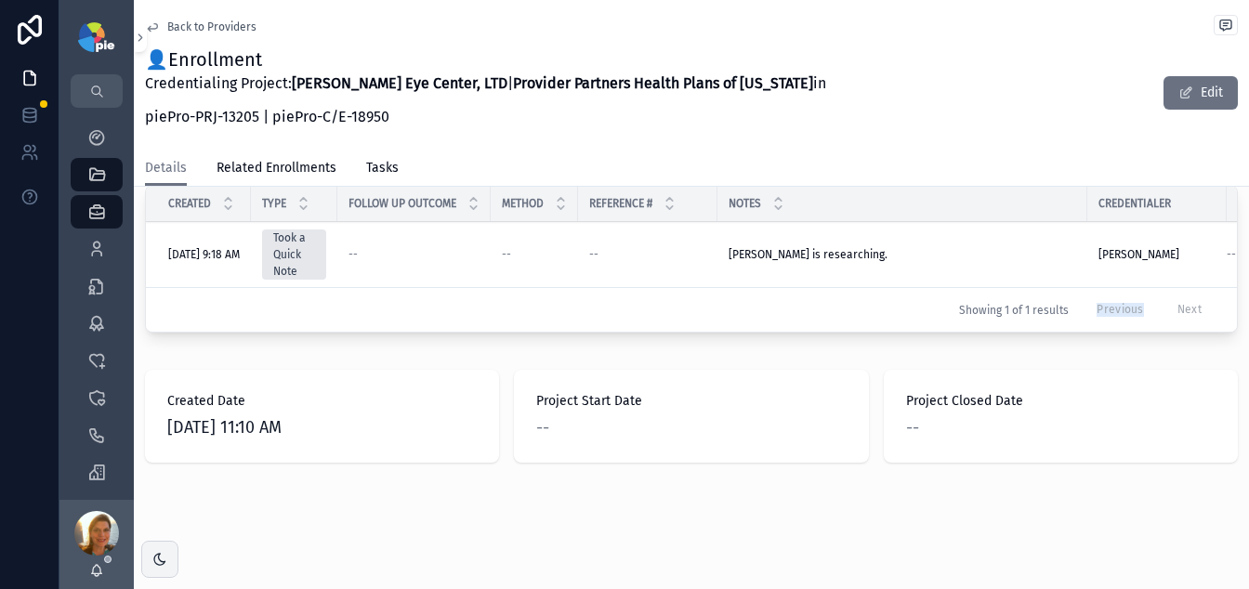
drag, startPoint x: 947, startPoint y: 332, endPoint x: 1112, endPoint y: 331, distance: 164.5
click at [1070, 331] on div "Created Type Follow Up Outcome Method Reference # Notes Credentialer Next Actio…" at bounding box center [691, 259] width 1093 height 148
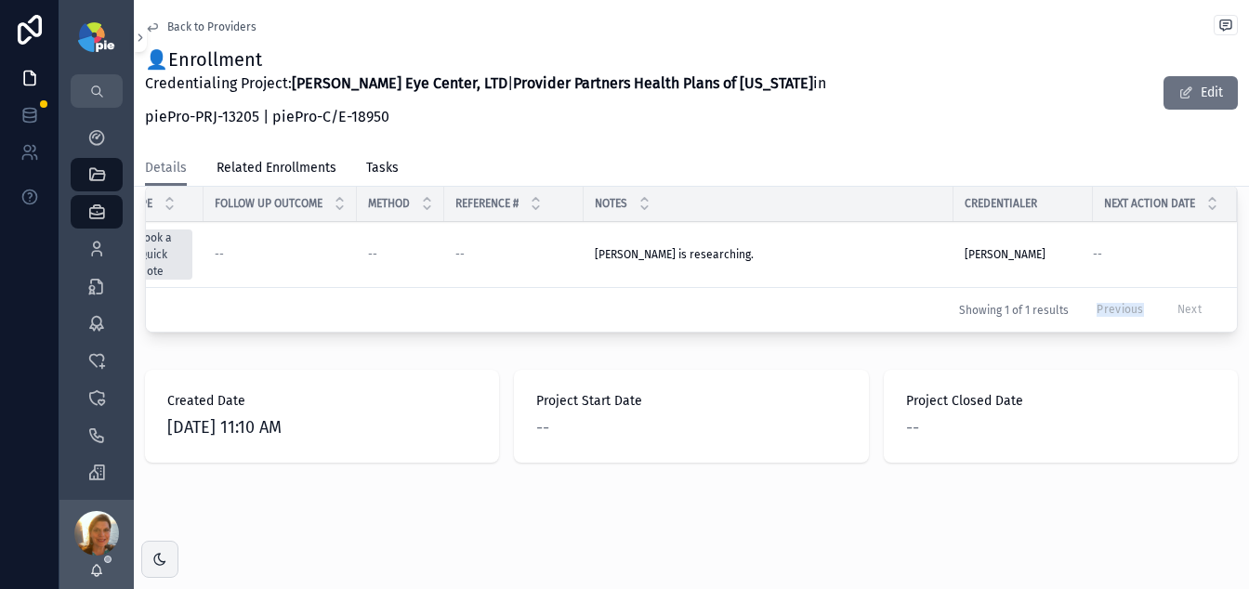
scroll to position [0, 0]
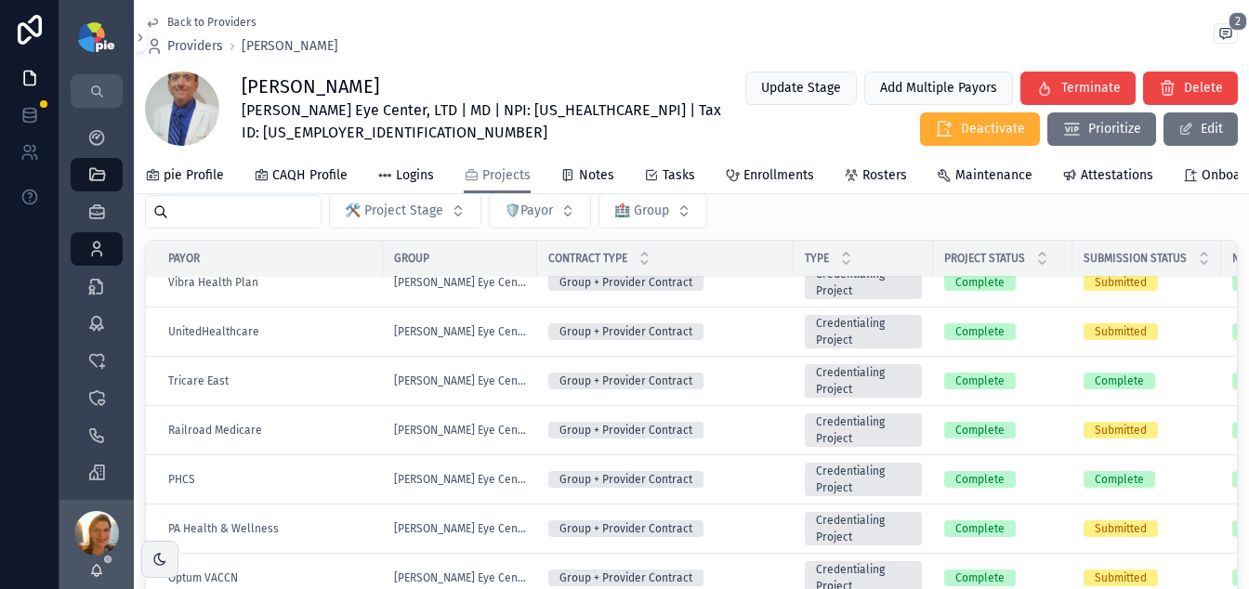
scroll to position [171, 0]
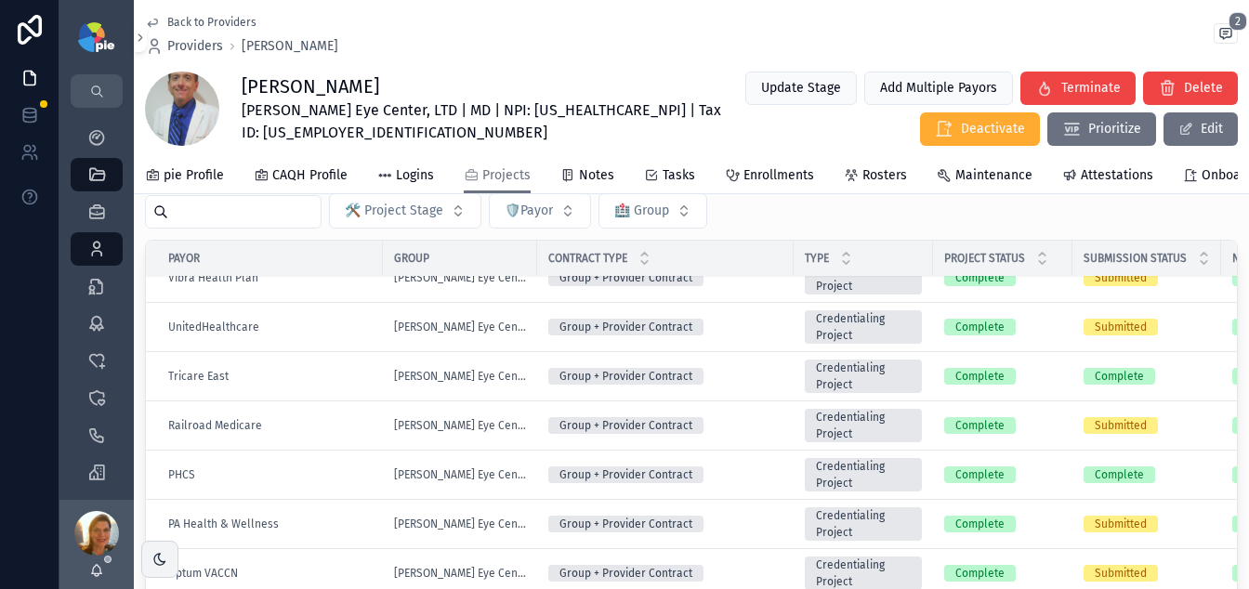
click at [339, 482] on div "PHCS" at bounding box center [270, 475] width 204 height 15
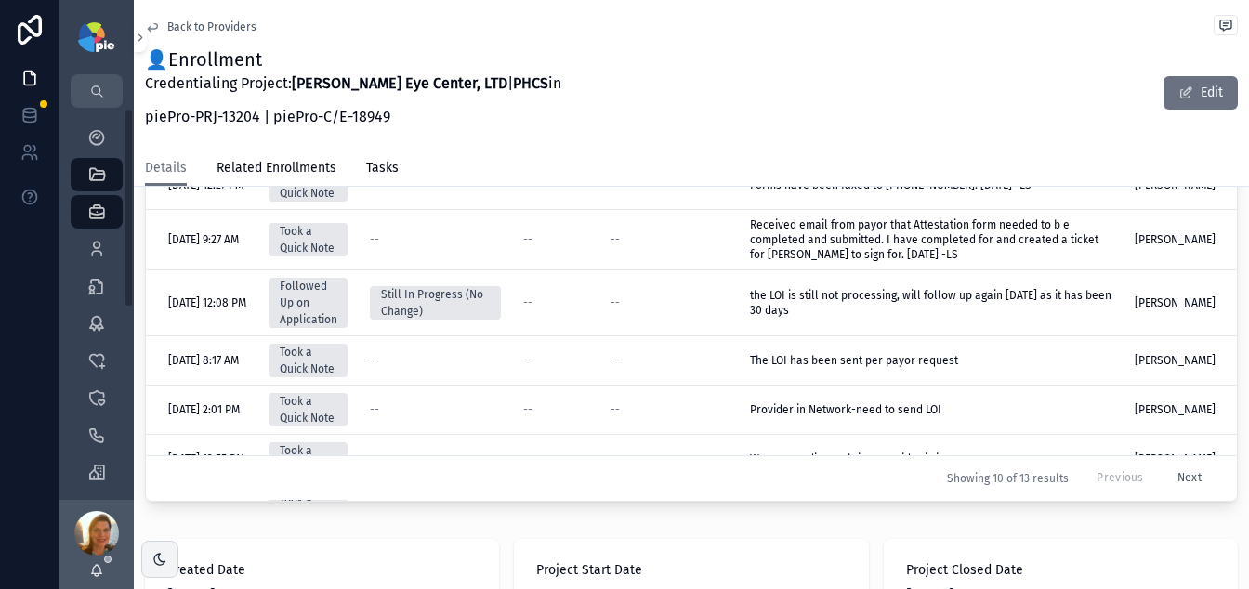
scroll to position [908, 0]
